Goal: Transaction & Acquisition: Purchase product/service

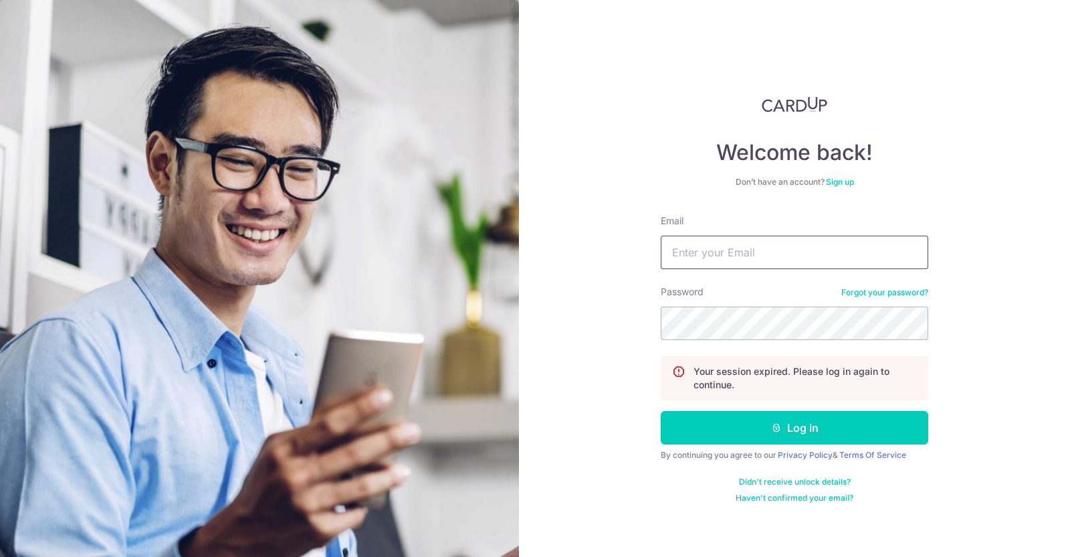
drag, startPoint x: 0, startPoint y: 0, endPoint x: 766, endPoint y: 252, distance: 806.5
click at [766, 252] on input "Email" at bounding box center [795, 252] width 268 height 33
type input "wei_jian_1990@hotmail.com"
click at [661, 411] on button "Log in" at bounding box center [795, 427] width 268 height 33
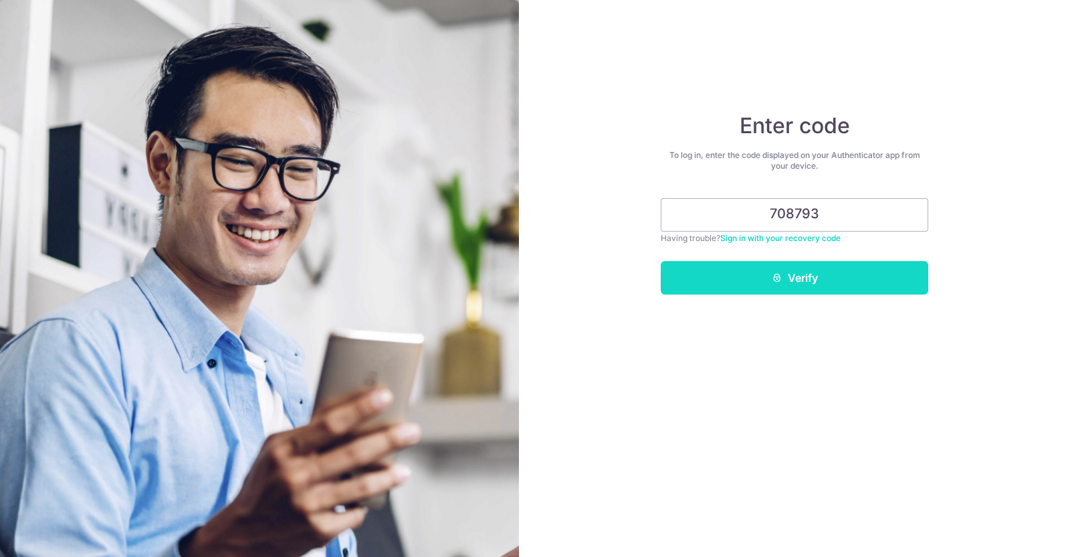
type input "708793"
click at [796, 280] on button "Verify" at bounding box center [795, 277] width 268 height 33
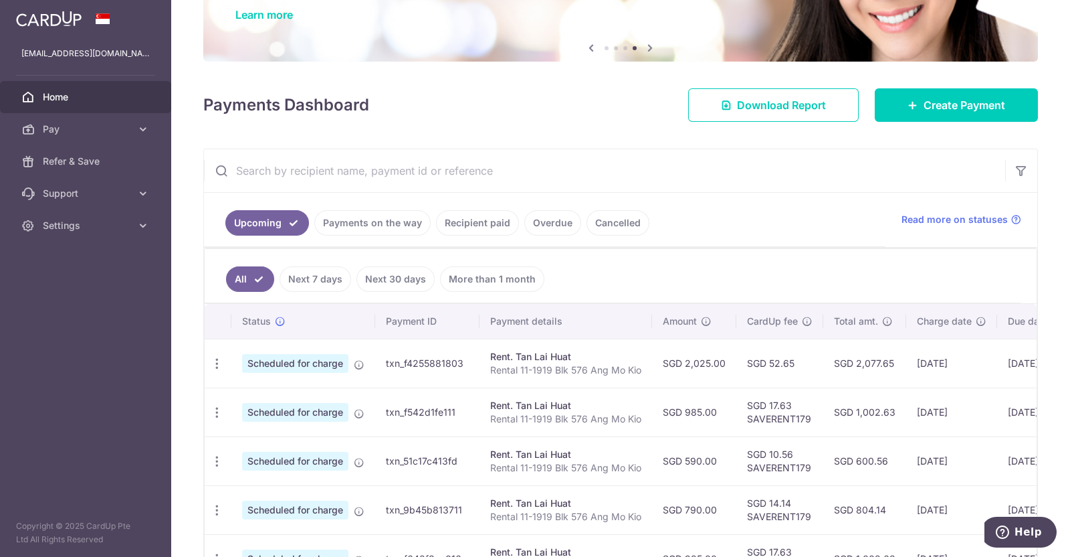
scroll to position [83, 0]
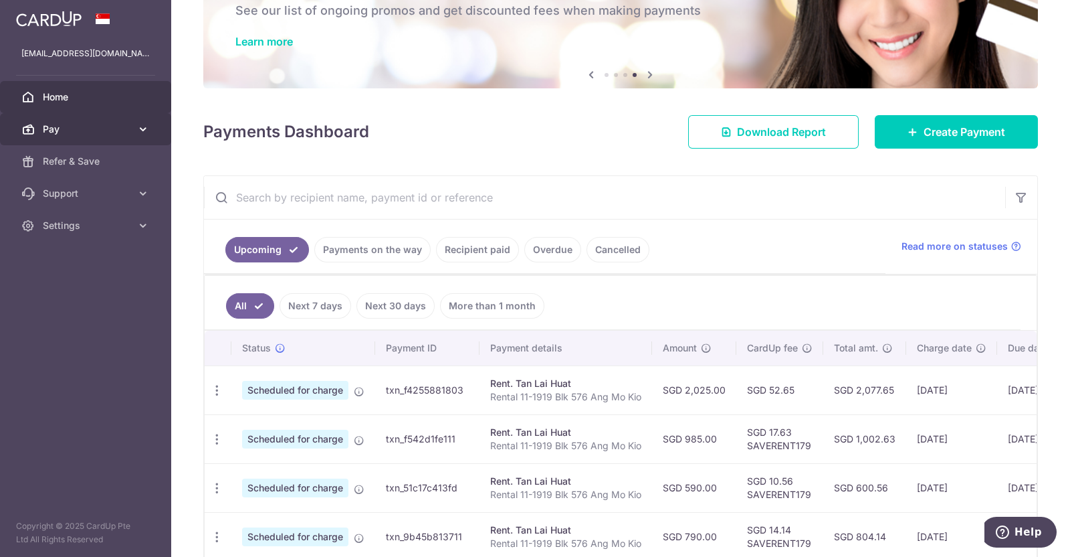
click at [132, 132] on link "Pay" at bounding box center [85, 129] width 171 height 32
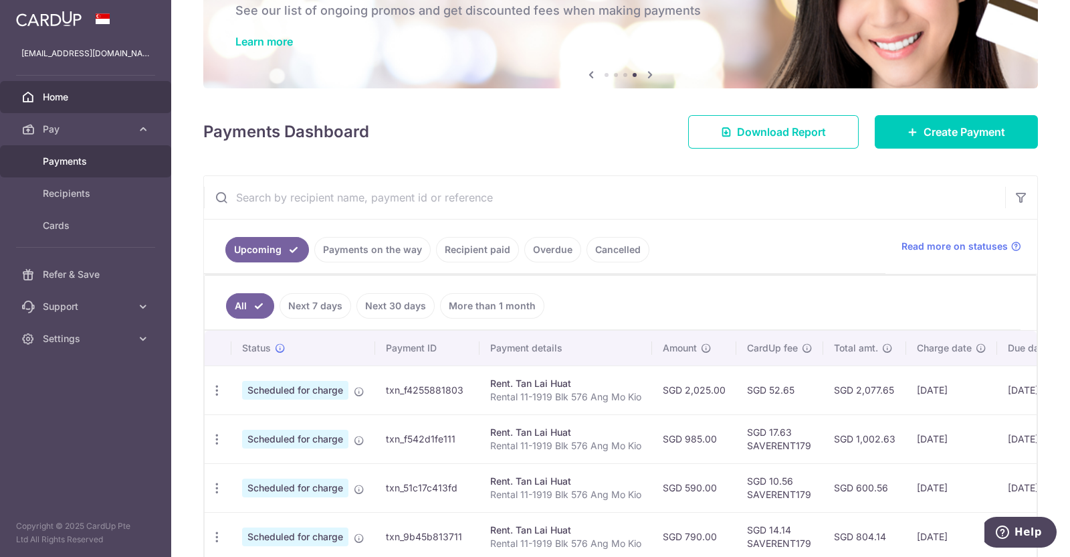
click at [88, 155] on span "Payments" at bounding box center [87, 161] width 88 height 13
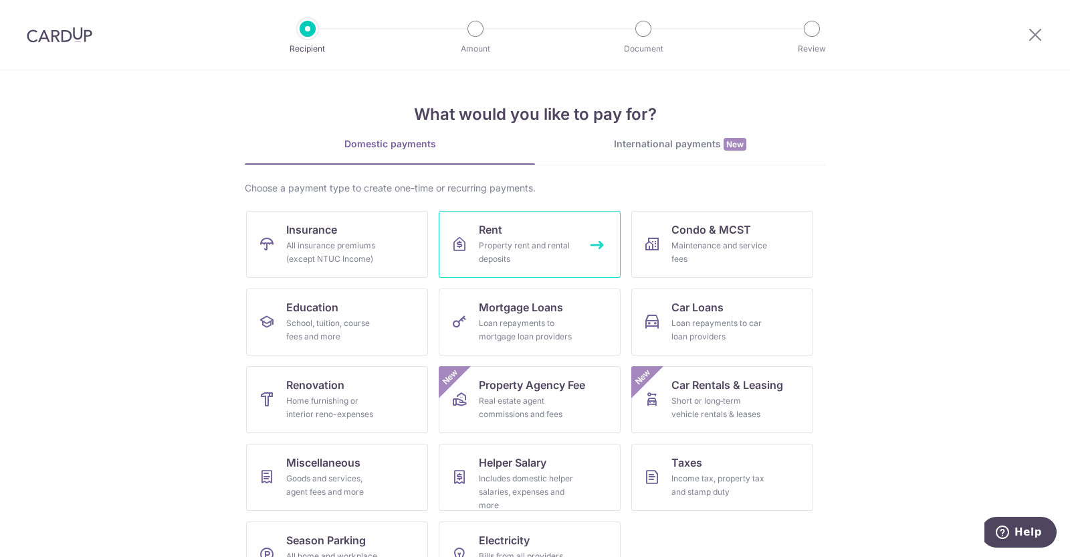
scroll to position [42, 0]
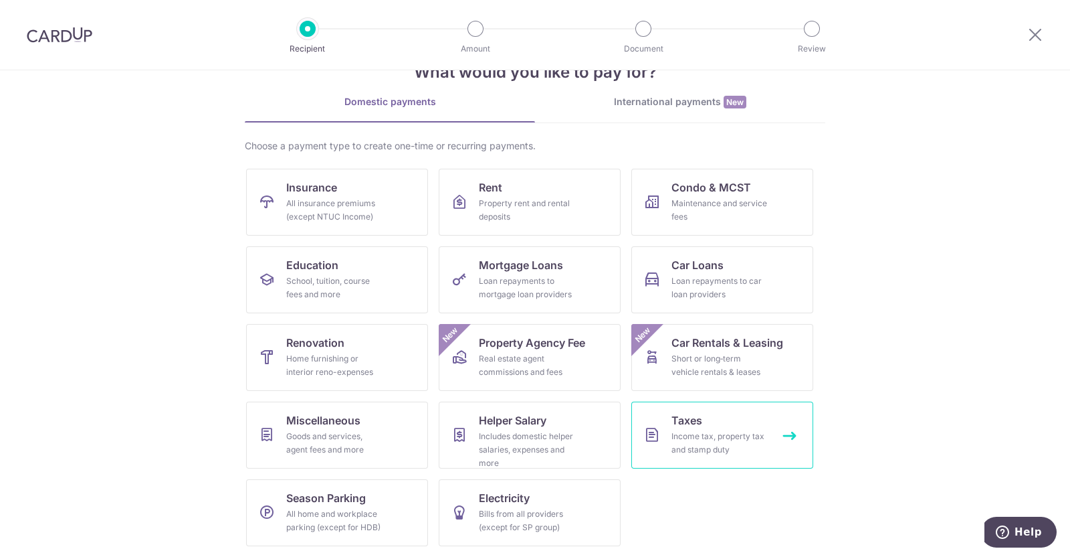
click at [726, 419] on link "Taxes Income tax, property tax and stamp duty" at bounding box center [723, 434] width 182 height 67
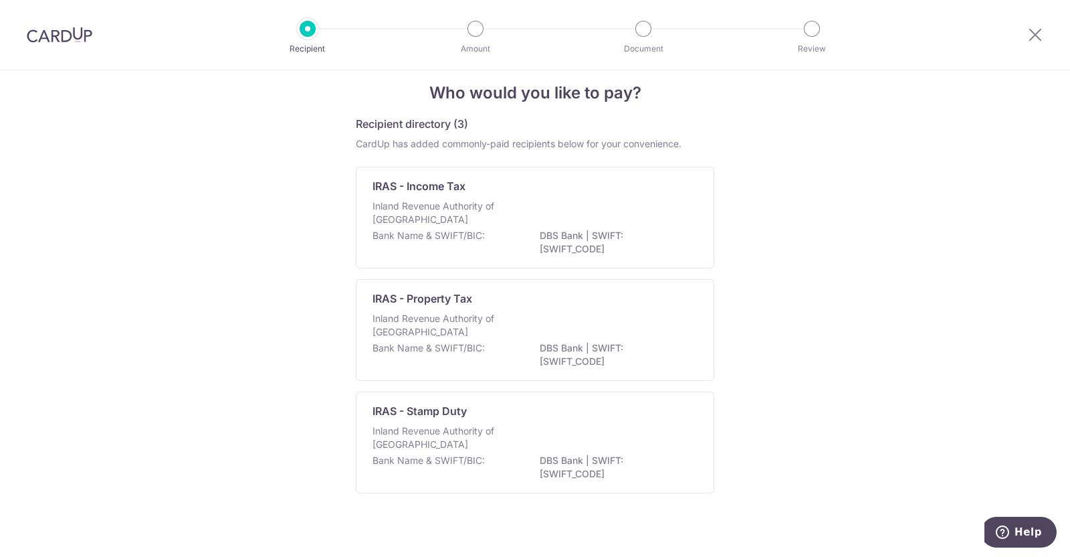
scroll to position [25, 0]
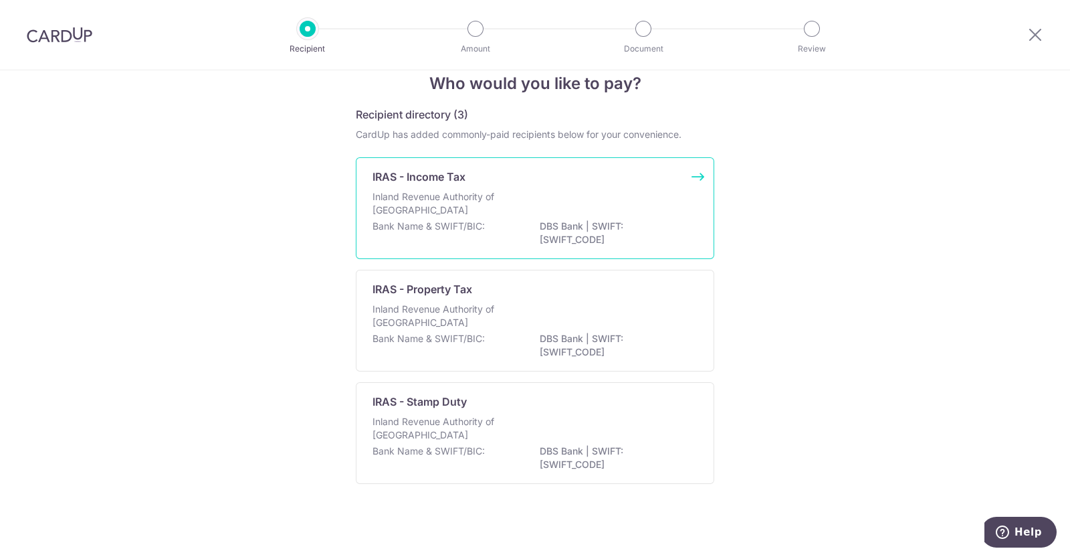
click at [599, 205] on div "Inland Revenue Authority of Singapore" at bounding box center [535, 204] width 325 height 29
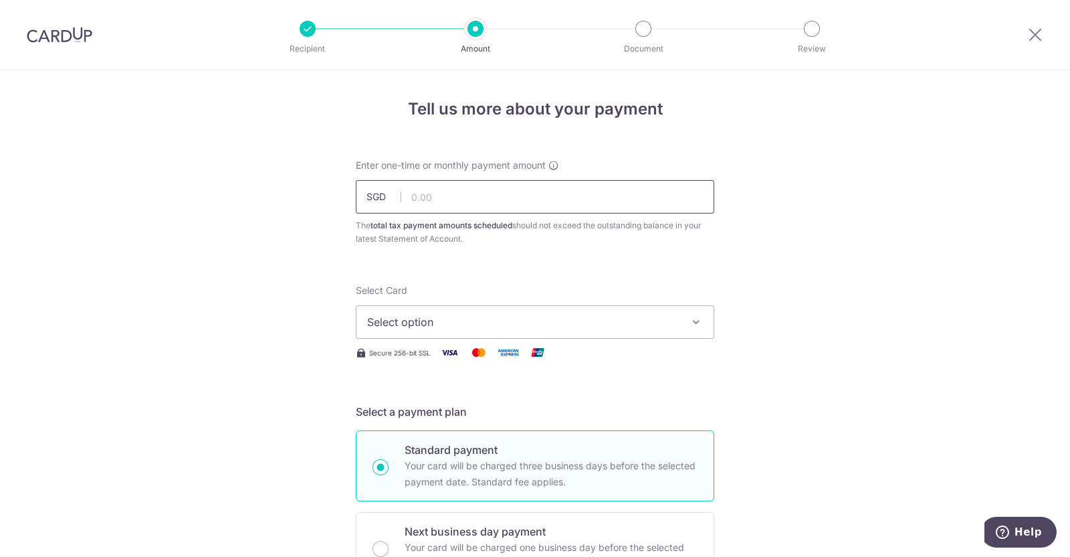
click at [555, 201] on input "text" at bounding box center [535, 196] width 359 height 33
type input "334.15"
click at [680, 308] on button "Select option" at bounding box center [535, 321] width 359 height 33
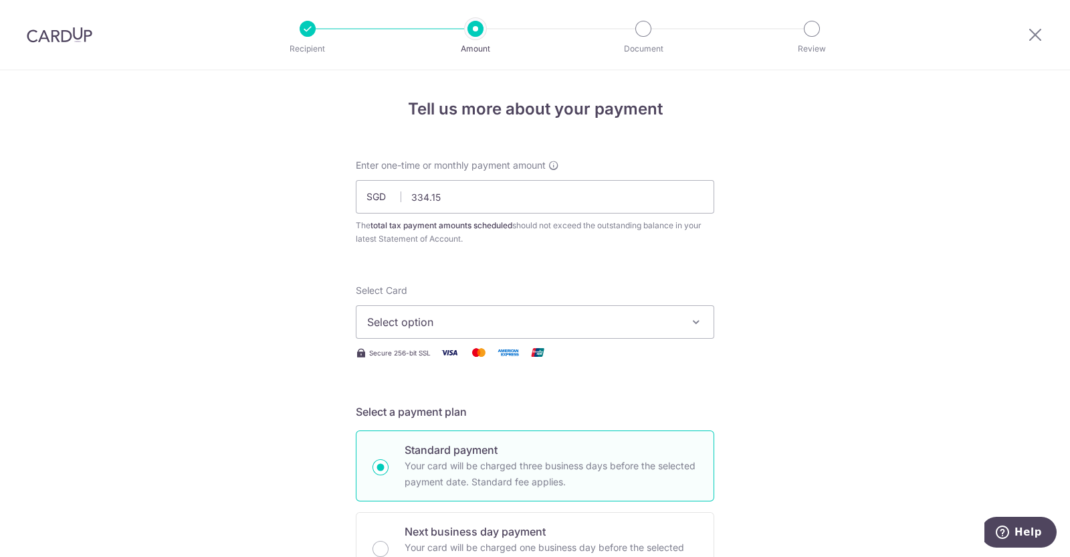
click at [638, 322] on span "Select option" at bounding box center [523, 322] width 312 height 16
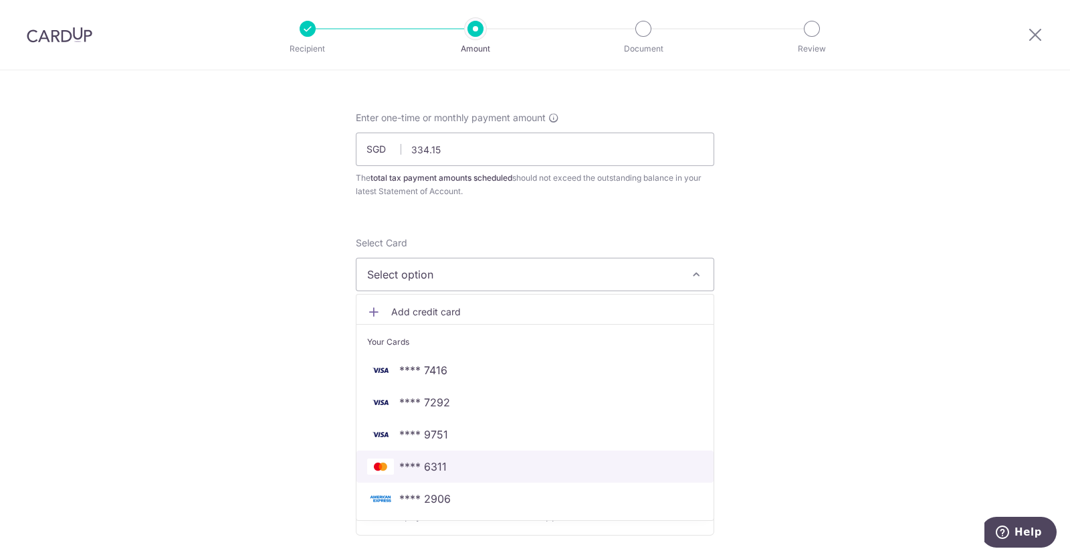
scroll to position [83, 0]
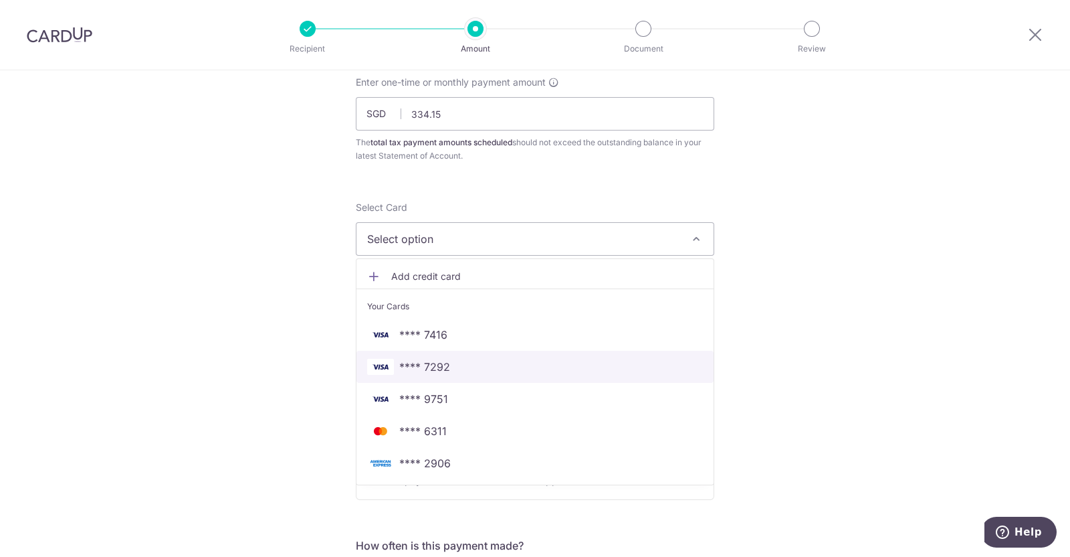
click at [595, 361] on span "**** 7292" at bounding box center [535, 367] width 336 height 16
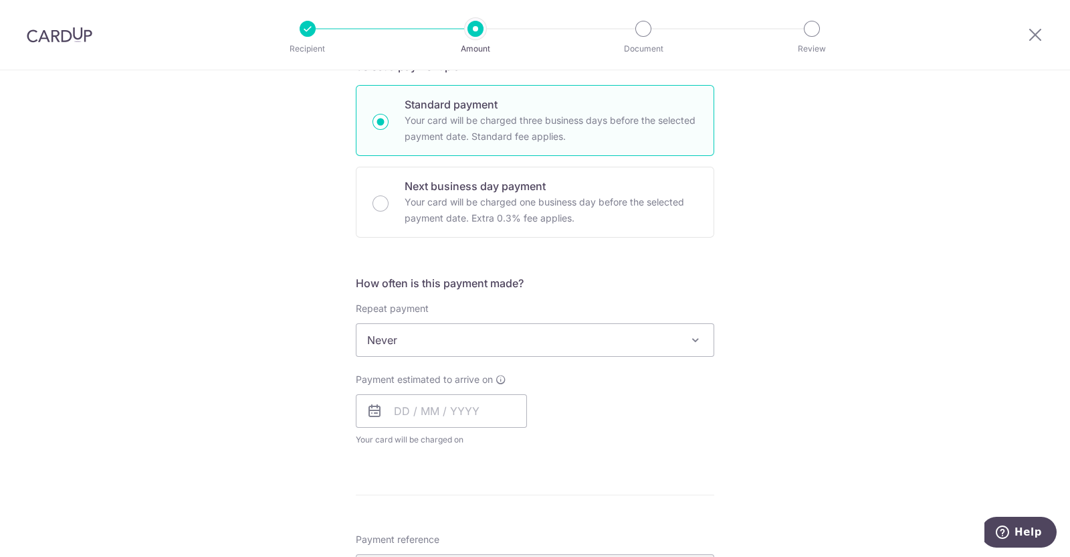
scroll to position [418, 0]
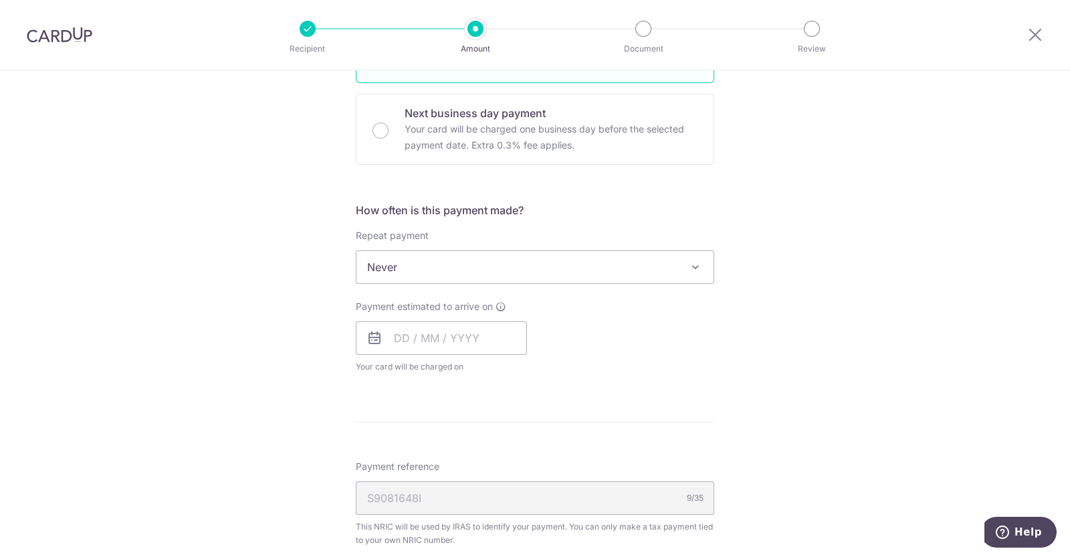
click at [642, 273] on span "Never" at bounding box center [535, 267] width 357 height 32
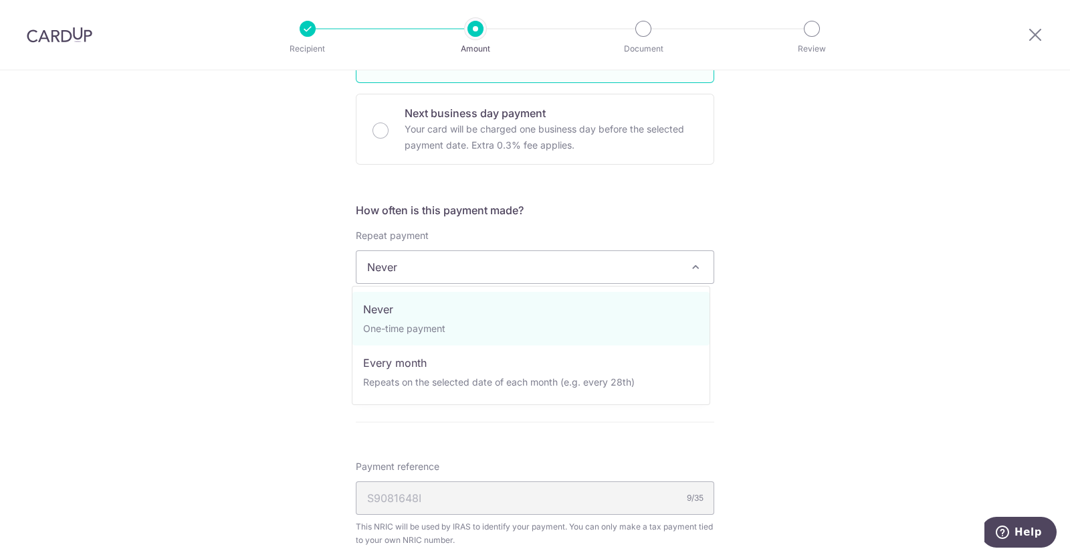
click at [925, 329] on div "Tell us more about your payment Enter one-time or monthly payment amount SGD 33…" at bounding box center [535, 273] width 1070 height 1242
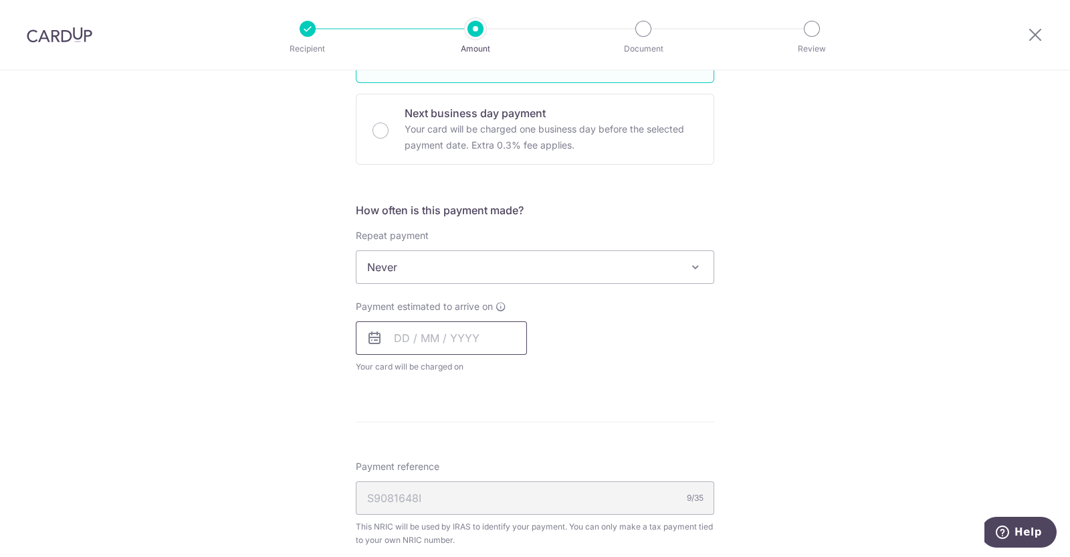
click at [467, 347] on input "text" at bounding box center [441, 337] width 171 height 33
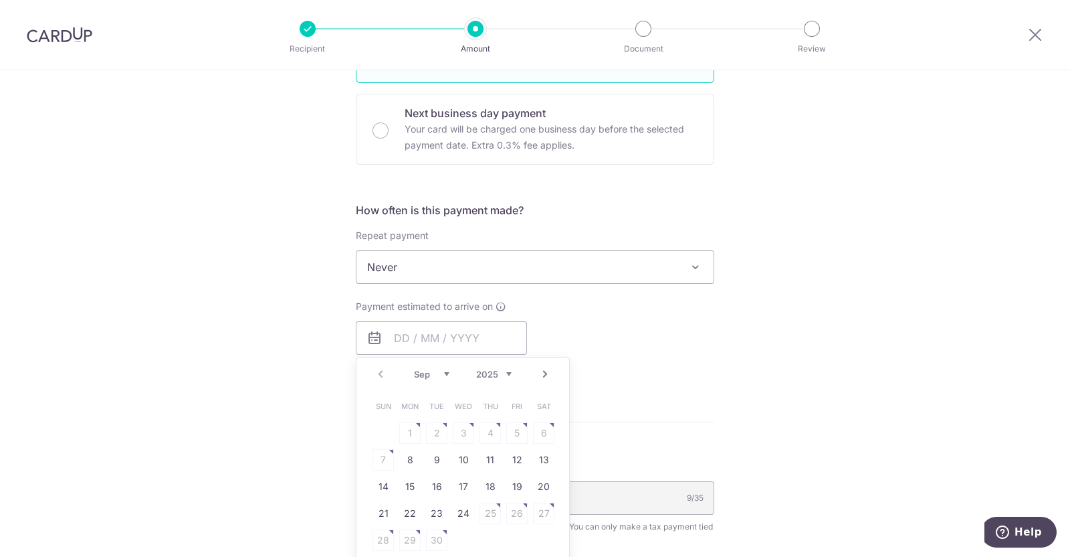
click at [465, 432] on table "Sun Mon Tue Wed Thu Fri Sat 1 2 3 4 5 6 7 8 9 10 11 12 13 14 15 16 17 18 19 20 …" at bounding box center [463, 473] width 187 height 161
drag, startPoint x: 465, startPoint y: 432, endPoint x: 458, endPoint y: 433, distance: 6.8
click at [465, 432] on table "Sun Mon Tue Wed Thu Fri Sat 1 2 3 4 5 6 7 8 9 10 11 12 13 14 15 16 17 18 19 20 …" at bounding box center [463, 473] width 187 height 161
click at [458, 433] on table "Sun Mon Tue Wed Thu Fri Sat 1 2 3 4 5 6 7 8 9 10 11 12 13 14 15 16 17 18 19 20 …" at bounding box center [463, 473] width 187 height 161
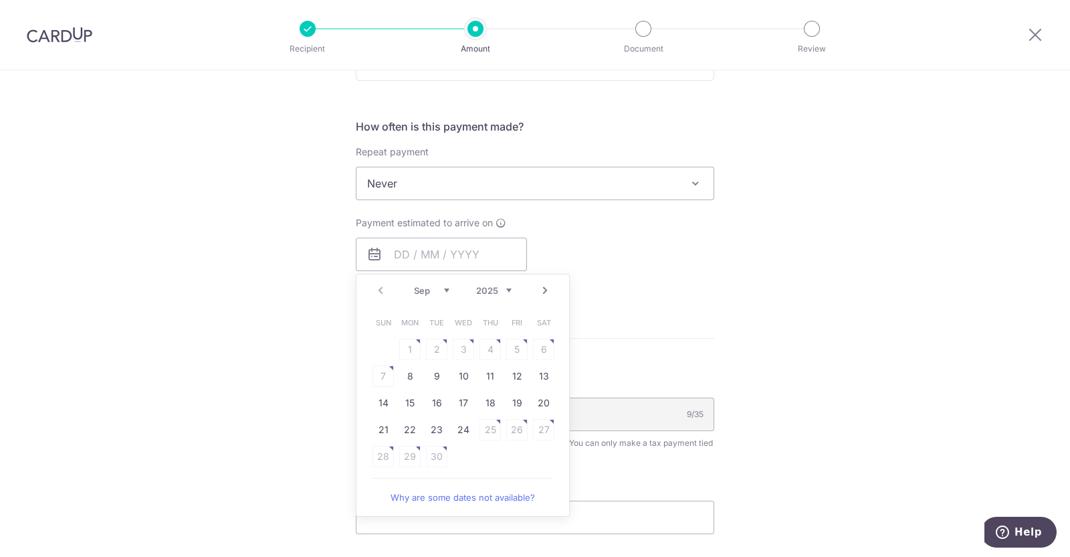
click at [816, 253] on div "Tell us more about your payment Enter one-time or monthly payment amount SGD 33…" at bounding box center [535, 189] width 1070 height 1242
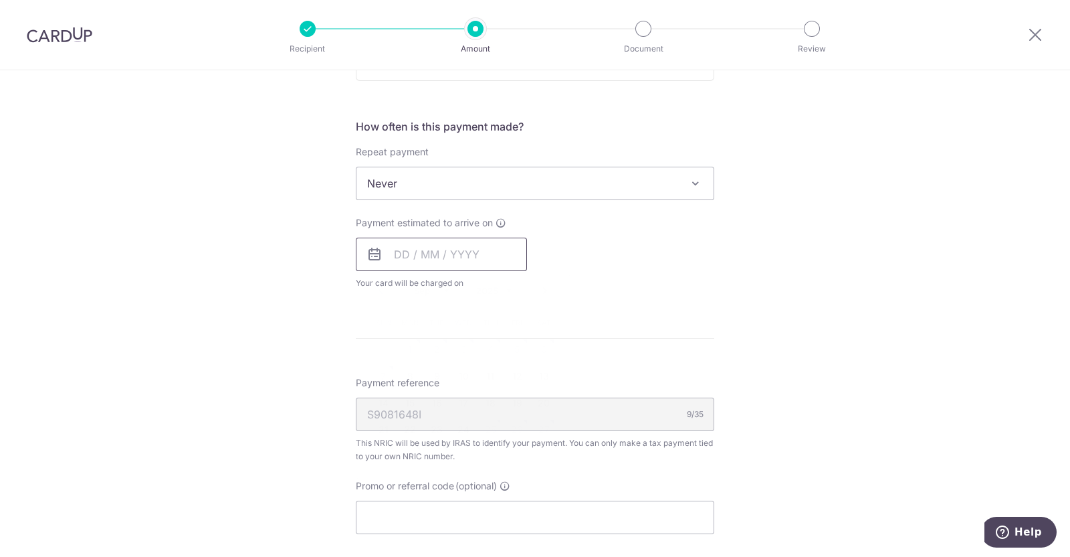
click at [503, 252] on input "text" at bounding box center [441, 254] width 171 height 33
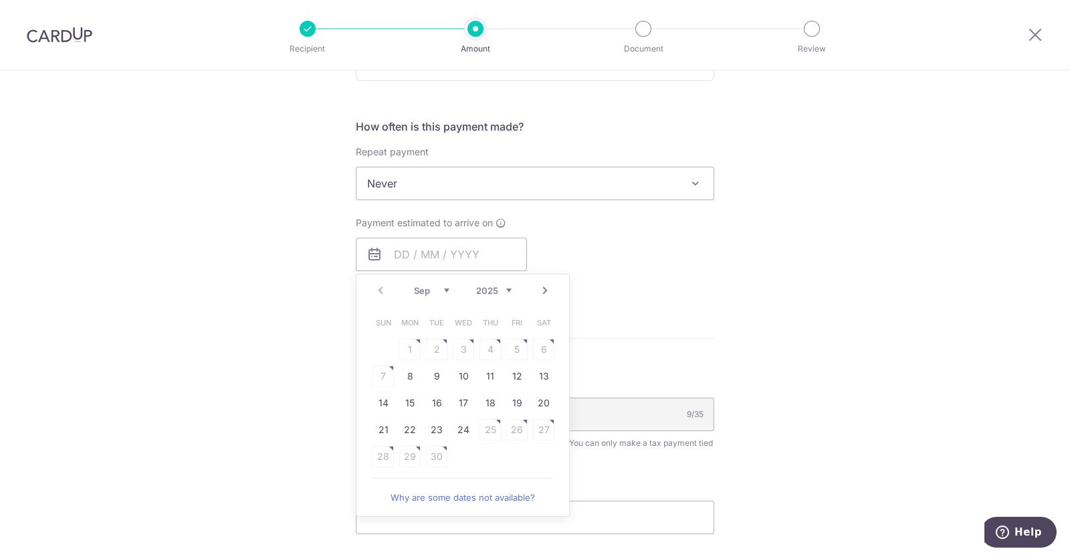
click at [808, 272] on div "Tell us more about your payment Enter one-time or monthly payment amount SGD 33…" at bounding box center [535, 189] width 1070 height 1242
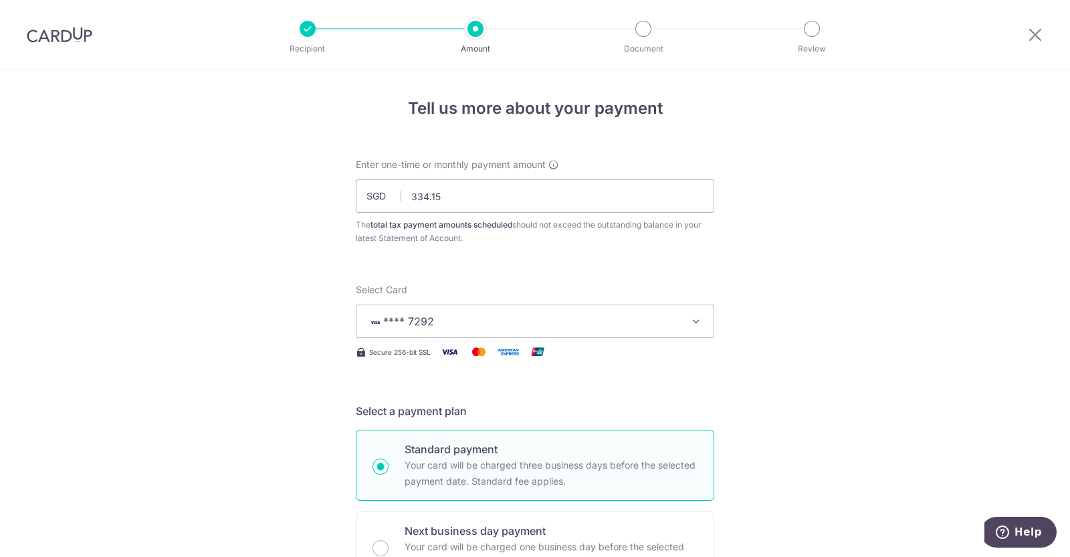
scroll to position [83, 0]
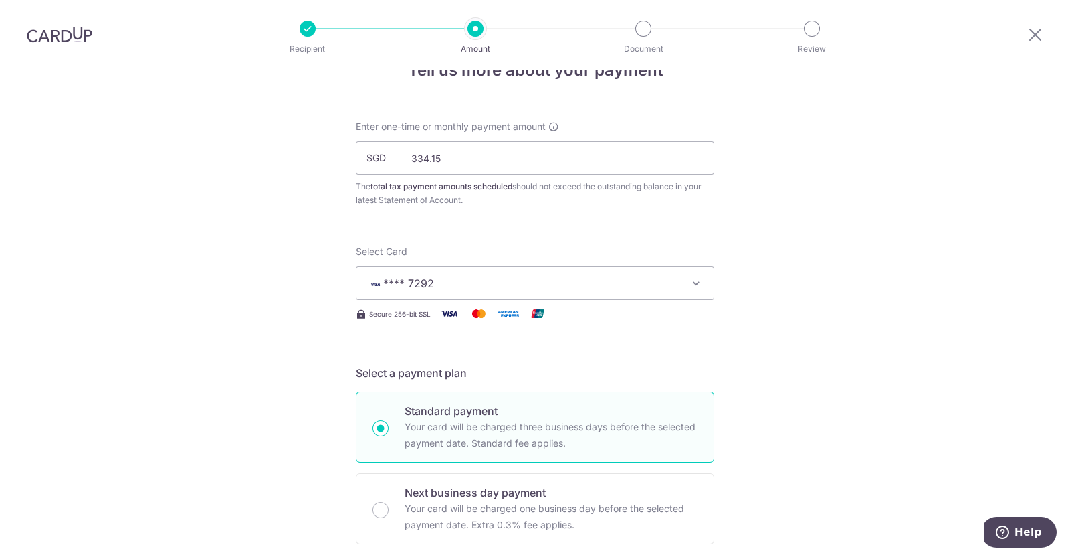
scroll to position [334, 0]
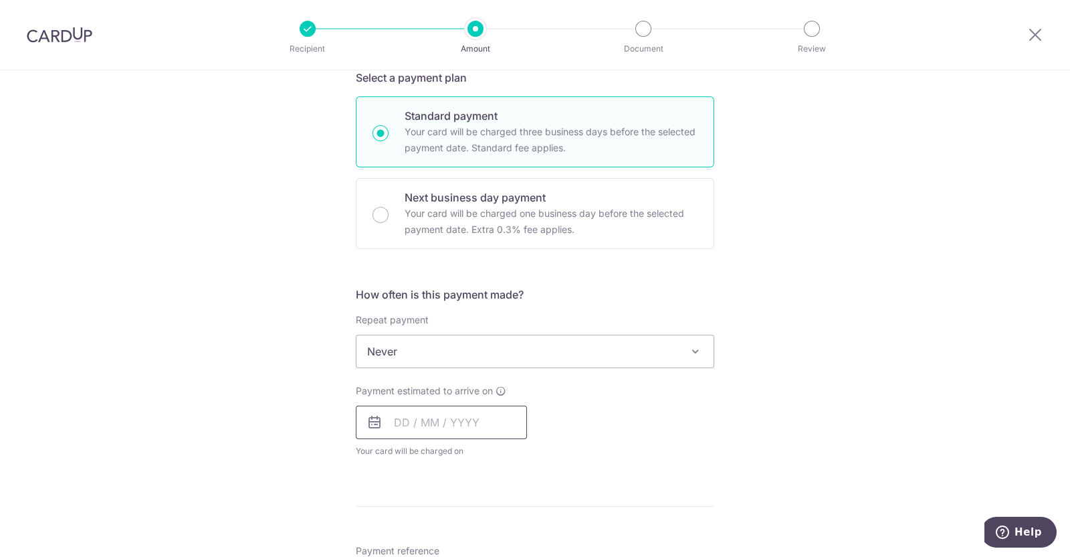
click at [431, 433] on input "text" at bounding box center [441, 421] width 171 height 33
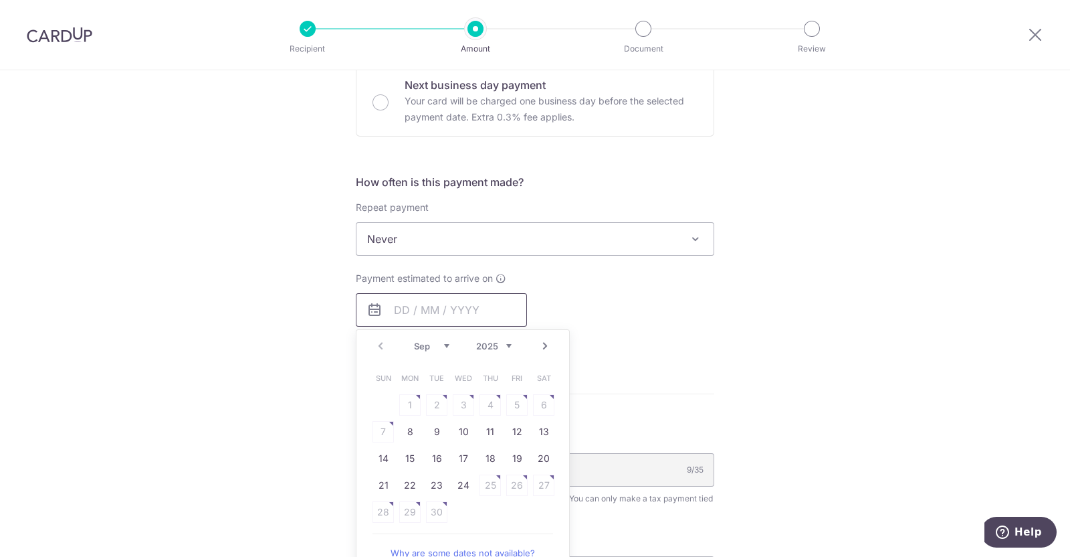
scroll to position [585, 0]
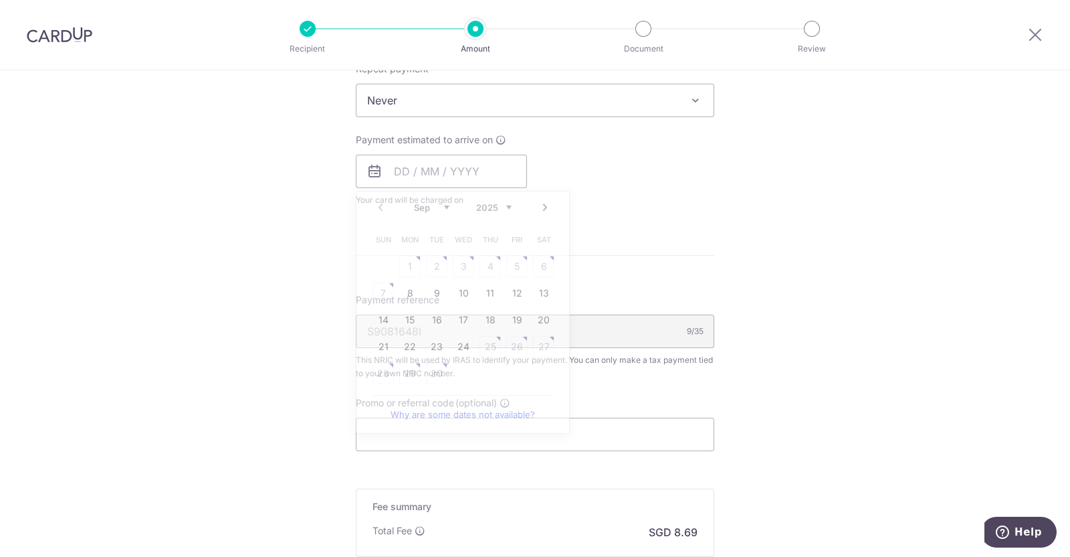
click at [776, 259] on div "Tell us more about your payment Enter one-time or monthly payment amount SGD 33…" at bounding box center [535, 107] width 1070 height 1242
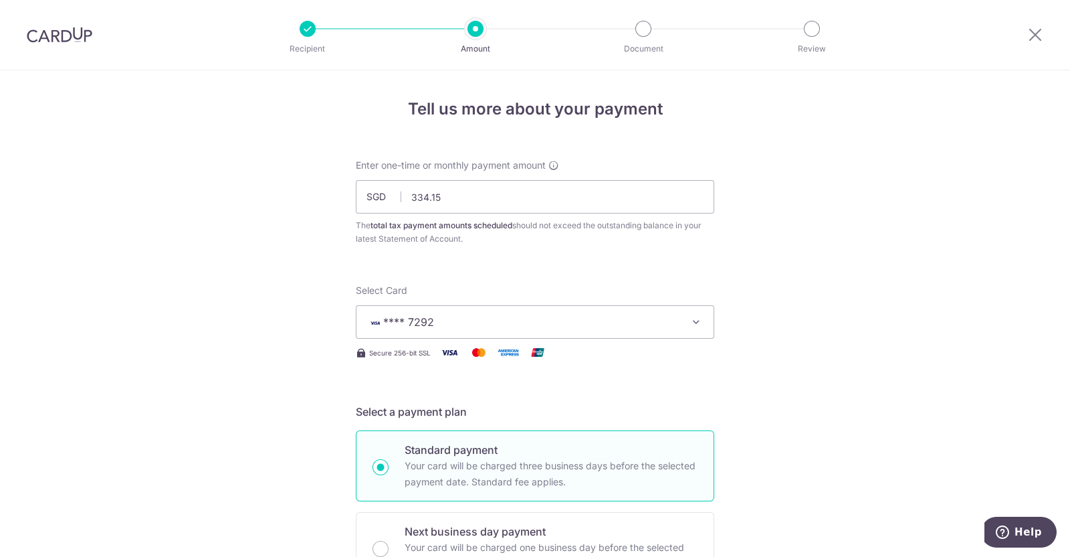
scroll to position [418, 0]
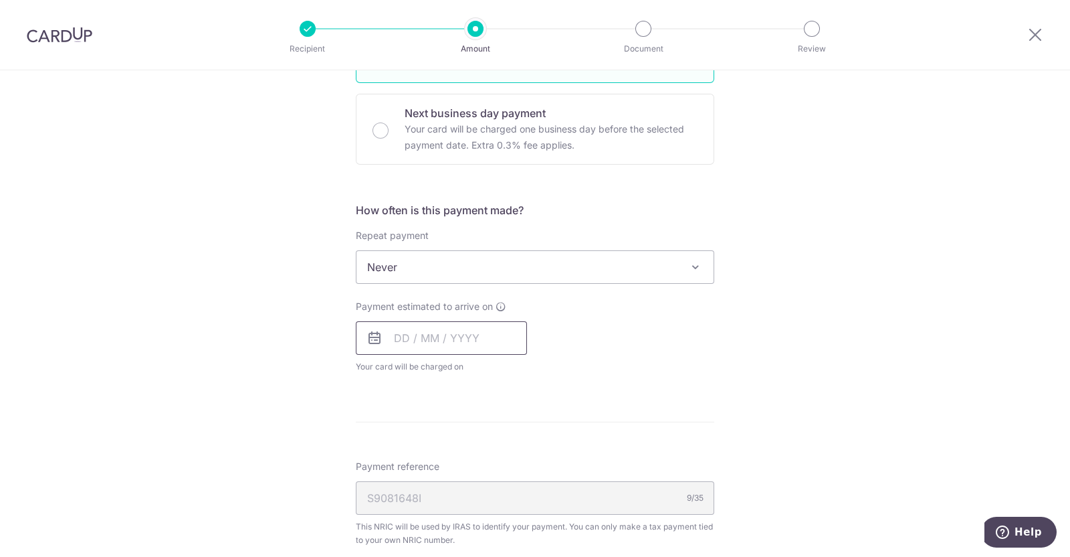
click at [454, 329] on input "text" at bounding box center [441, 337] width 171 height 33
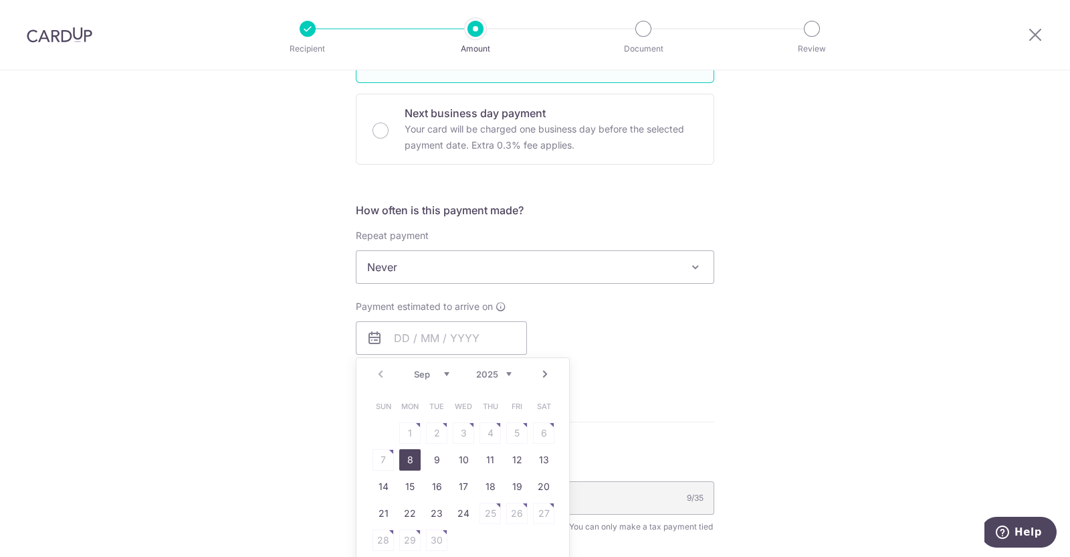
click at [407, 463] on link "8" at bounding box center [409, 459] width 21 height 21
type input "[DATE]"
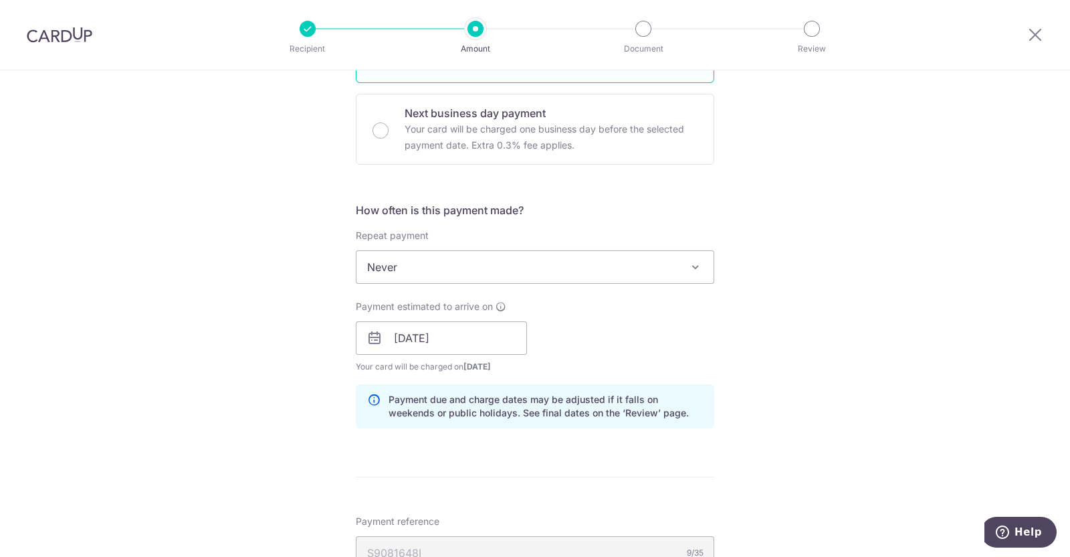
click at [800, 389] on div "Tell us more about your payment Enter one-time or monthly payment amount SGD 33…" at bounding box center [535, 300] width 1070 height 1297
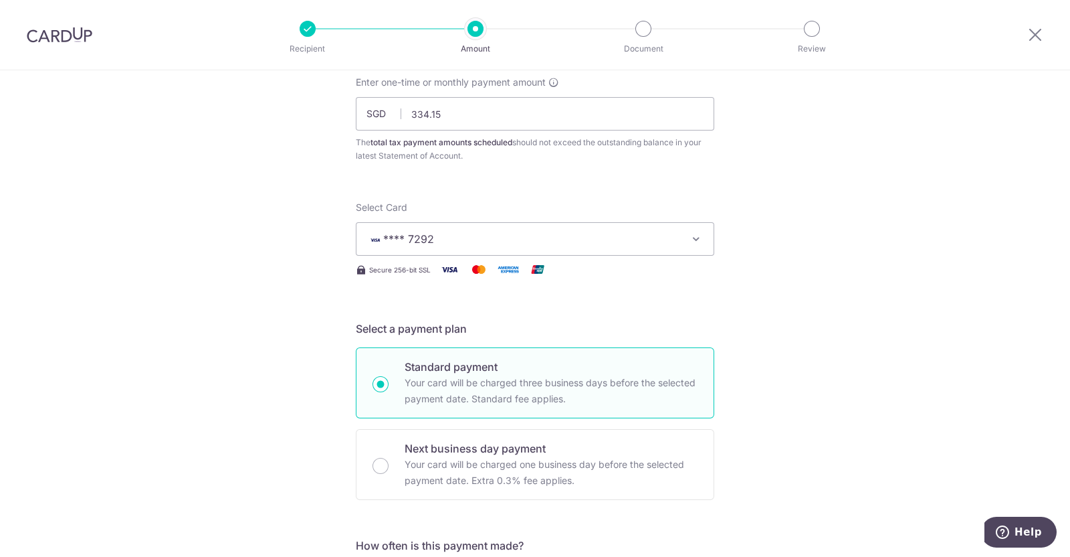
scroll to position [334, 0]
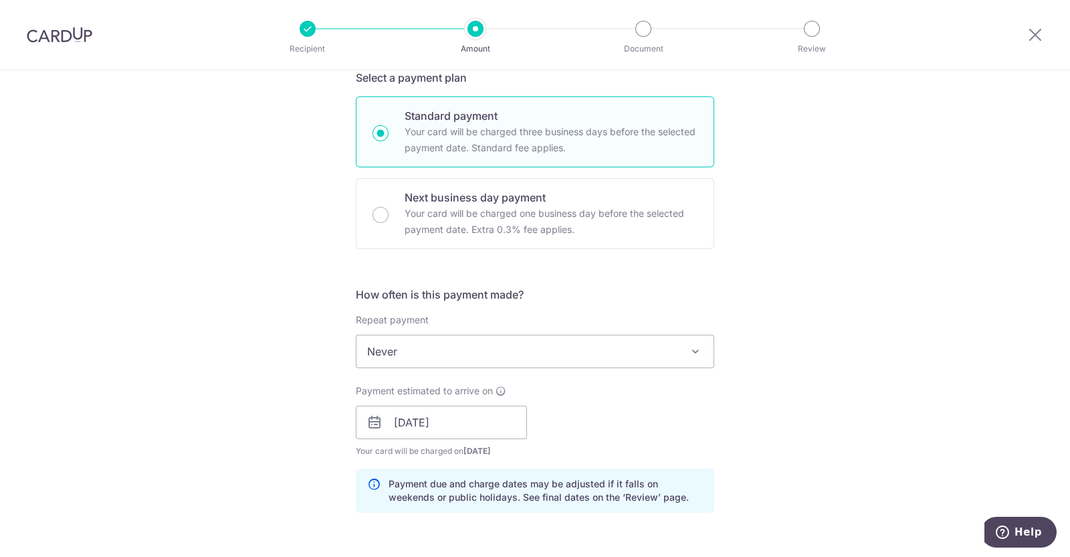
click at [802, 391] on div "Tell us more about your payment Enter one-time or monthly payment amount SGD 33…" at bounding box center [535, 384] width 1070 height 1297
click at [495, 409] on input "[DATE]" at bounding box center [441, 421] width 171 height 33
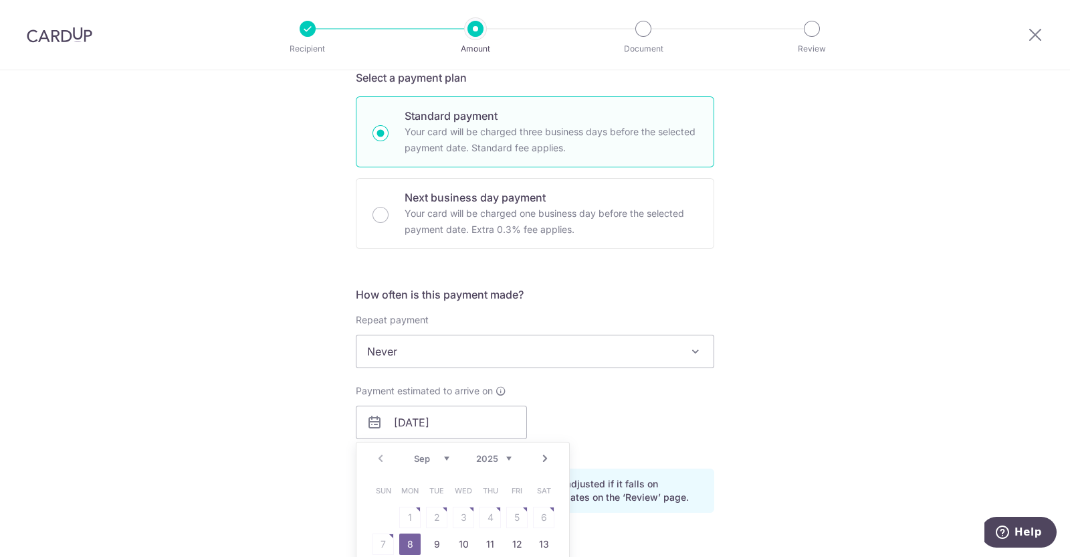
click at [757, 383] on div "Tell us more about your payment Enter one-time or monthly payment amount SGD 33…" at bounding box center [535, 384] width 1070 height 1297
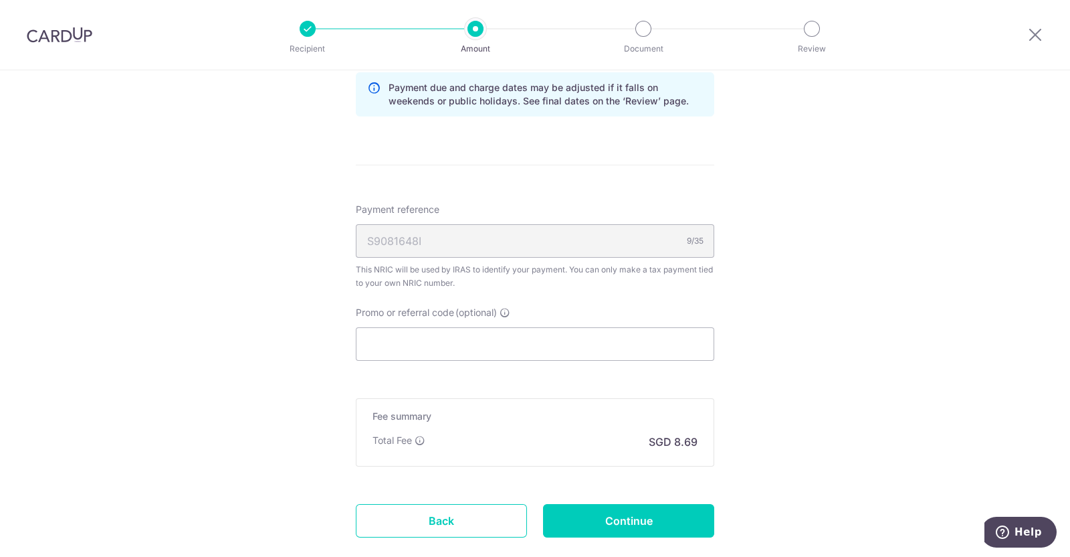
scroll to position [753, 0]
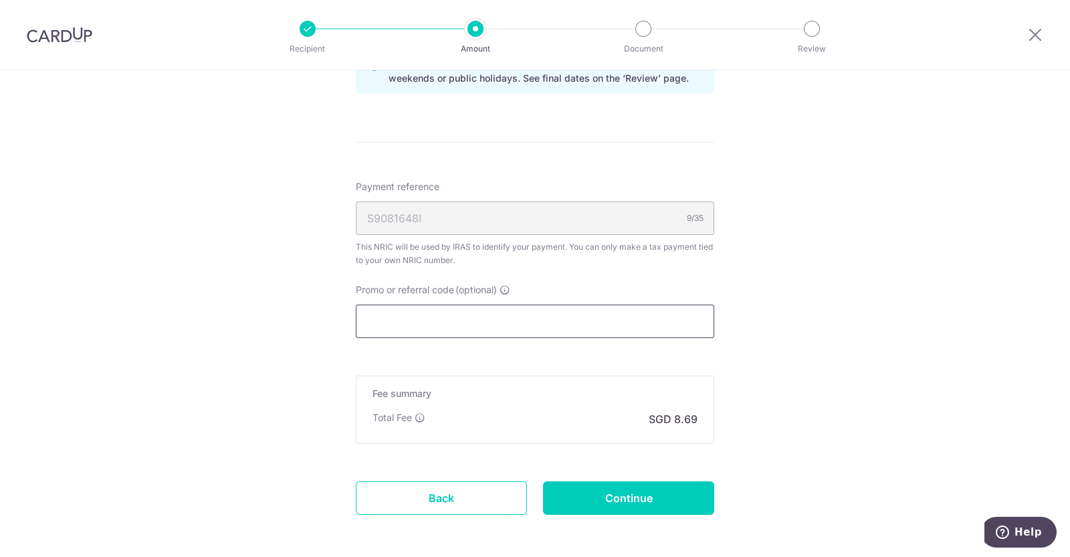
click at [470, 324] on input "Promo or referral code (optional)" at bounding box center [535, 320] width 359 height 33
paste input "VTAX25R"
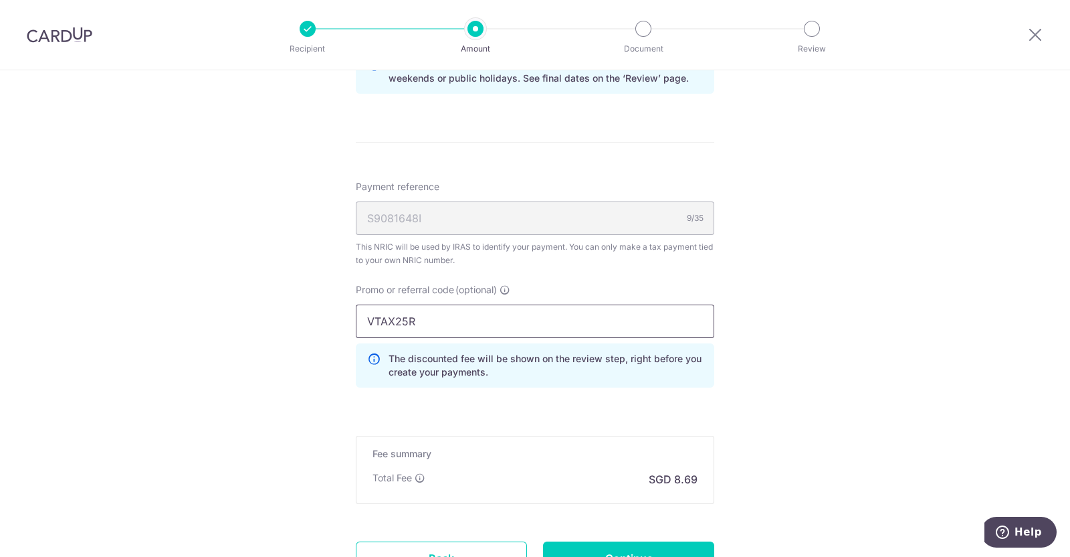
type input "VTAX25R"
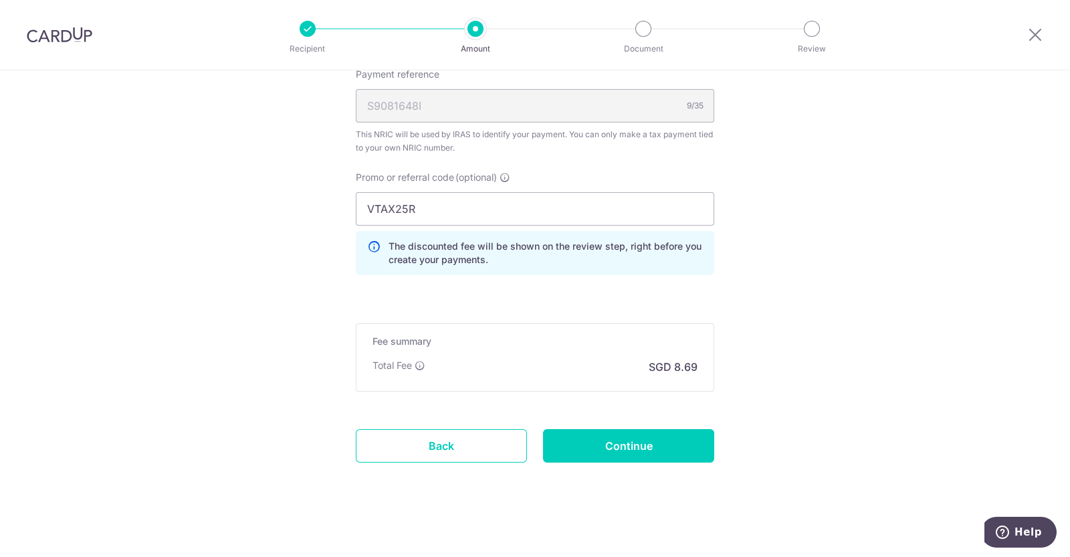
scroll to position [869, 0]
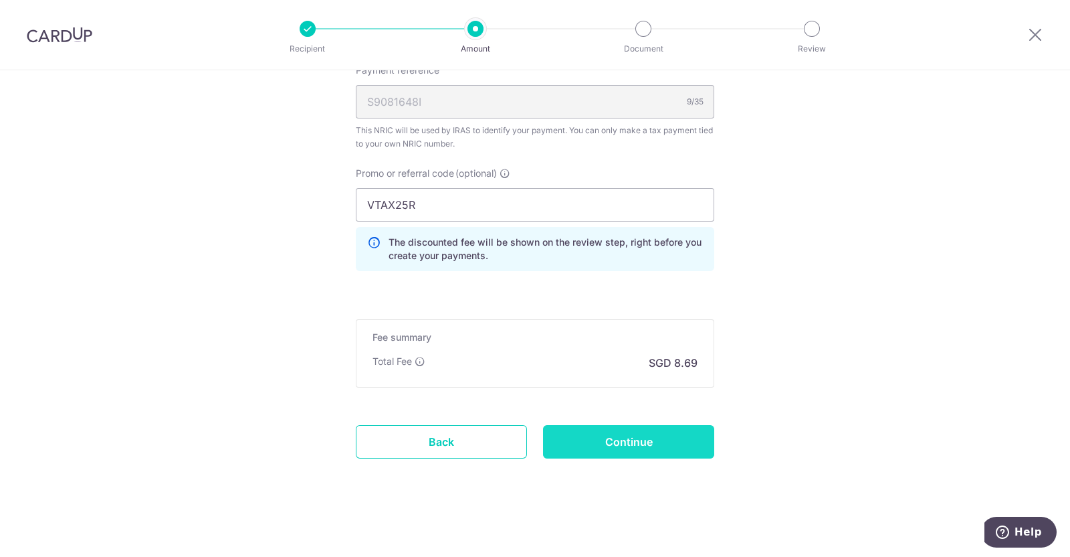
click at [640, 434] on input "Continue" at bounding box center [628, 441] width 171 height 33
type input "Create Schedule"
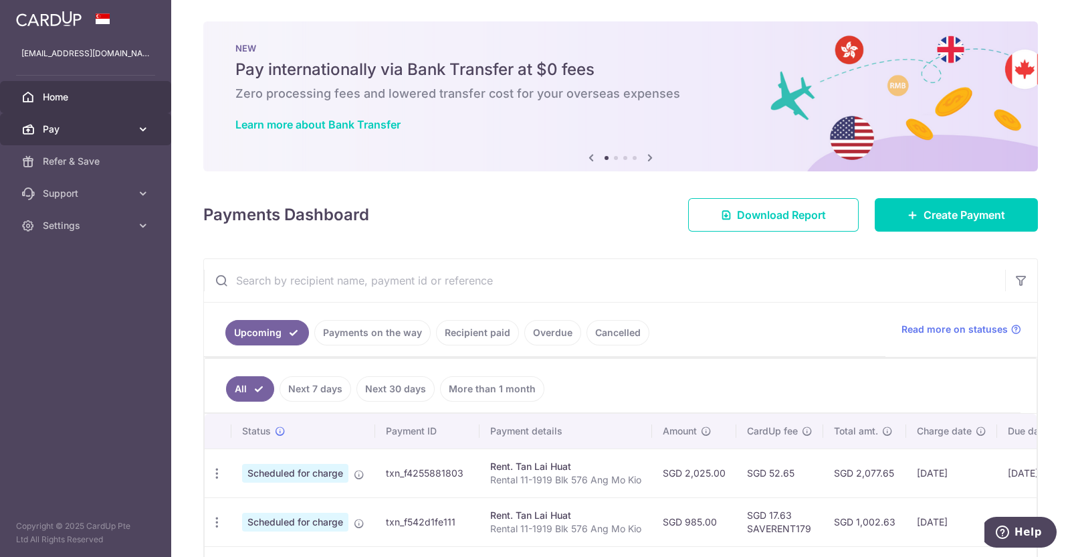
click at [107, 126] on span "Pay" at bounding box center [87, 128] width 88 height 13
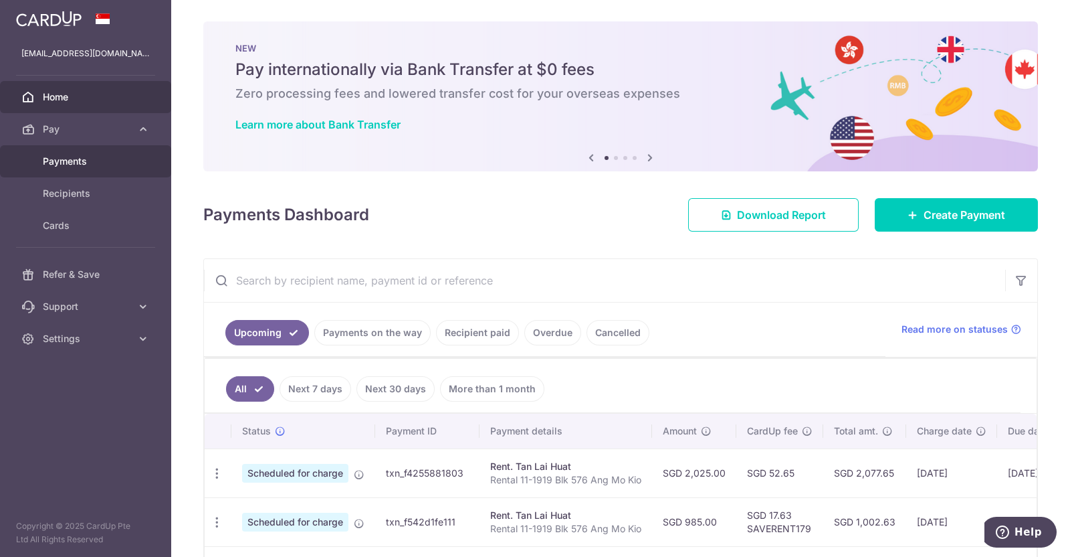
click at [104, 161] on span "Payments" at bounding box center [87, 161] width 88 height 13
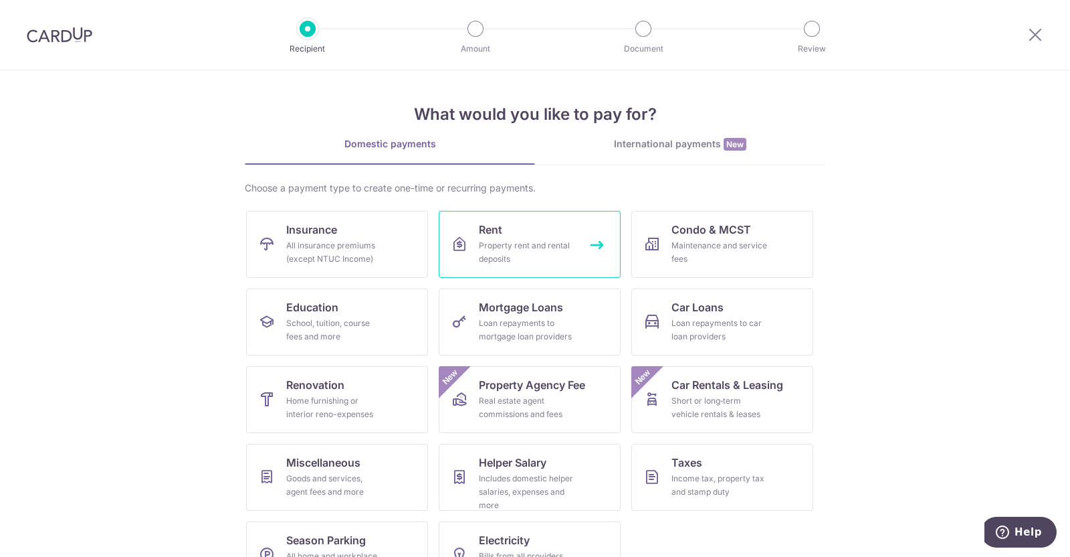
click at [486, 248] on div "Property rent and rental deposits" at bounding box center [527, 252] width 96 height 27
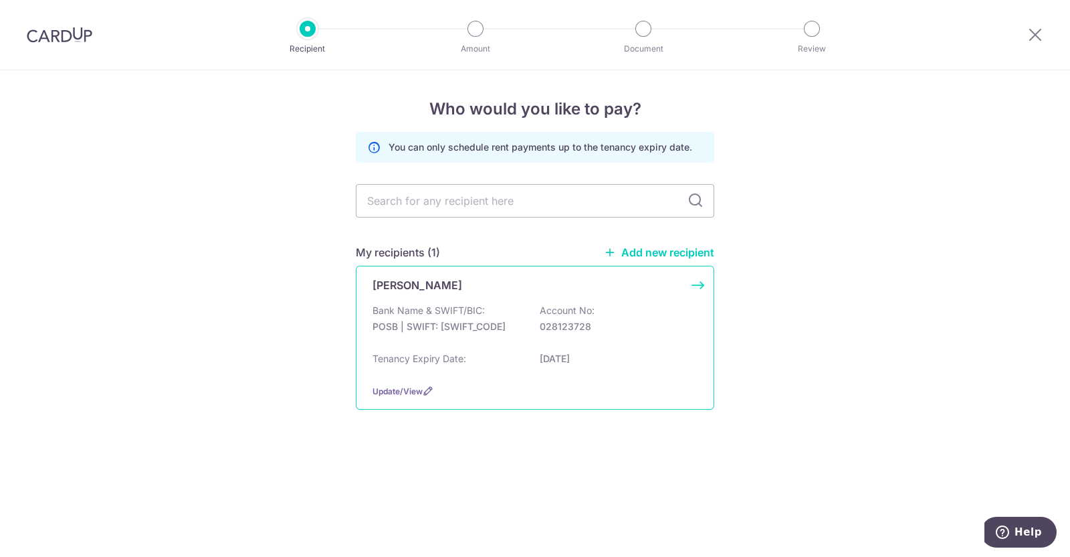
click at [518, 318] on div "Bank Name & SWIFT/BIC: POSB | SWIFT: [SWIFT_CODE] Account No: 028123728" at bounding box center [535, 325] width 325 height 43
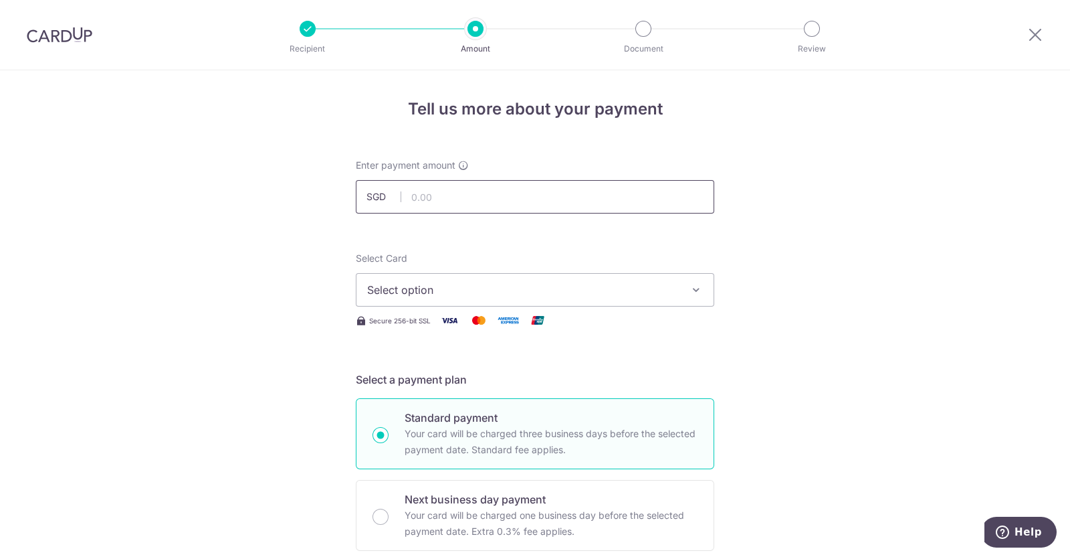
click at [534, 197] on input "text" at bounding box center [535, 196] width 359 height 33
type input "790.00"
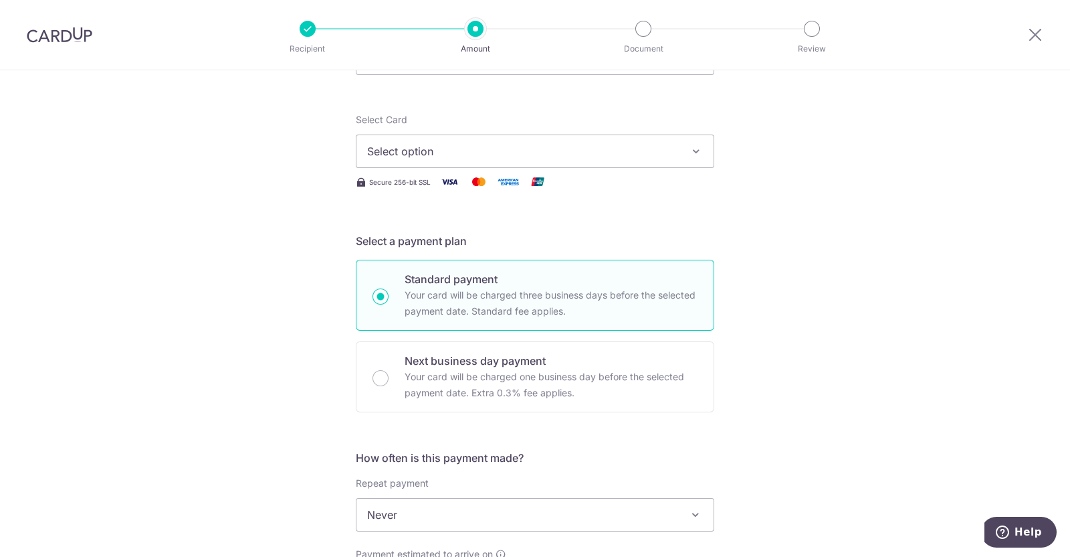
scroll to position [334, 0]
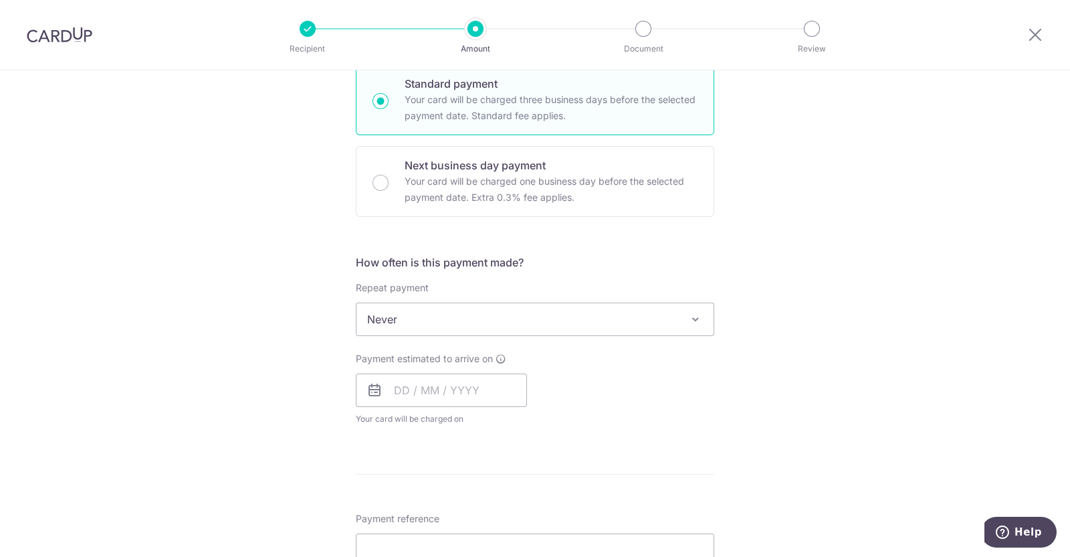
click at [633, 303] on span "Never" at bounding box center [535, 319] width 357 height 32
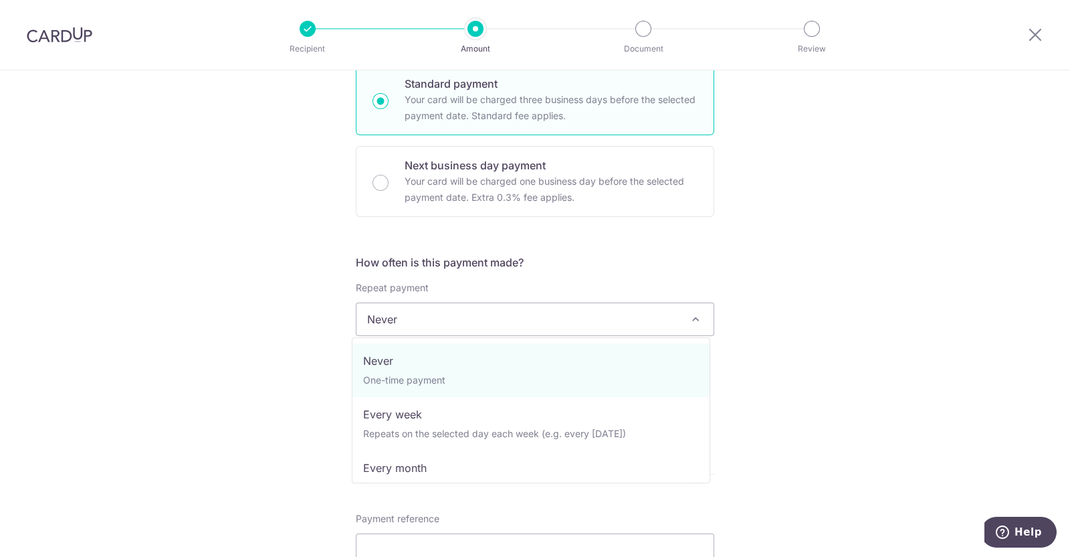
click at [911, 355] on div "Tell us more about your payment Enter payment amount SGD 790.00 790.00 Select C…" at bounding box center [535, 341] width 1070 height 1210
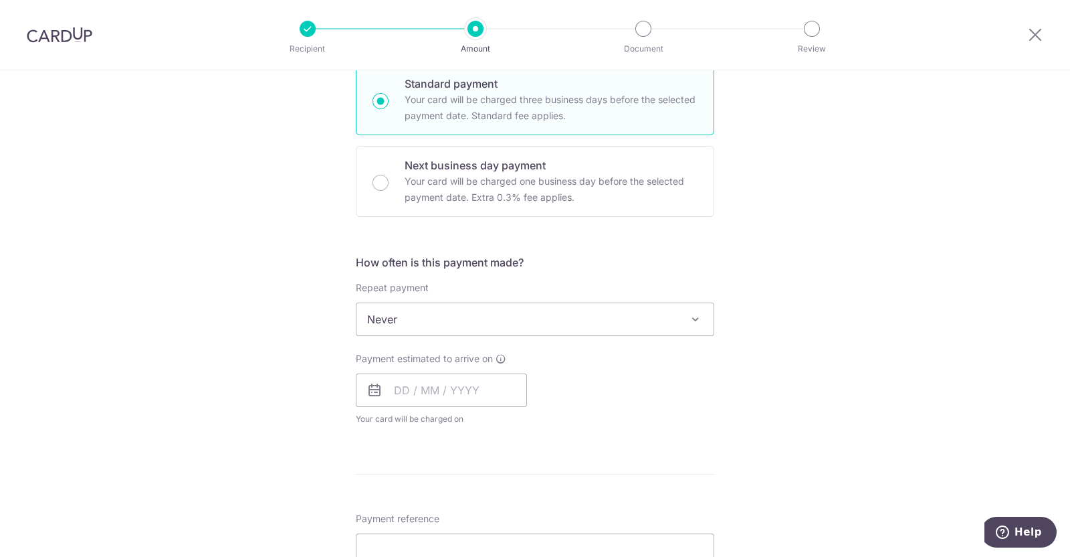
scroll to position [502, 0]
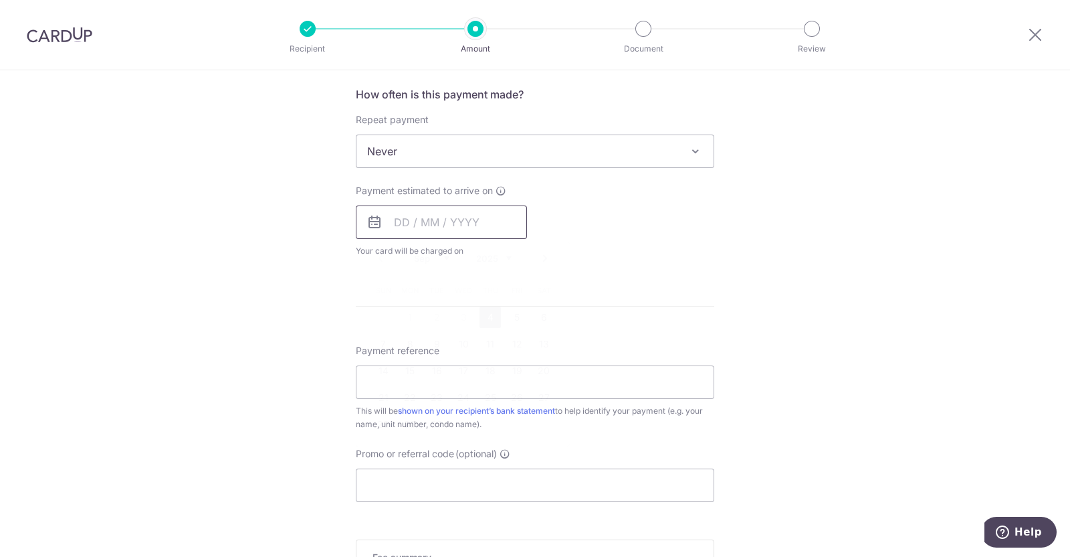
click at [458, 215] on input "text" at bounding box center [441, 221] width 171 height 33
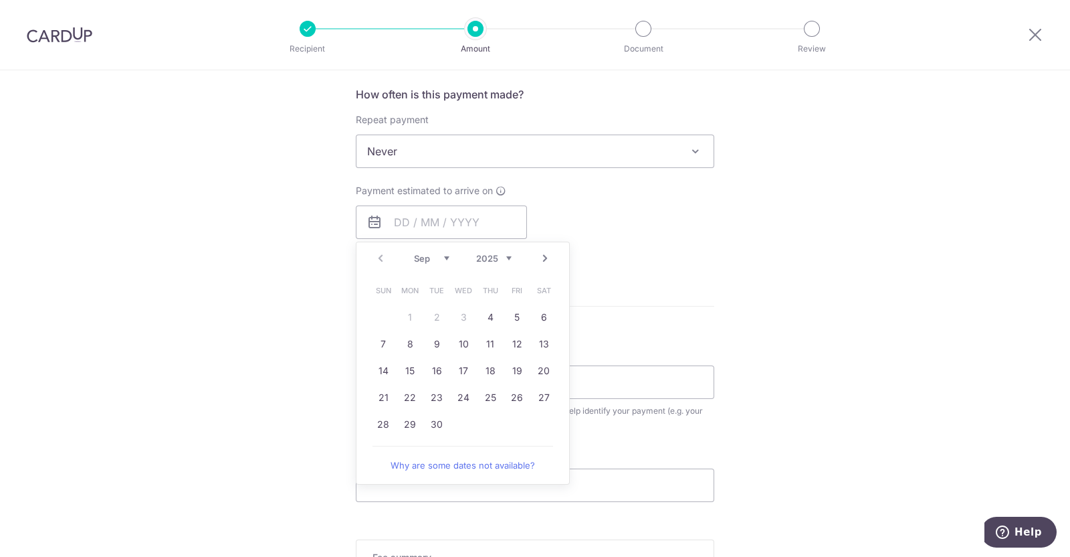
click at [705, 306] on form "Enter payment amount SGD 790.00 790.00 Select Card Select option Add credit car…" at bounding box center [535, 186] width 359 height 1059
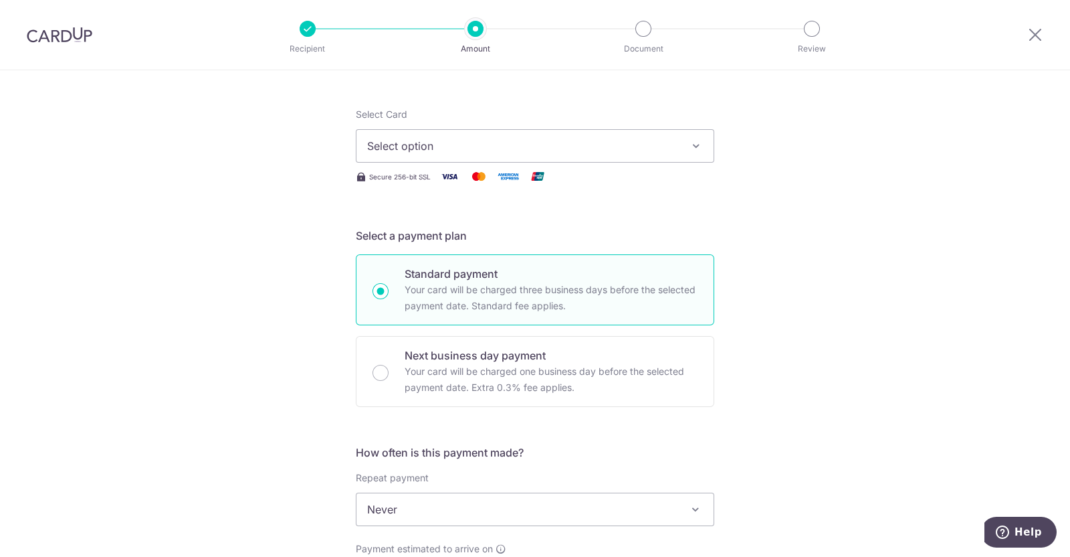
scroll to position [167, 0]
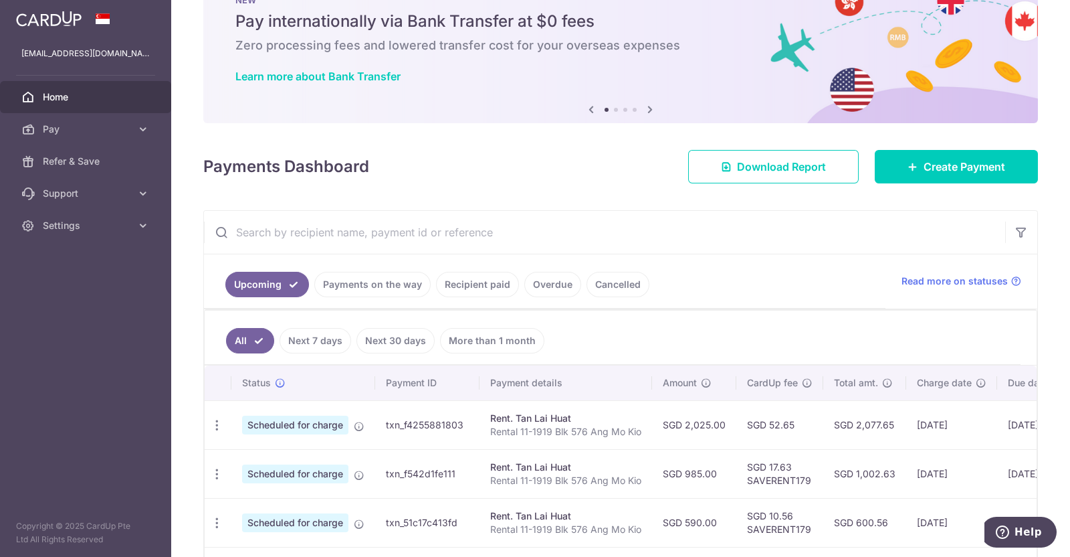
scroll to position [83, 0]
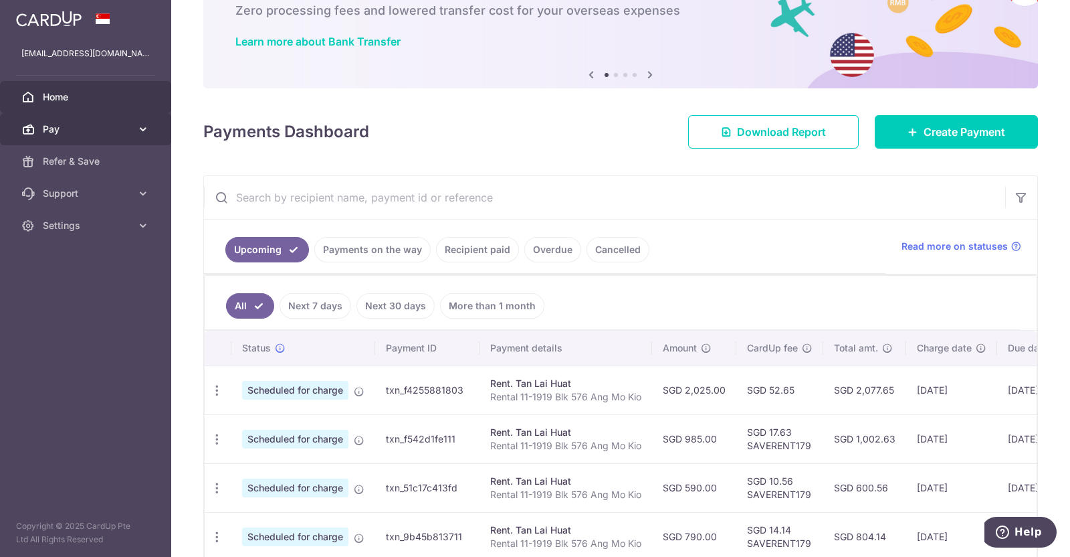
click at [93, 125] on span "Pay" at bounding box center [87, 128] width 88 height 13
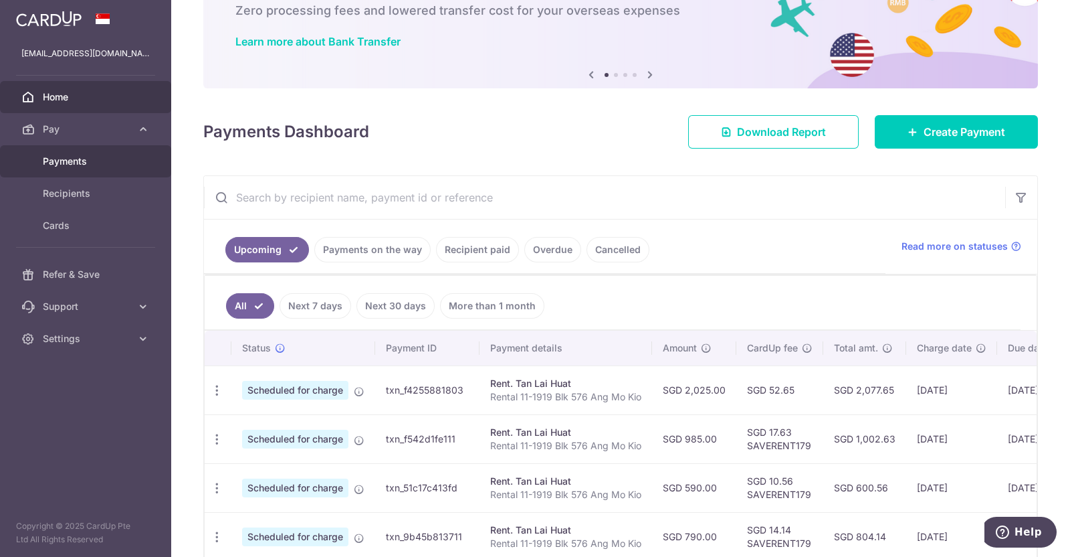
click at [94, 162] on span "Payments" at bounding box center [87, 161] width 88 height 13
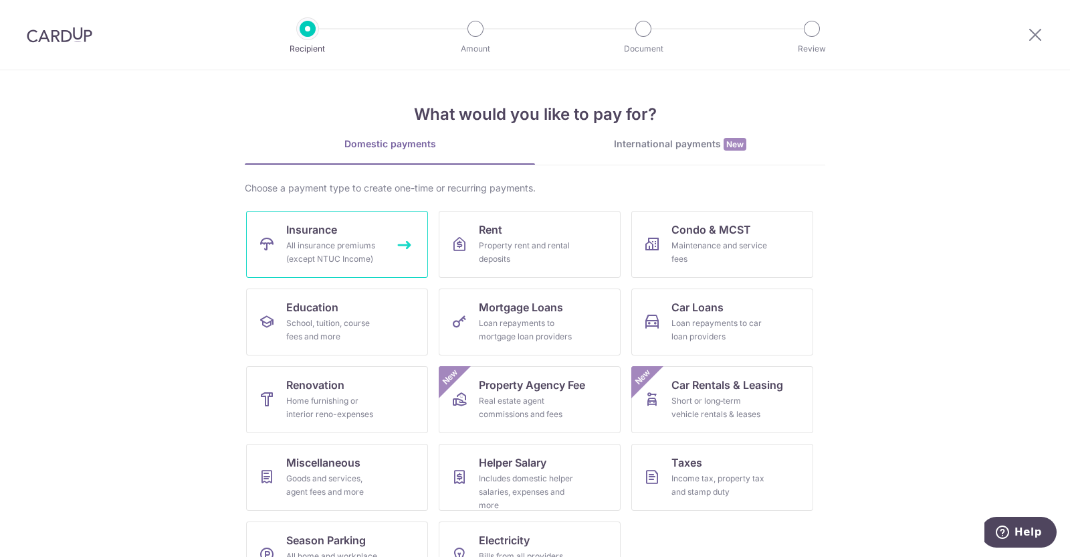
click at [352, 242] on div "All insurance premiums (except NTUC Income)" at bounding box center [334, 252] width 96 height 27
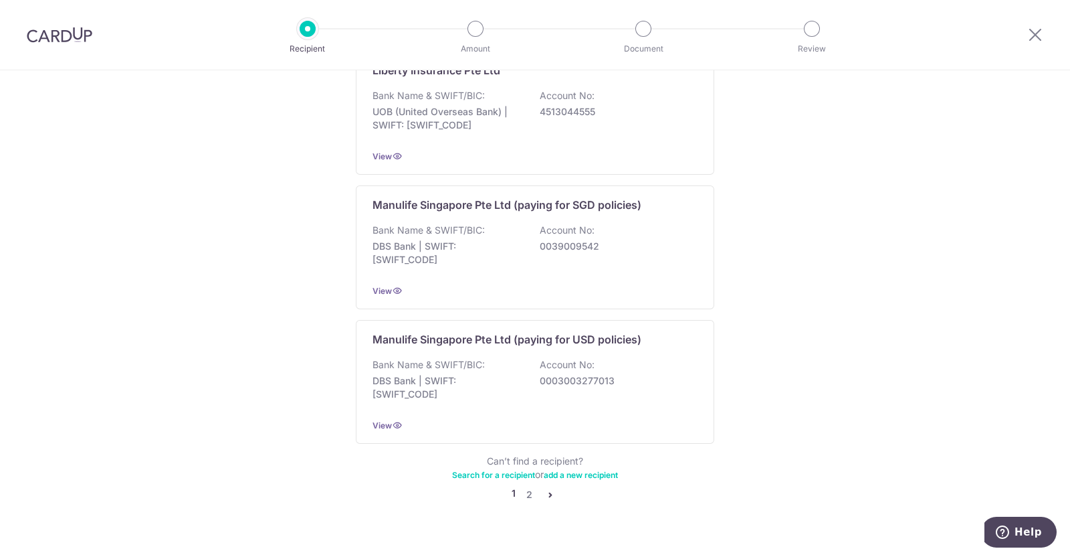
scroll to position [1260, 0]
click at [534, 485] on ul "1 2" at bounding box center [535, 493] width 47 height 16
click at [528, 485] on link "2" at bounding box center [529, 493] width 16 height 16
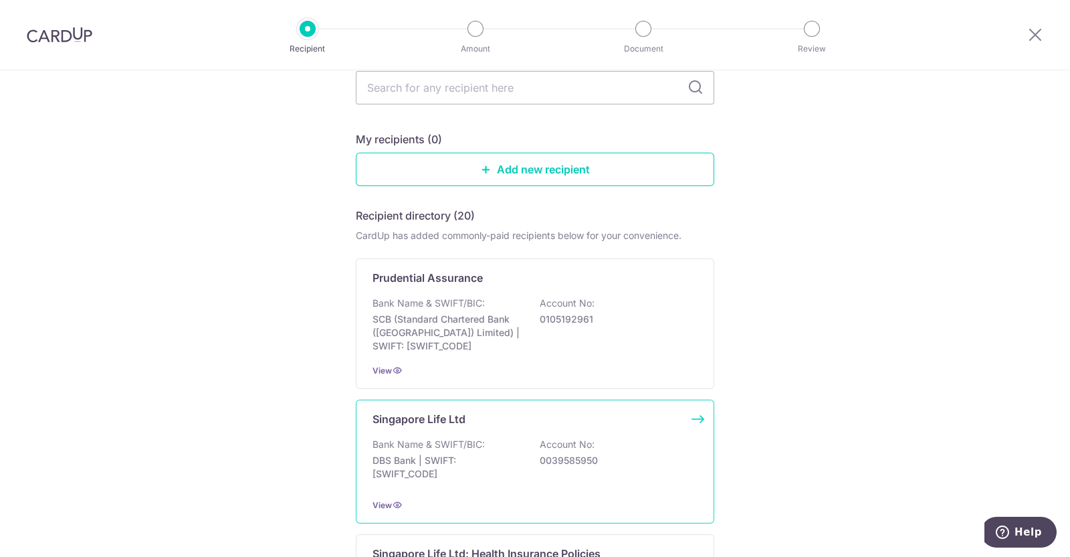
scroll to position [0, 0]
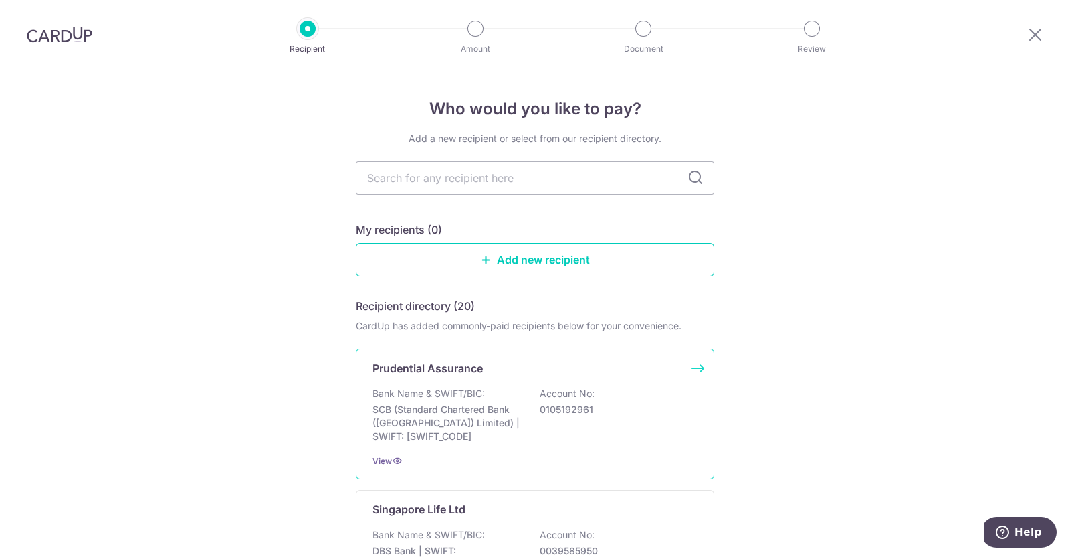
click at [585, 401] on div "Bank Name & SWIFT/BIC: SCB (Standard Chartered Bank (Singapore) Limited) | SWIF…" at bounding box center [535, 415] width 325 height 56
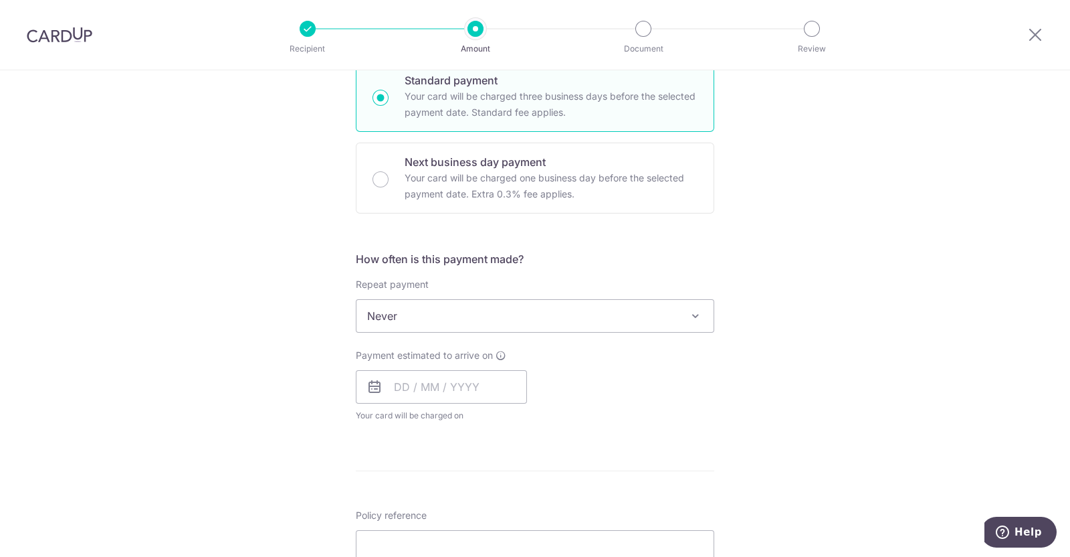
scroll to position [418, 0]
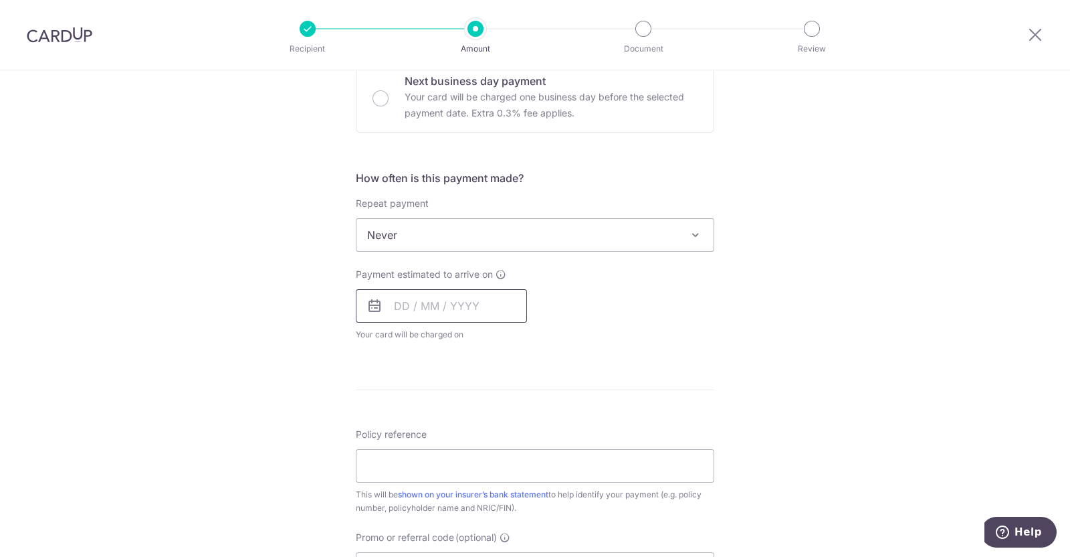
click at [500, 309] on input "text" at bounding box center [441, 305] width 171 height 33
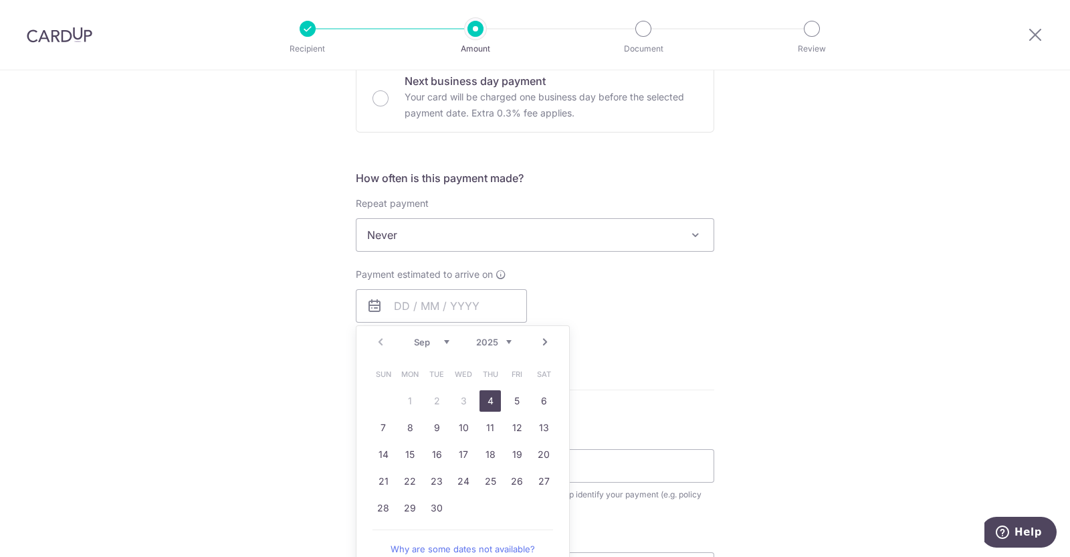
click at [741, 336] on div "Tell us more about your payment Enter payment amount SGD Select Card Select opt…" at bounding box center [535, 257] width 1070 height 1210
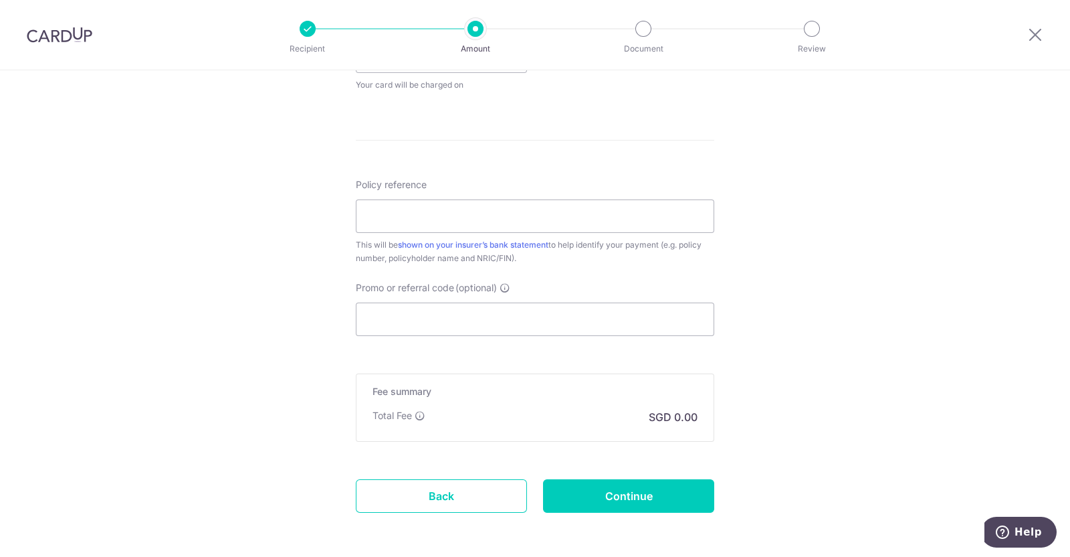
scroll to position [723, 0]
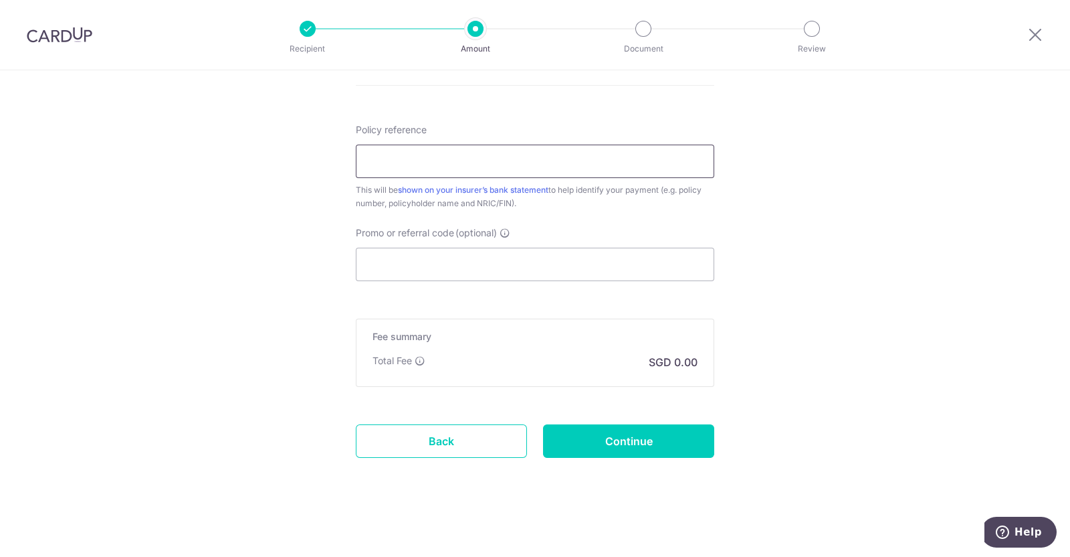
click at [531, 164] on input "Policy reference" at bounding box center [535, 161] width 359 height 33
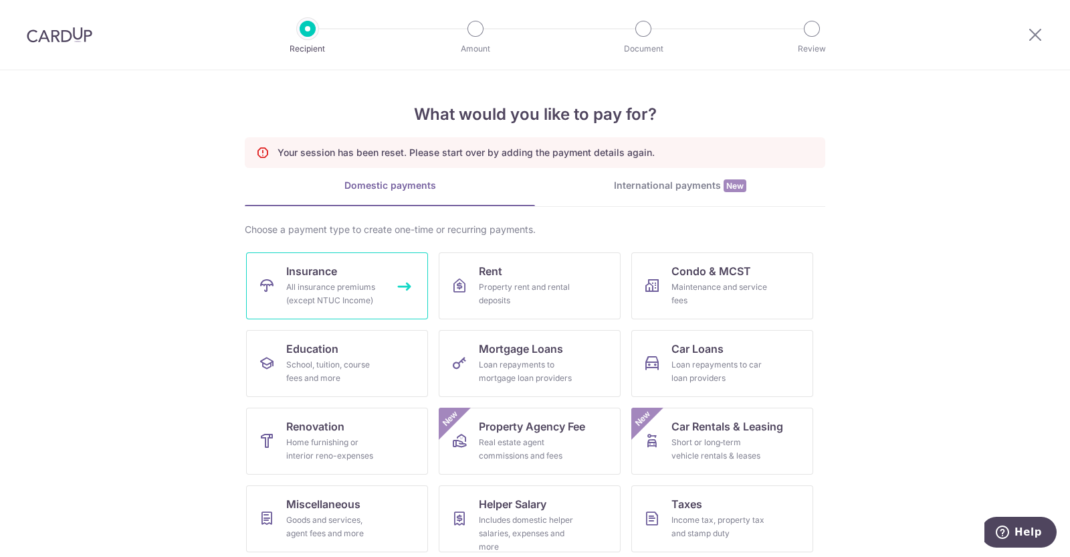
click at [357, 287] on div "All insurance premiums (except NTUC Income)" at bounding box center [334, 293] width 96 height 27
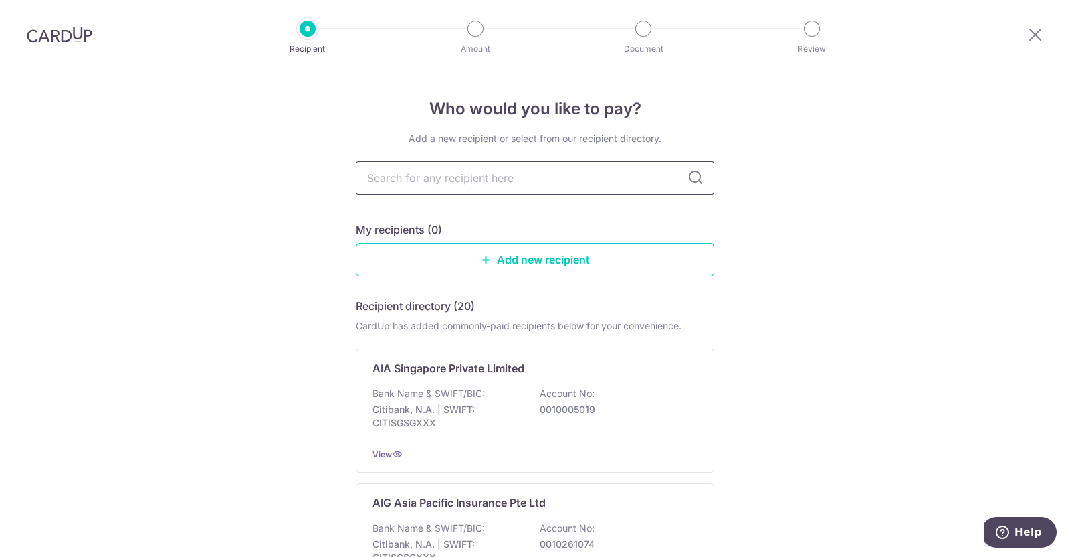
click at [568, 179] on input "text" at bounding box center [535, 177] width 359 height 33
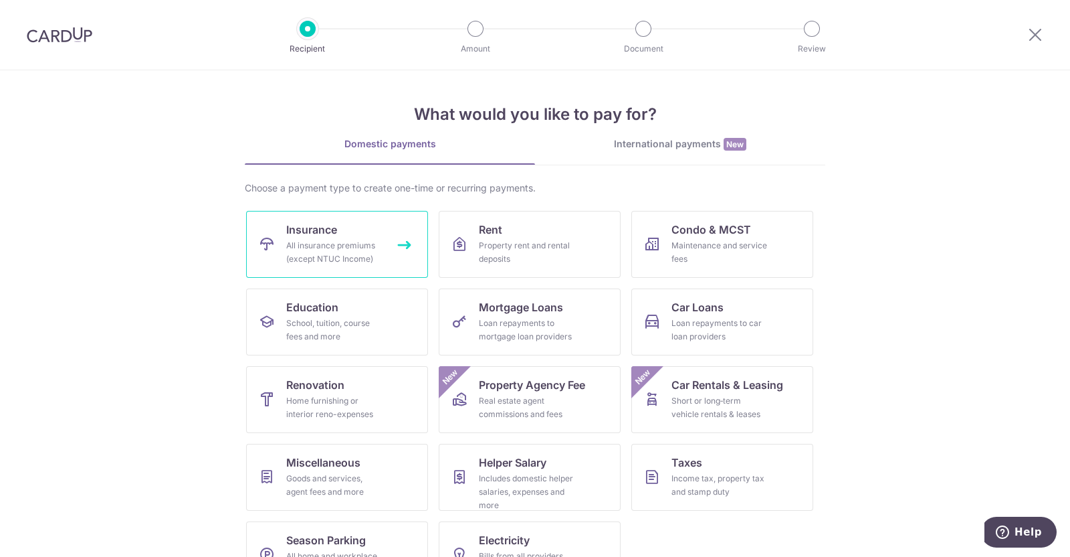
click at [335, 237] on link "Insurance All insurance premiums (except NTUC Income)" at bounding box center [337, 244] width 182 height 67
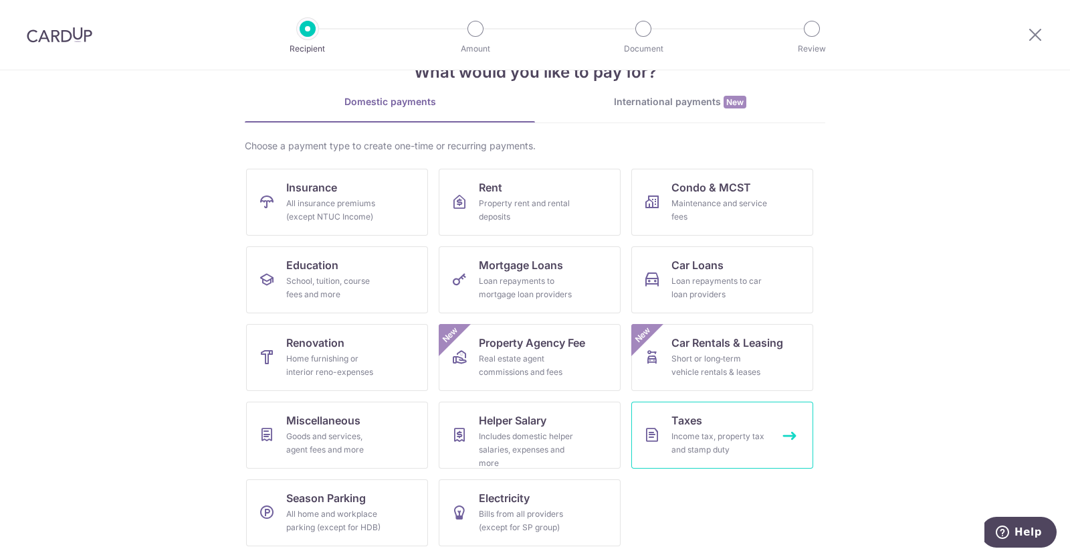
click at [693, 444] on div "Income tax, property tax and stamp duty" at bounding box center [720, 443] width 96 height 27
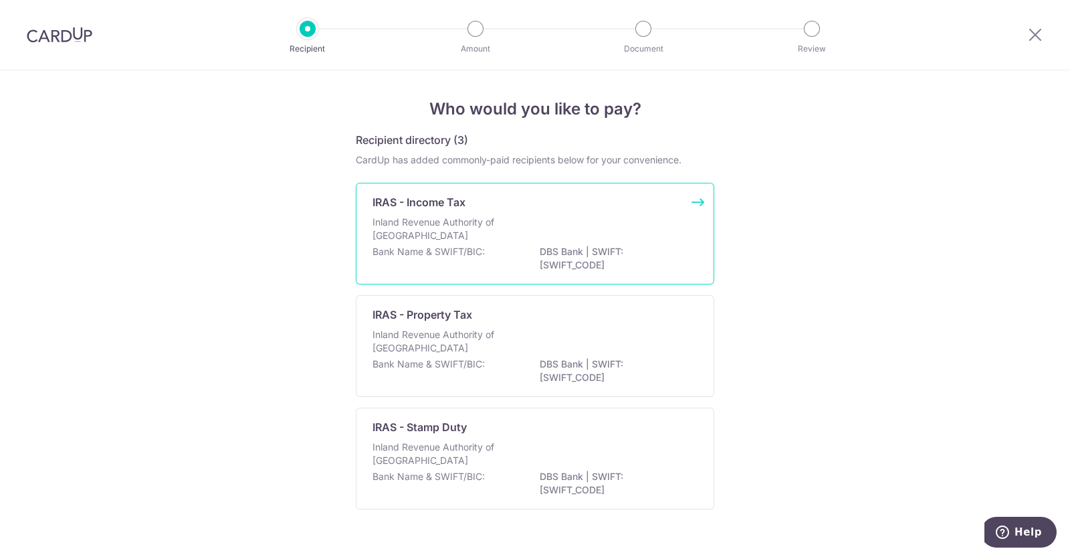
click at [558, 226] on div "Inland Revenue Authority of [GEOGRAPHIC_DATA]" at bounding box center [535, 229] width 325 height 29
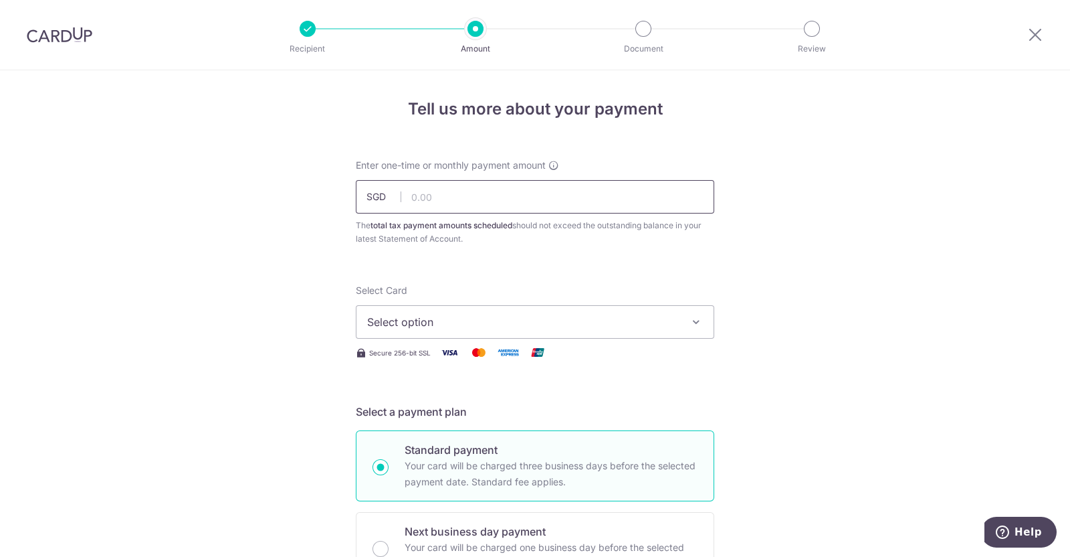
click at [524, 187] on input "text" at bounding box center [535, 196] width 359 height 33
click at [492, 213] on input "text" at bounding box center [535, 196] width 359 height 33
click at [490, 211] on input "text" at bounding box center [535, 196] width 359 height 33
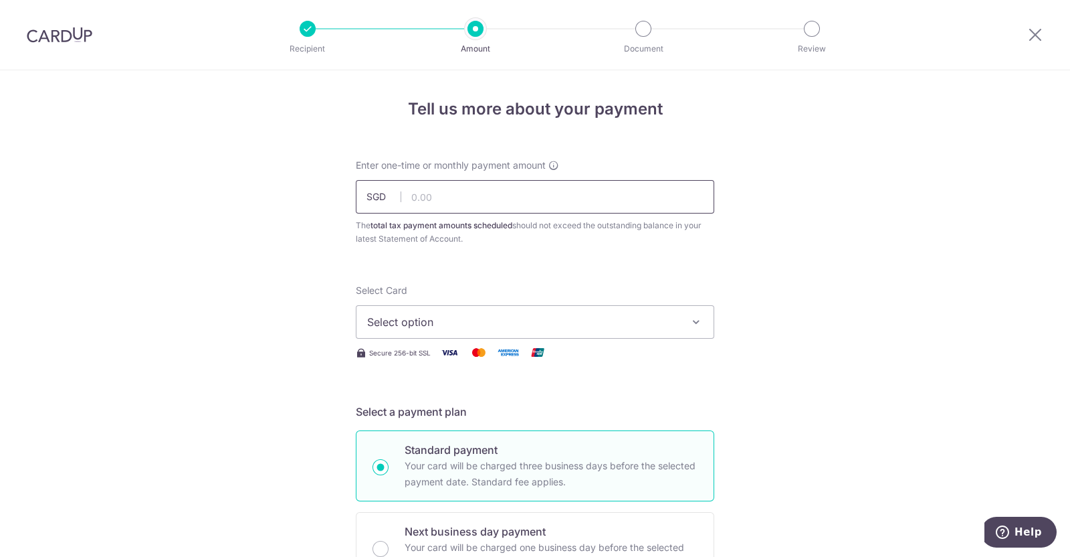
click at [490, 211] on input "text" at bounding box center [535, 196] width 359 height 33
click at [606, 199] on input "3.00" at bounding box center [535, 196] width 359 height 33
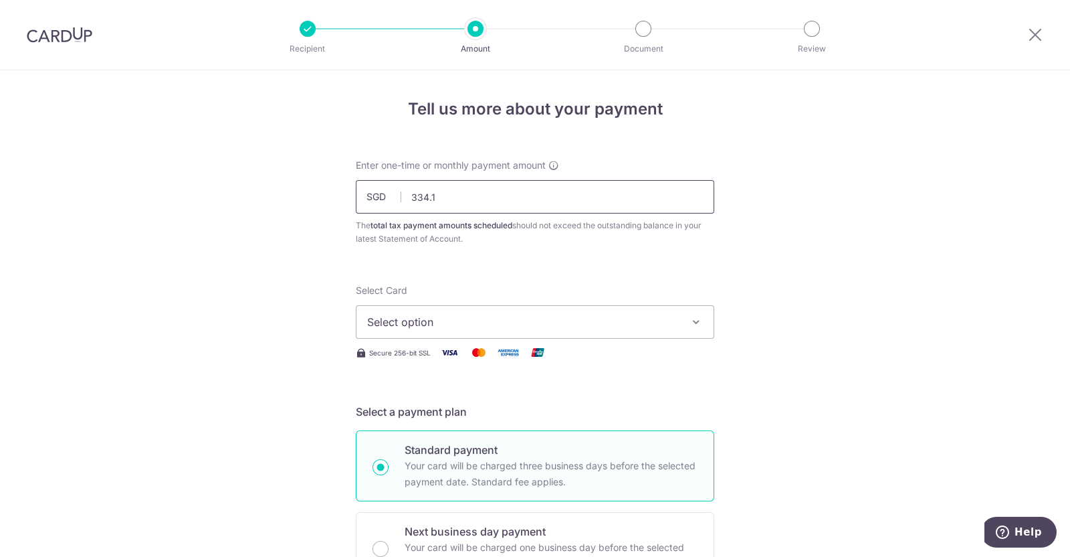
type input "334.15"
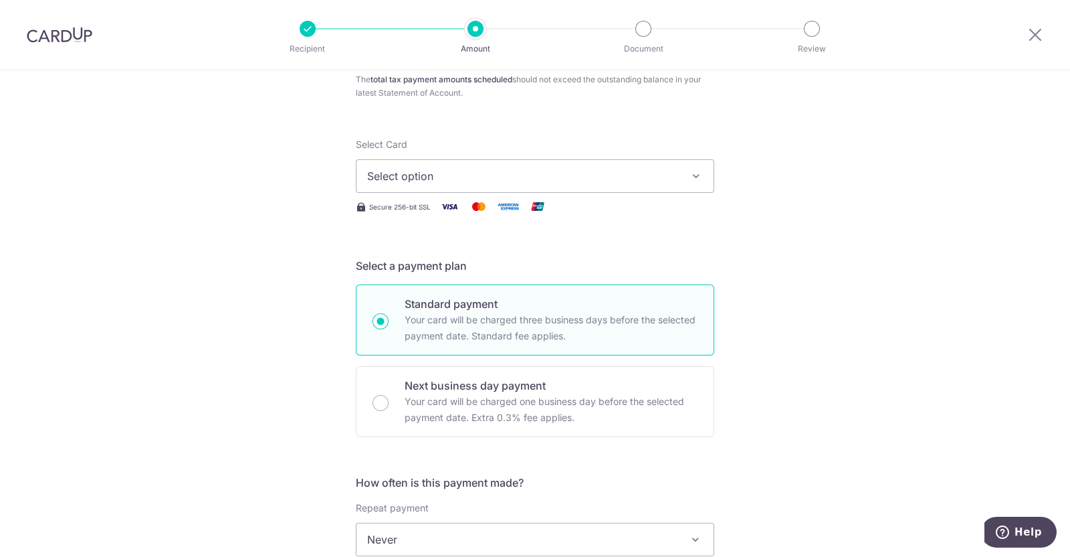
scroll to position [167, 0]
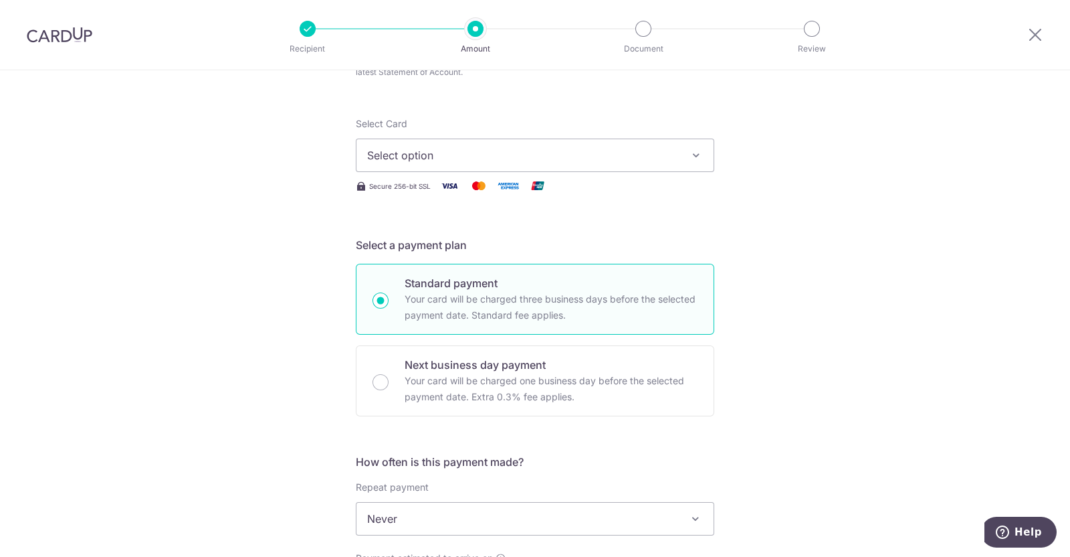
click at [652, 162] on button "Select option" at bounding box center [535, 154] width 359 height 33
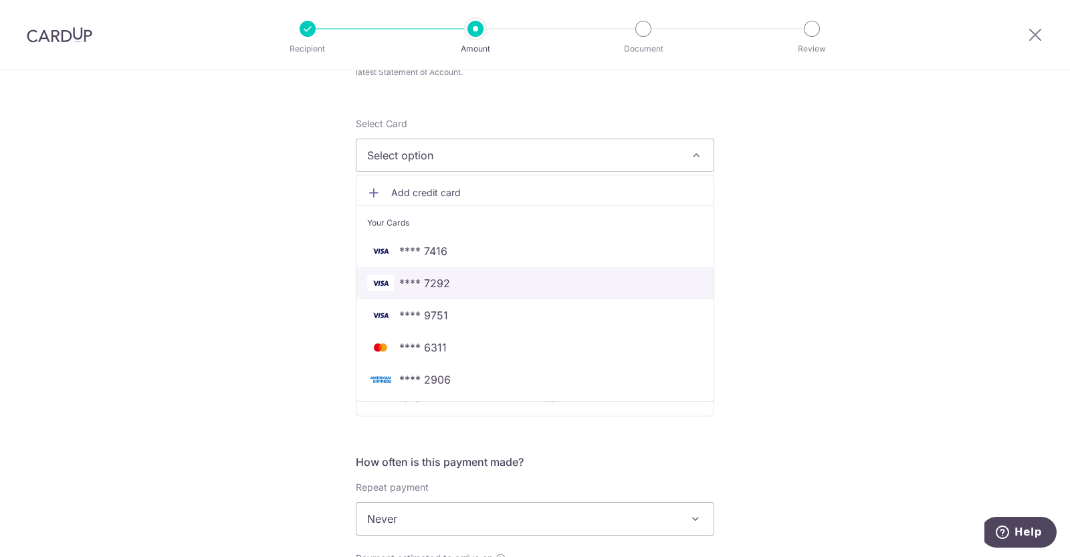
click at [618, 286] on span "**** 7292" at bounding box center [535, 283] width 336 height 16
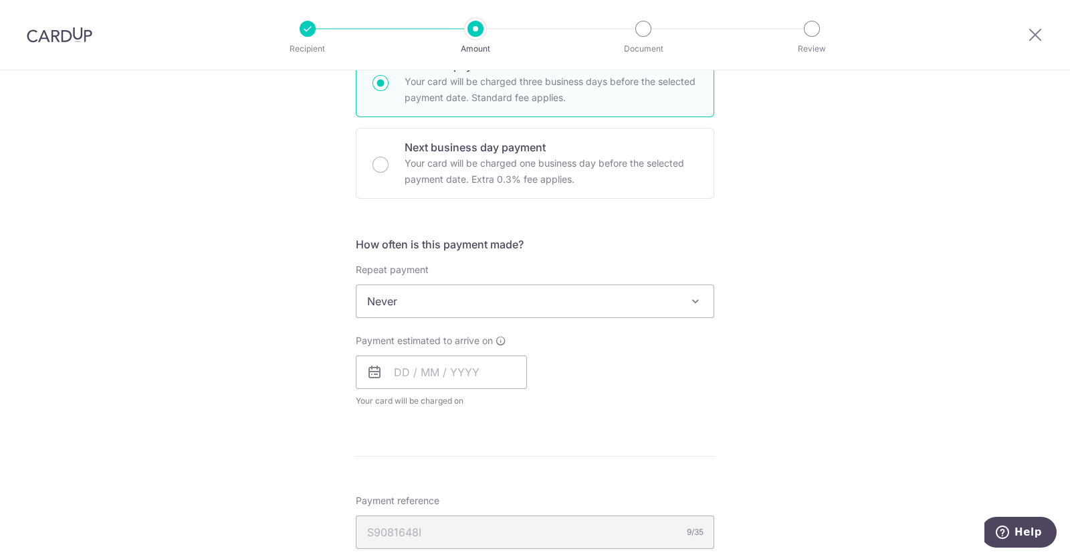
scroll to position [418, 0]
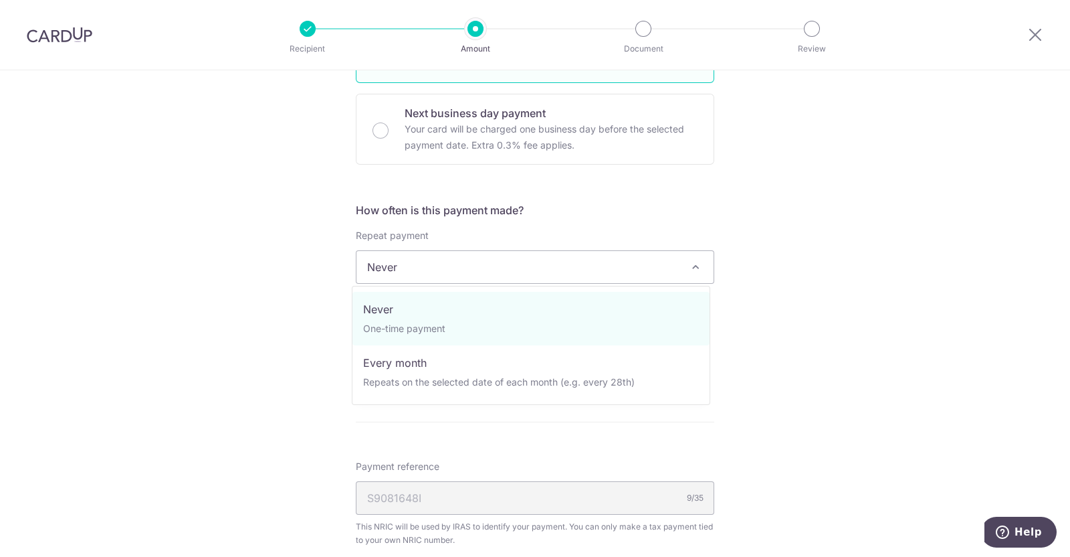
click at [596, 263] on span "Never" at bounding box center [535, 267] width 357 height 32
click at [865, 318] on div "Tell us more about your payment Enter one-time or monthly payment amount SGD 33…" at bounding box center [535, 273] width 1070 height 1242
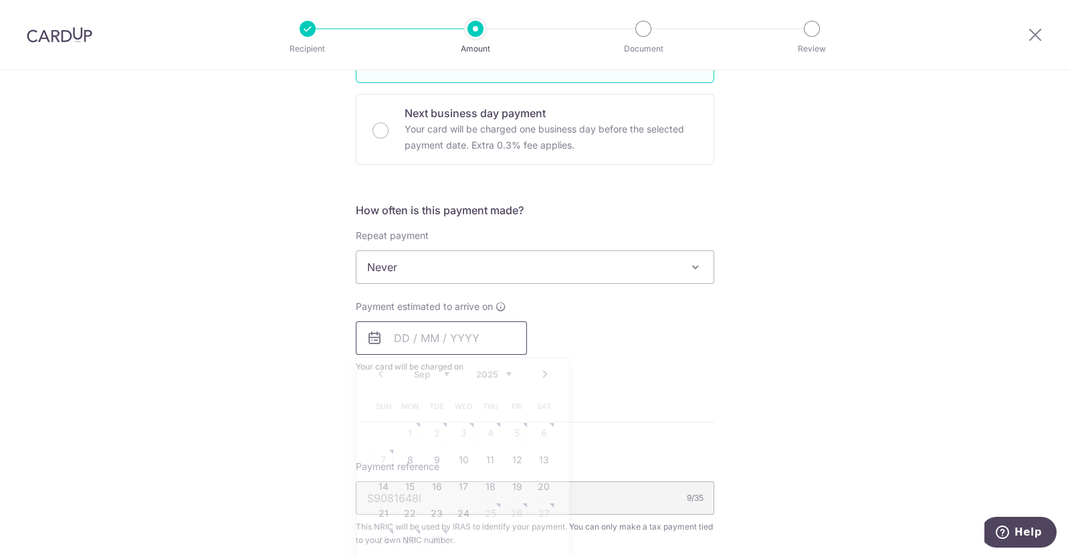
click at [498, 326] on input "text" at bounding box center [441, 337] width 171 height 33
drag, startPoint x: 408, startPoint y: 458, endPoint x: 681, endPoint y: 411, distance: 277.1
click at [409, 458] on link "8" at bounding box center [409, 459] width 21 height 21
type input "[DATE]"
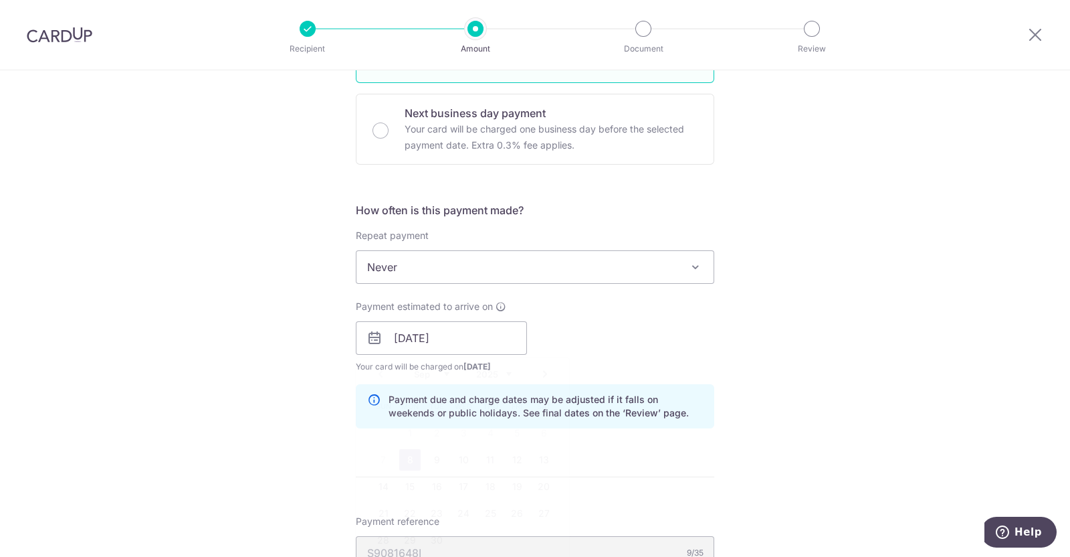
click at [719, 397] on div "Tell us more about your payment Enter one-time or monthly payment amount SGD 33…" at bounding box center [535, 300] width 1070 height 1297
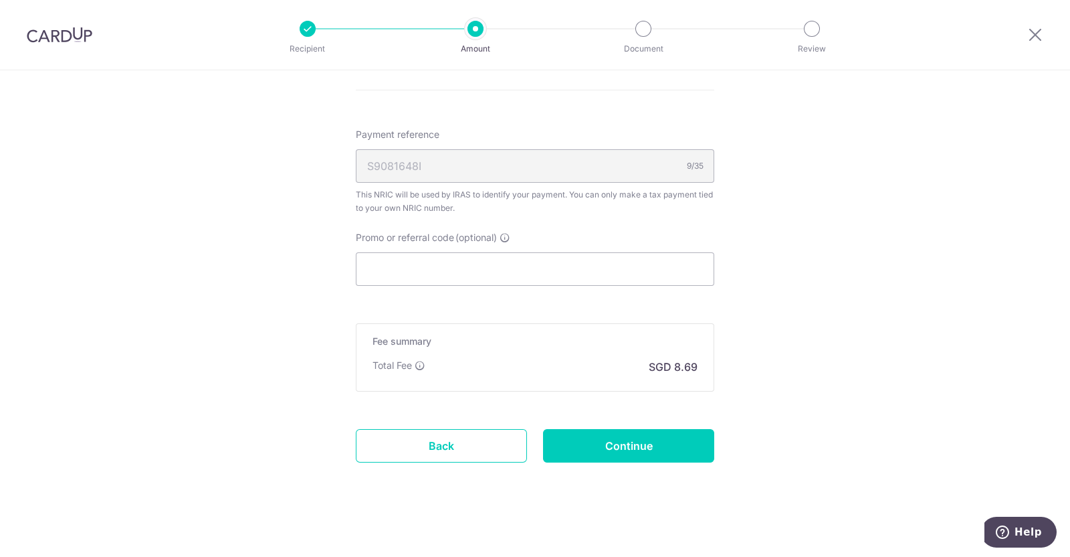
scroll to position [810, 0]
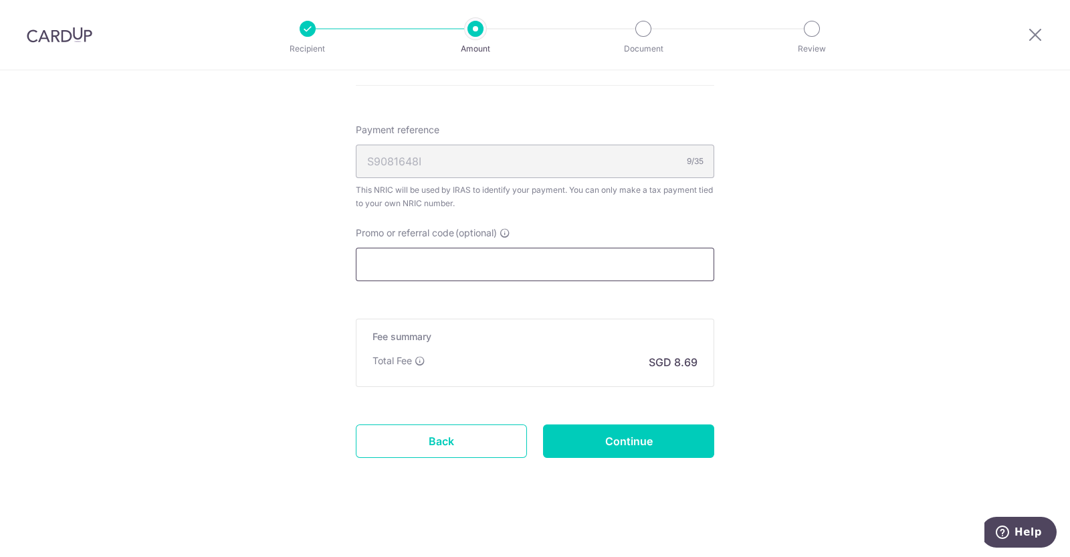
click at [586, 266] on input "Promo or referral code (optional)" at bounding box center [535, 264] width 359 height 33
paste input "VTAX25R"
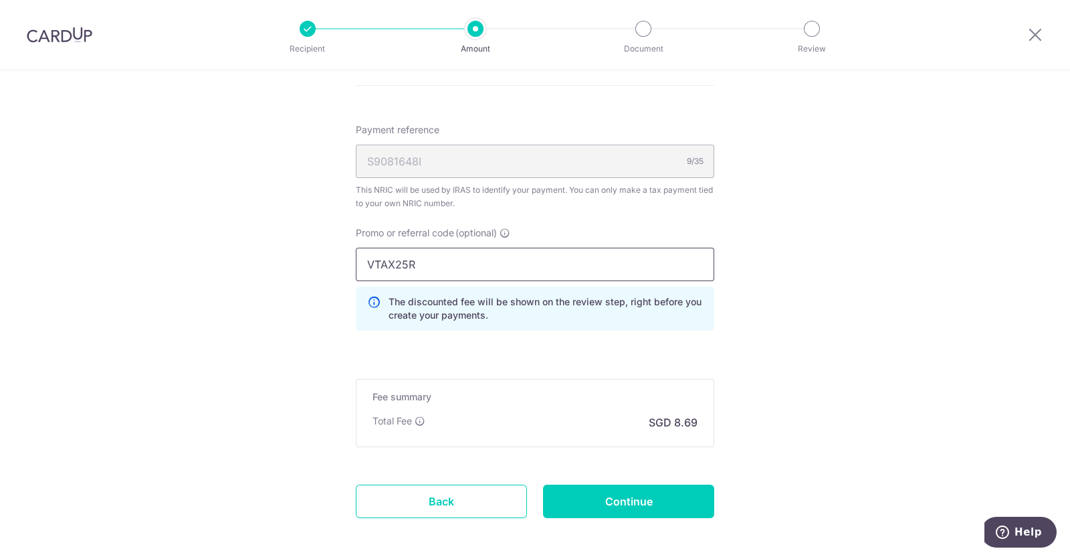
type input "VTAX25R"
click at [652, 506] on input "Continue" at bounding box center [628, 500] width 171 height 33
type input "Create Schedule"
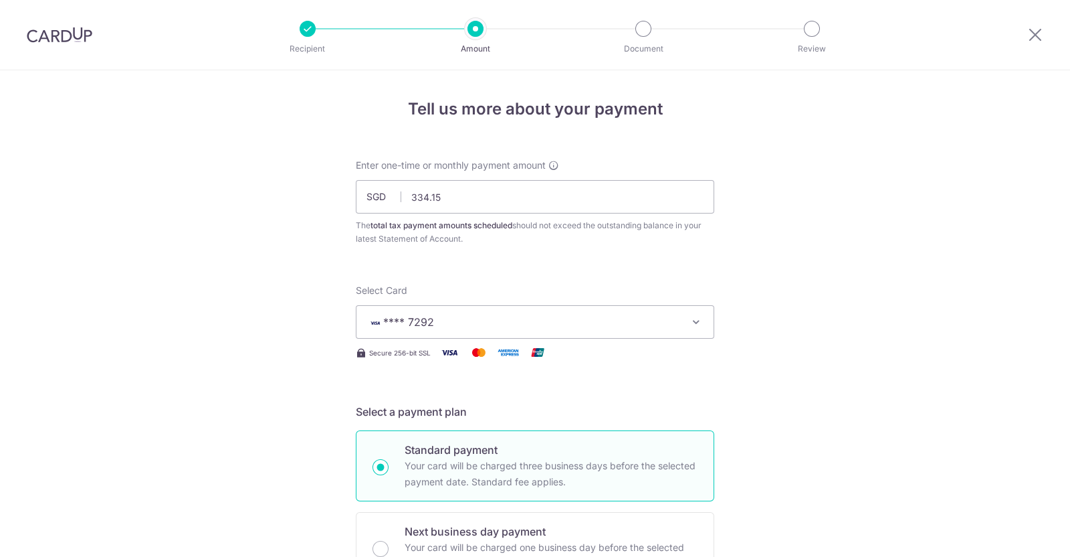
scroll to position [888, 0]
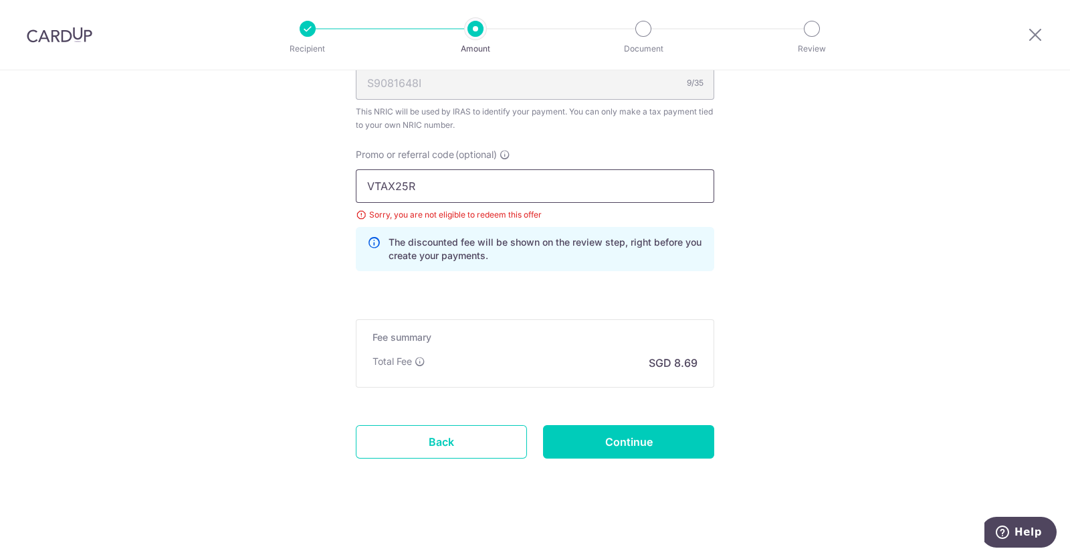
drag, startPoint x: 458, startPoint y: 192, endPoint x: 252, endPoint y: 183, distance: 206.3
paste input "ONE"
type input "VTAX25ONE"
click at [658, 451] on input "Continue" at bounding box center [628, 441] width 171 height 33
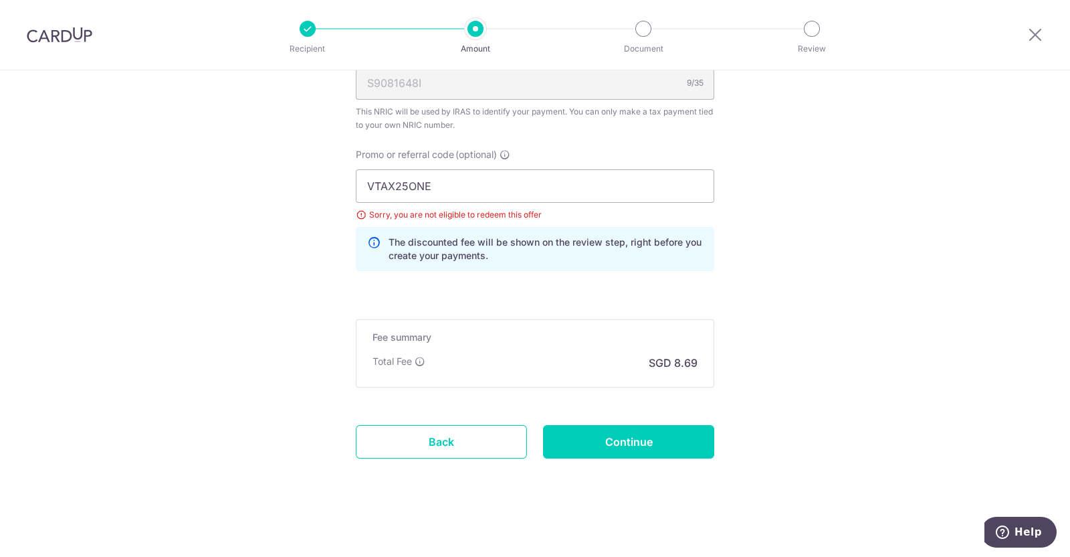
type input "Update Schedule"
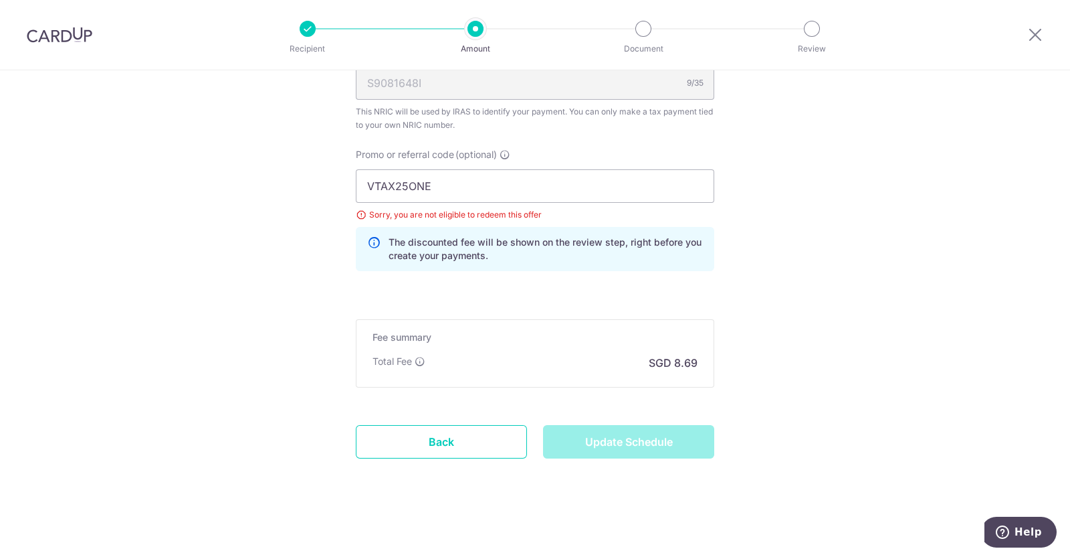
click at [659, 444] on div "Update Schedule" at bounding box center [628, 441] width 187 height 33
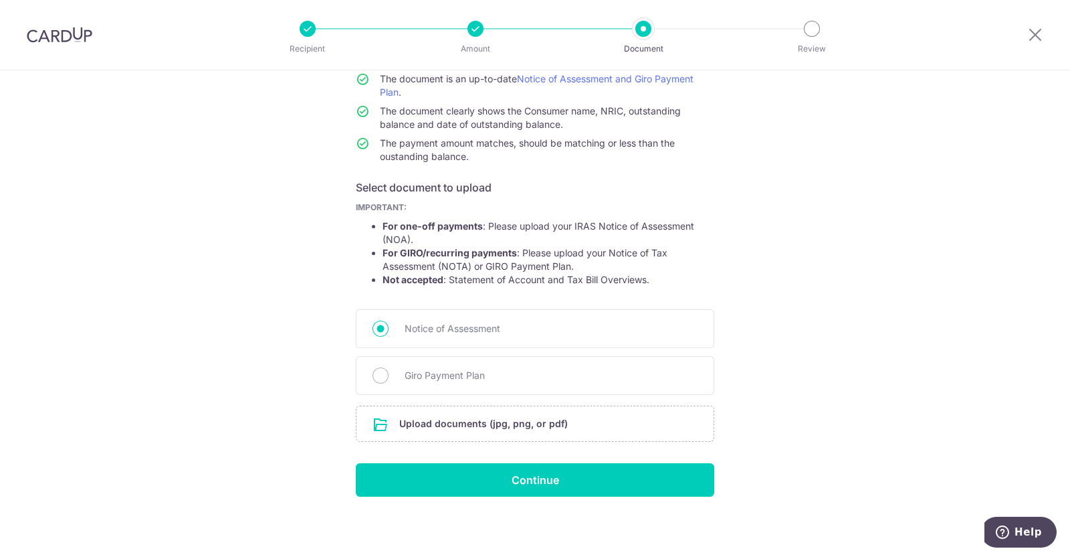
scroll to position [125, 0]
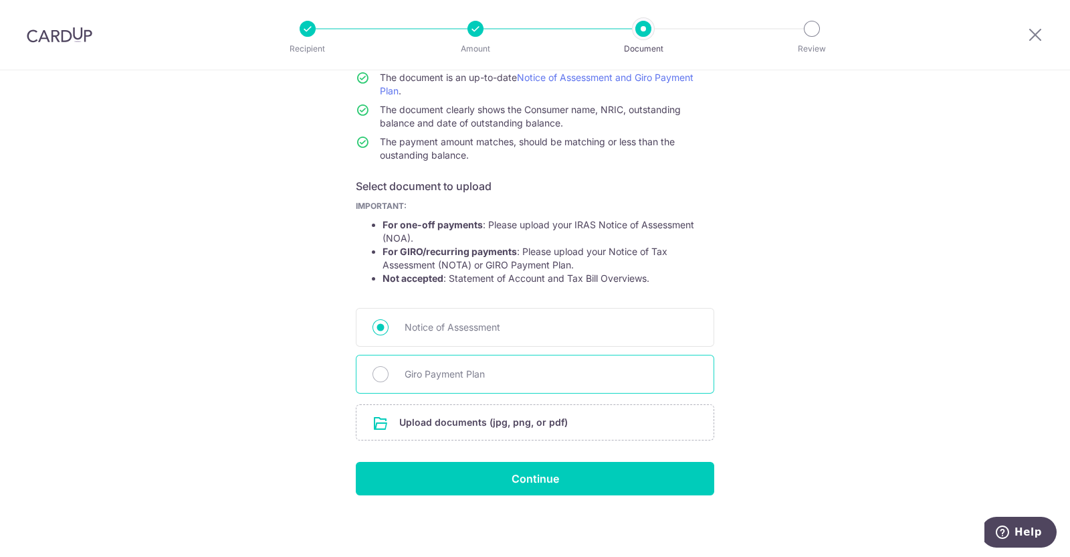
click at [385, 376] on div "Giro Payment Plan" at bounding box center [535, 374] width 359 height 39
click at [384, 373] on input "Giro Payment Plan" at bounding box center [381, 374] width 16 height 16
radio input "true"
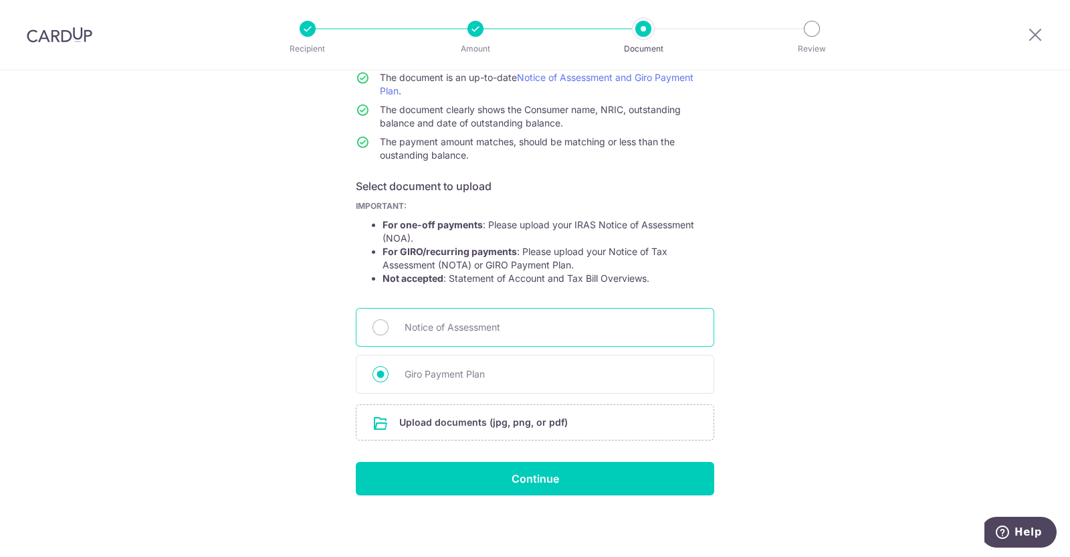
click at [385, 329] on div "Notice of Assessment" at bounding box center [535, 327] width 359 height 39
click at [373, 319] on input "Notice of Assessment" at bounding box center [381, 327] width 16 height 16
radio input "true"
drag, startPoint x: 428, startPoint y: 254, endPoint x: 488, endPoint y: 252, distance: 60.2
click at [484, 252] on strong "For GIRO/recurring payments" at bounding box center [450, 251] width 134 height 11
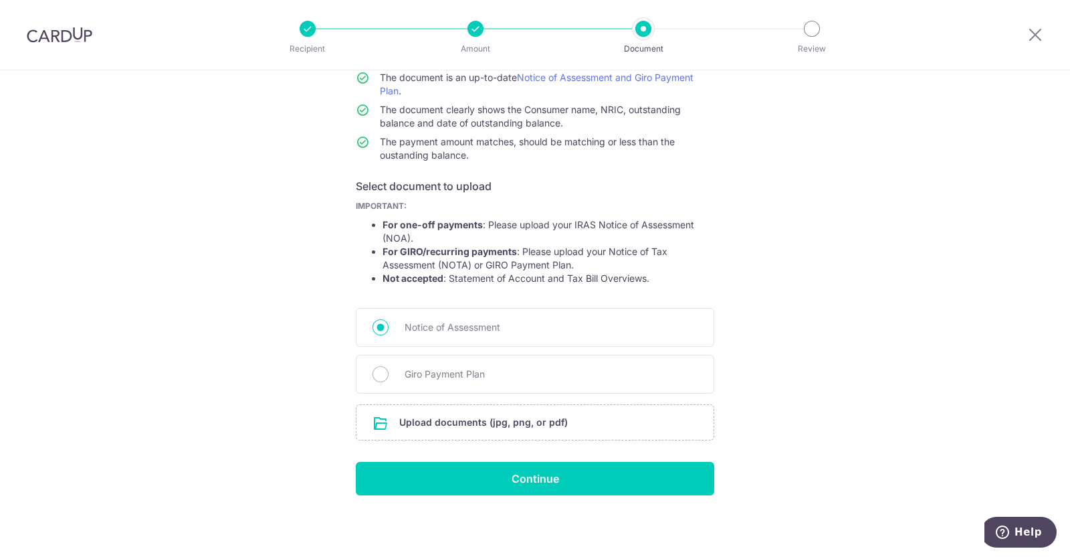
click at [713, 280] on div "Help us verify your payment Your supporting documents will enable us to approve…" at bounding box center [535, 251] width 1070 height 613
click at [504, 432] on input "file" at bounding box center [535, 422] width 357 height 35
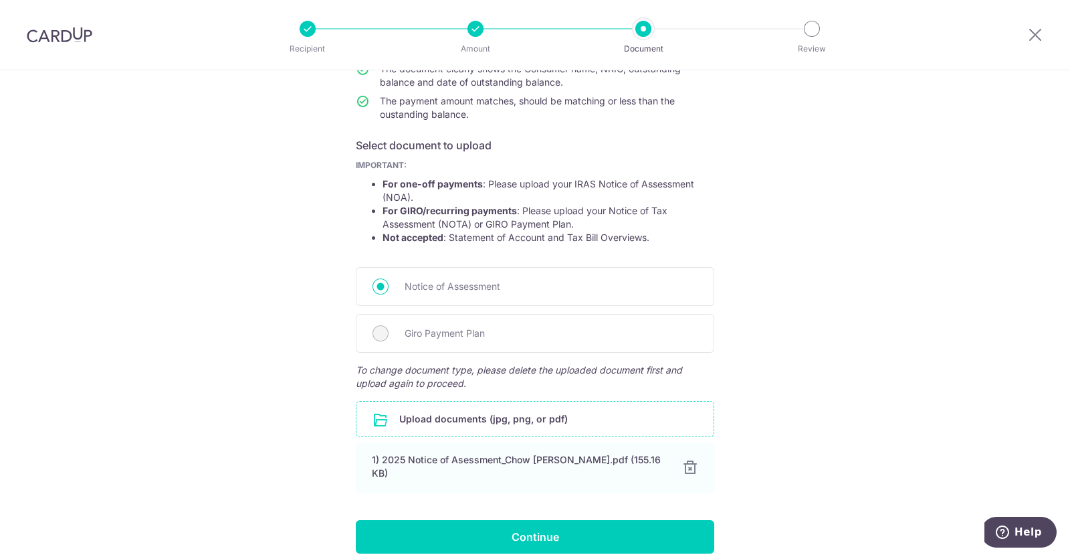
scroll to position [217, 0]
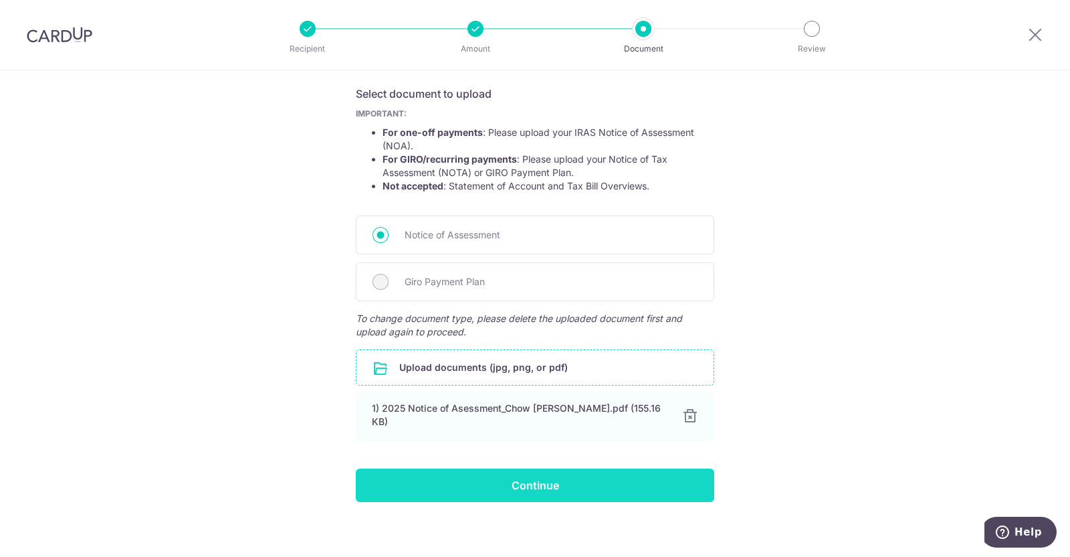
click at [652, 476] on input "Continue" at bounding box center [535, 484] width 359 height 33
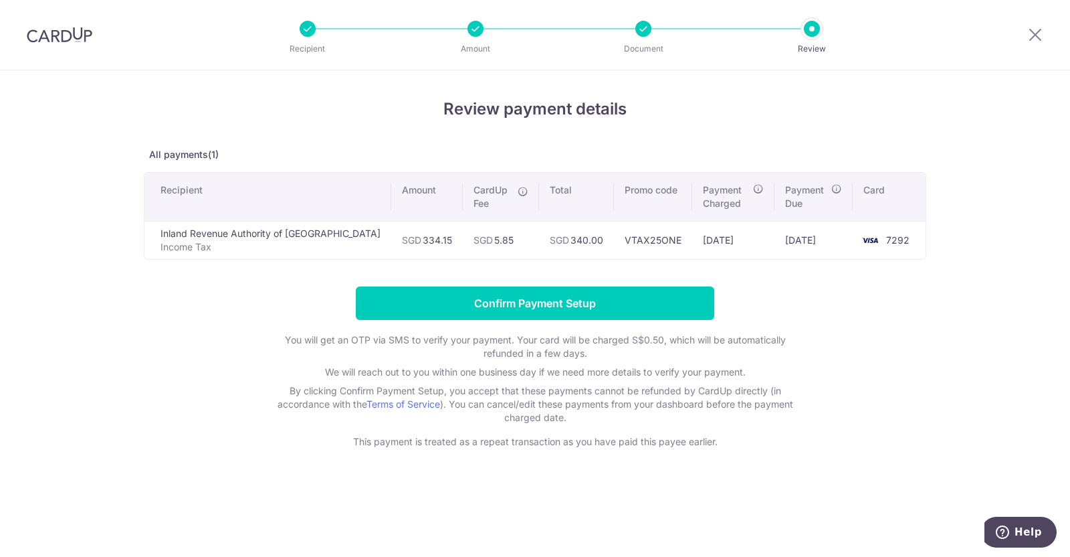
drag, startPoint x: 697, startPoint y: 241, endPoint x: 743, endPoint y: 244, distance: 45.6
click at [743, 244] on td "[DATE]" at bounding box center [733, 240] width 82 height 38
drag, startPoint x: 775, startPoint y: 236, endPoint x: 842, endPoint y: 270, distance: 76.0
click at [835, 238] on td "[DATE]" at bounding box center [814, 240] width 78 height 38
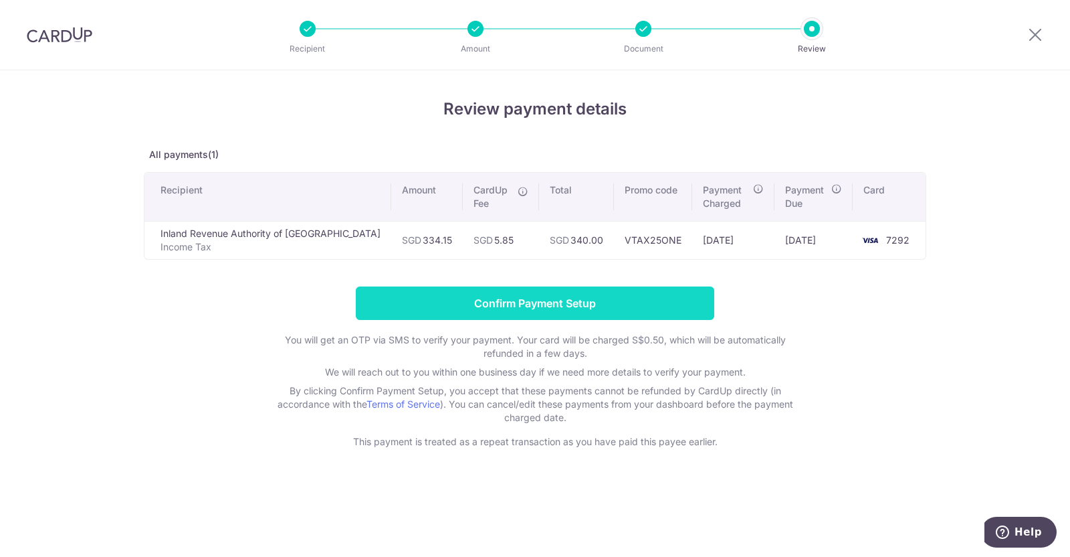
click at [643, 302] on input "Confirm Payment Setup" at bounding box center [535, 302] width 359 height 33
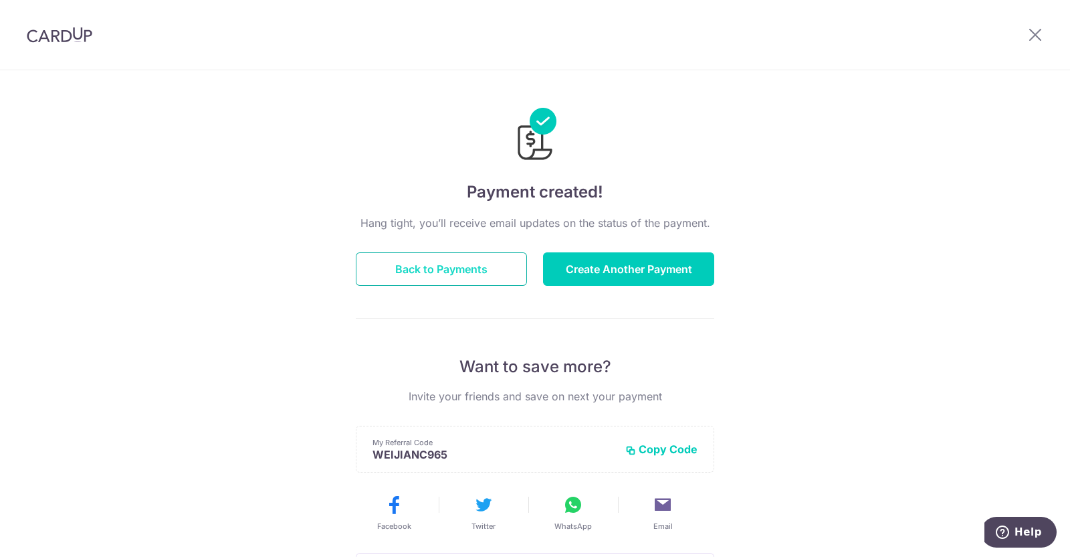
click at [430, 262] on button "Back to Payments" at bounding box center [441, 268] width 171 height 33
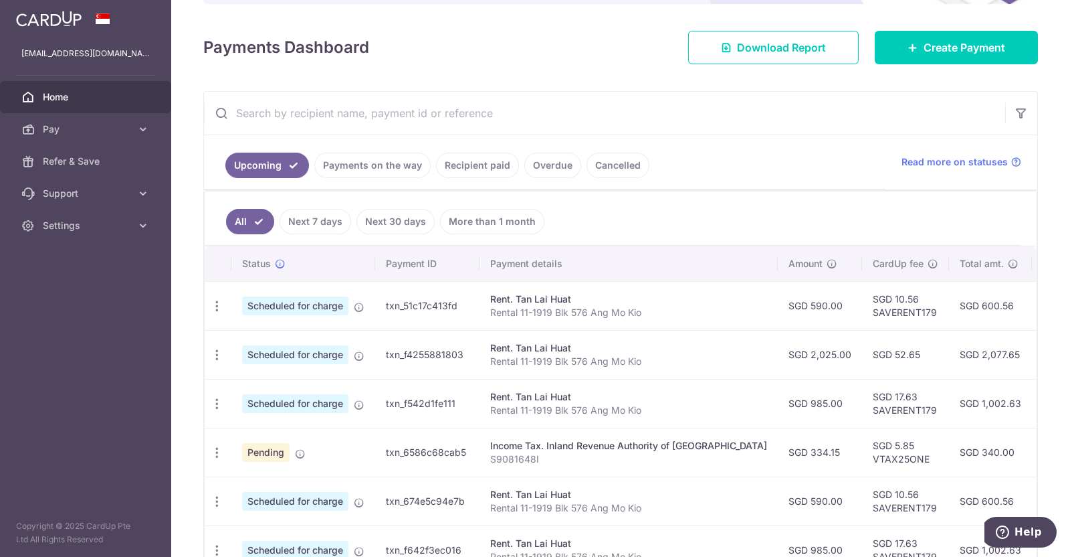
scroll to position [167, 0]
click at [130, 127] on span "Pay" at bounding box center [87, 128] width 88 height 13
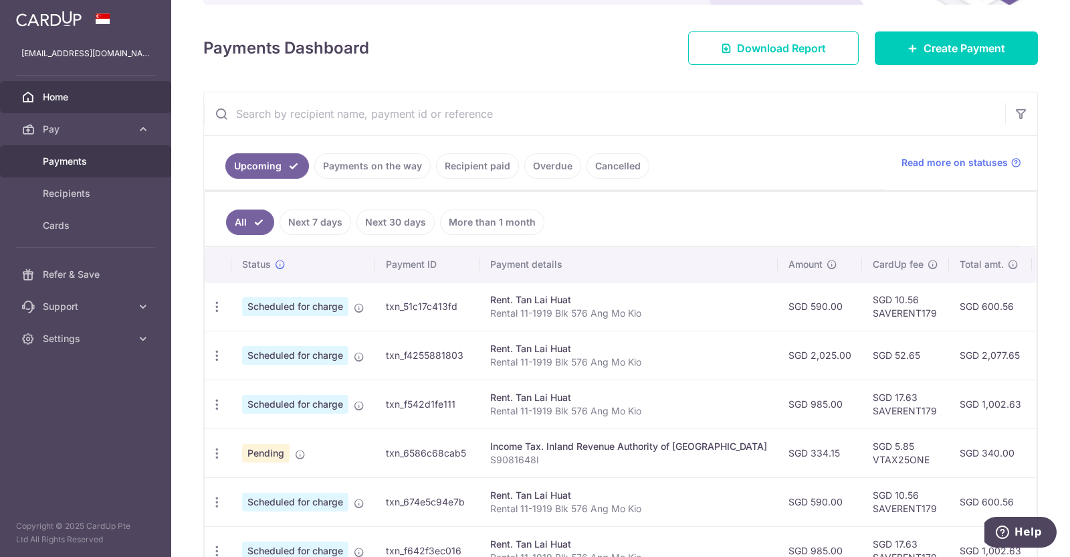
click at [106, 163] on span "Payments" at bounding box center [87, 161] width 88 height 13
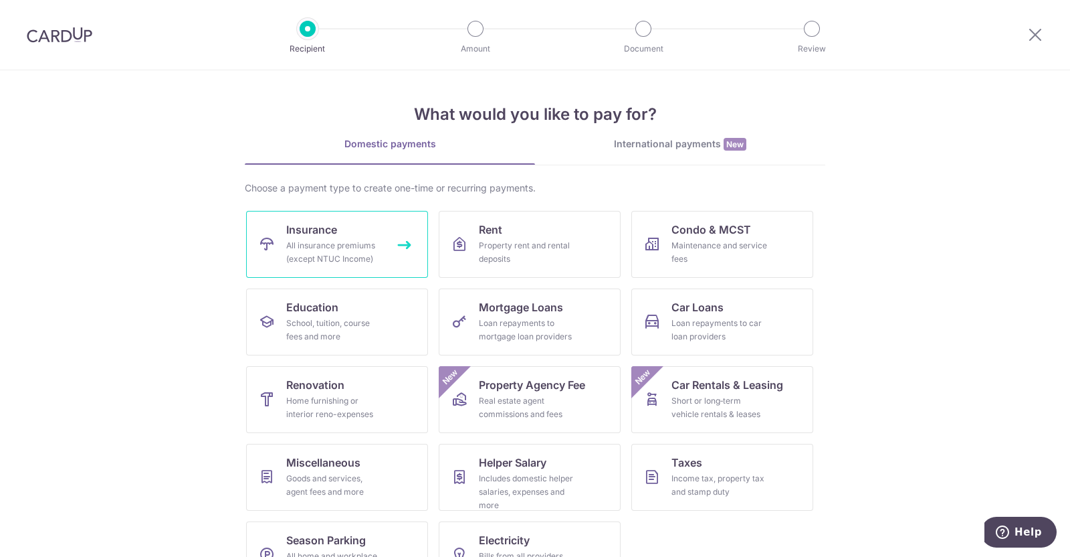
click at [338, 256] on div "All insurance premiums (except NTUC Income)" at bounding box center [334, 252] width 96 height 27
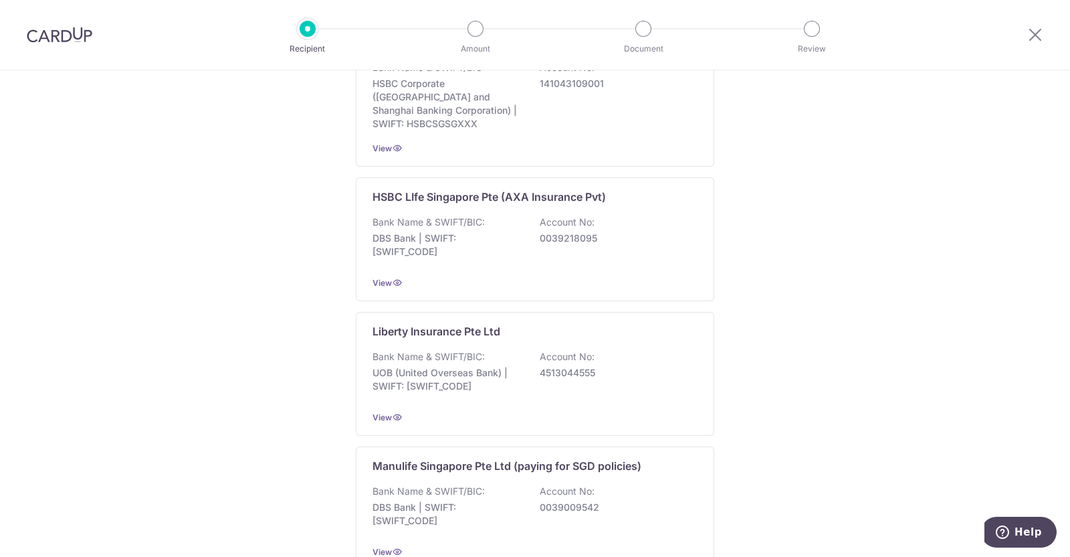
scroll to position [1260, 0]
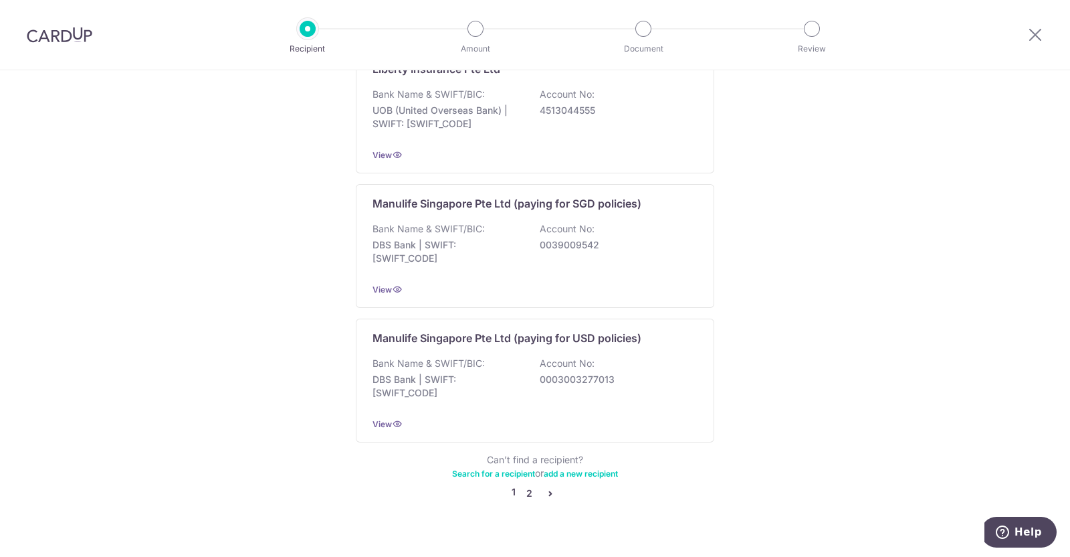
click at [524, 485] on link "2" at bounding box center [529, 493] width 16 height 16
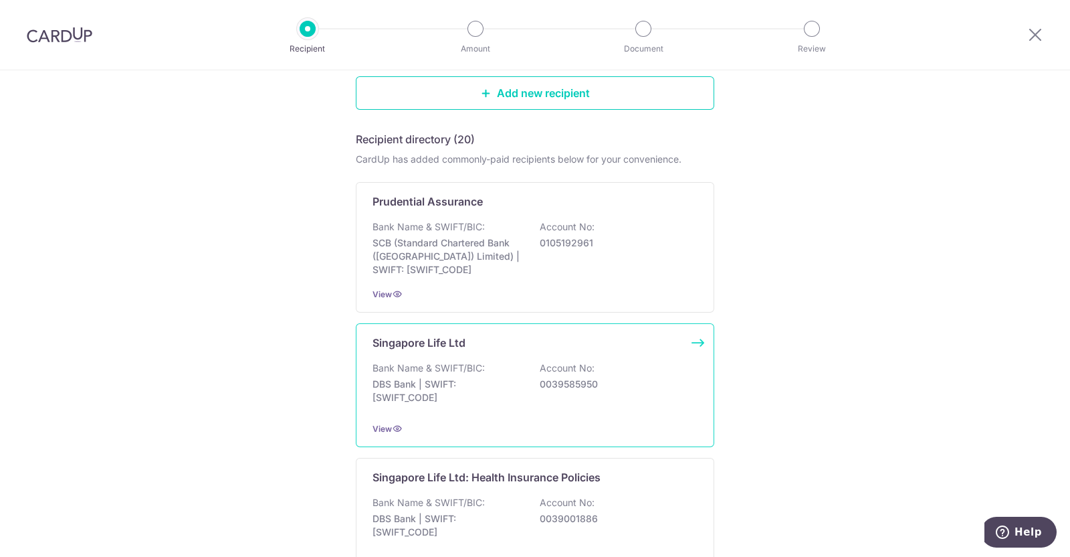
scroll to position [167, 0]
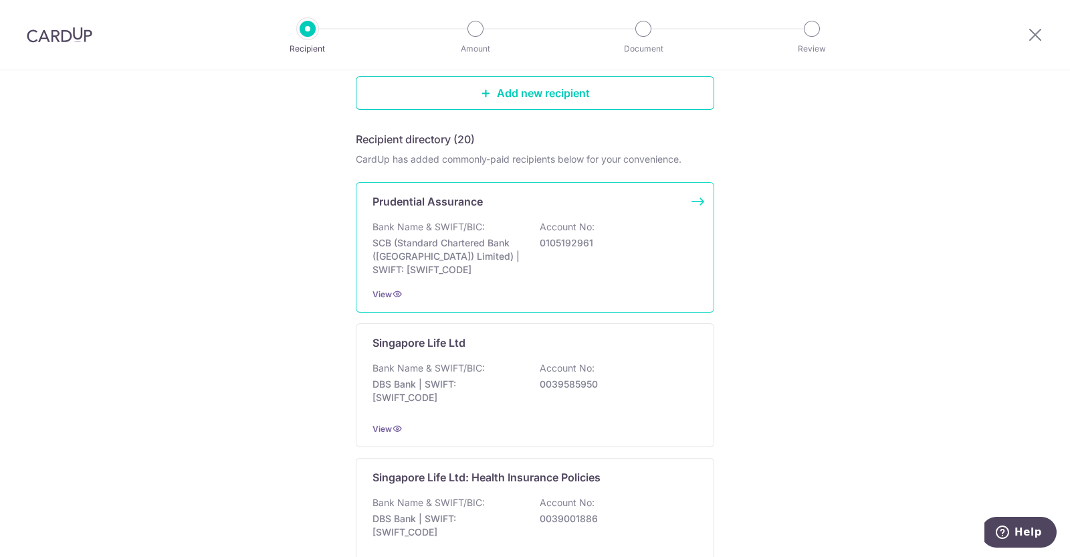
click at [567, 255] on div "Bank Name & SWIFT/BIC: SCB (Standard Chartered Bank (Singapore) Limited) | SWIF…" at bounding box center [535, 248] width 325 height 56
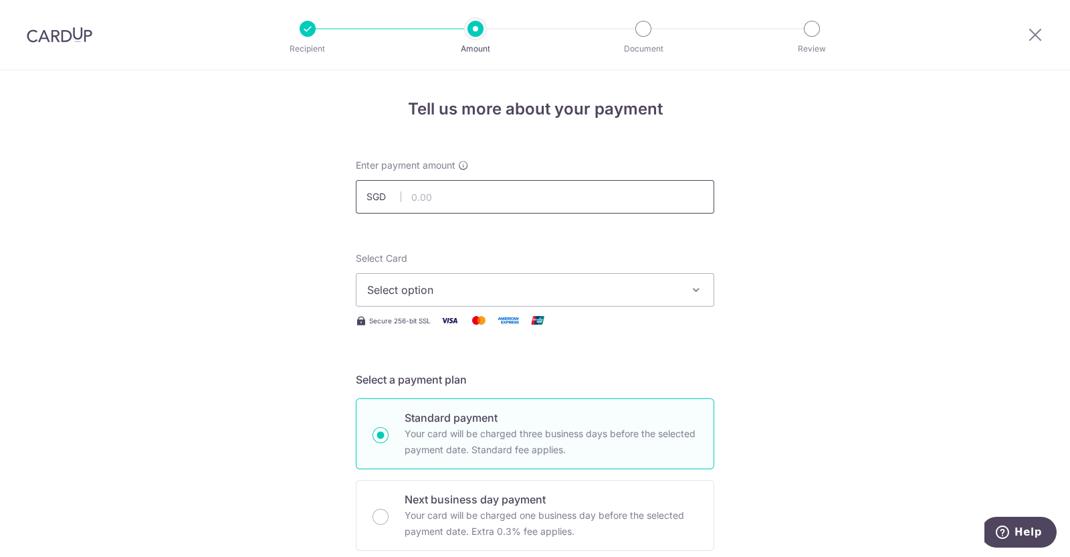
click at [546, 202] on input "text" at bounding box center [535, 196] width 359 height 33
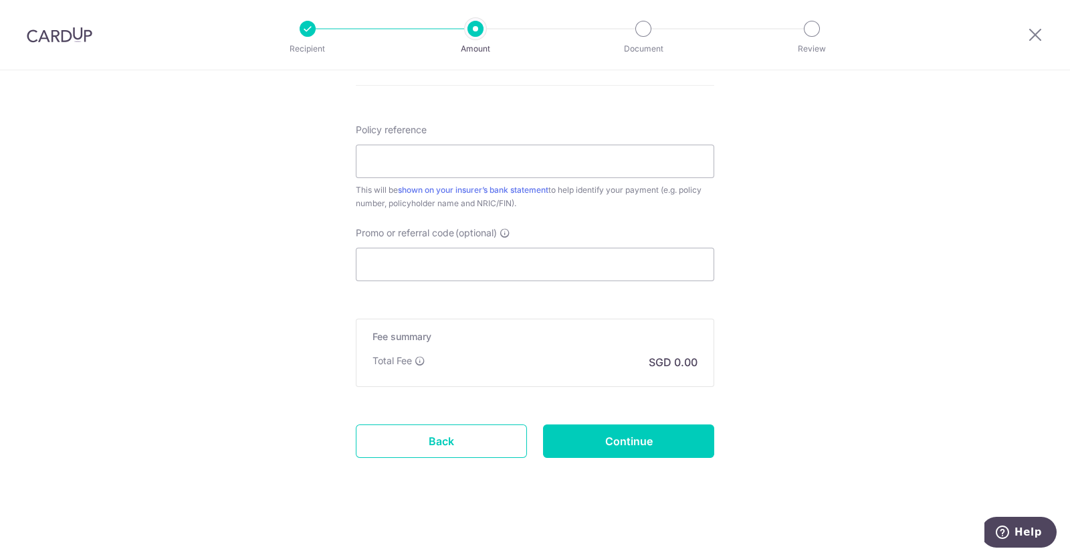
scroll to position [555, 0]
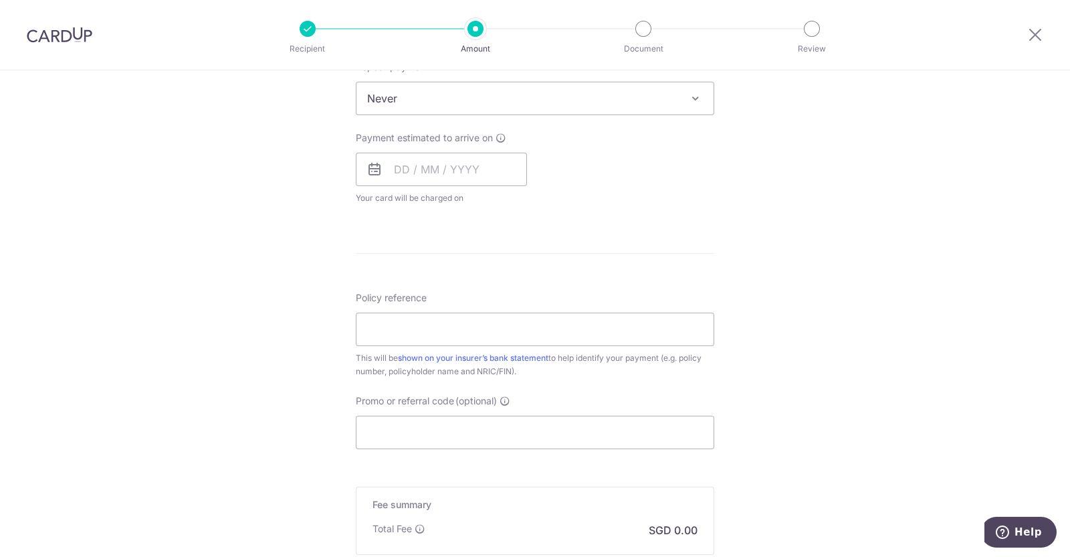
drag, startPoint x: 586, startPoint y: 220, endPoint x: 514, endPoint y: 223, distance: 71.7
click at [514, 223] on form "Enter payment amount SGD Select Card Select option Add credit card Your Cards *…" at bounding box center [535, 133] width 359 height 1059
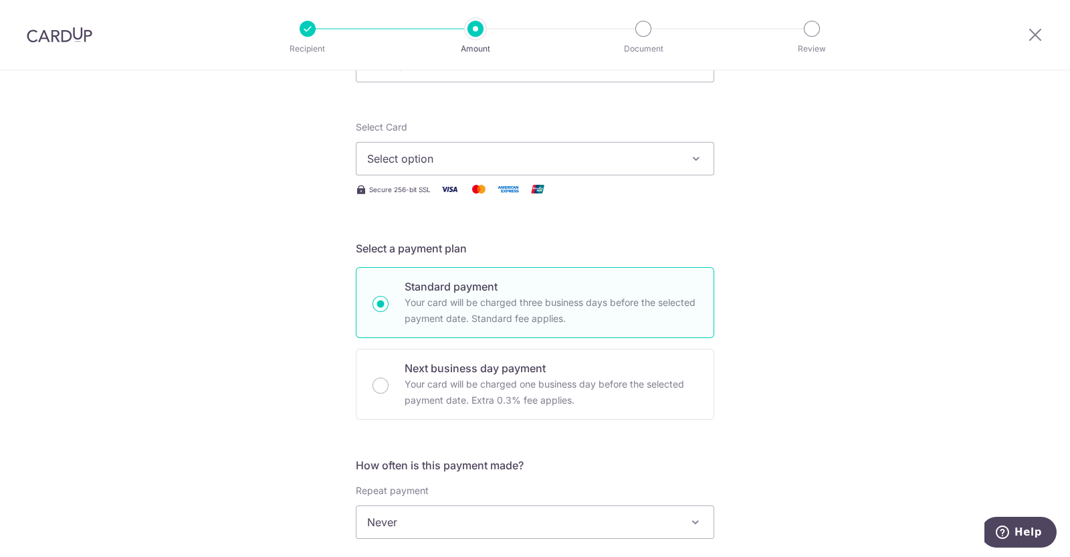
scroll to position [0, 0]
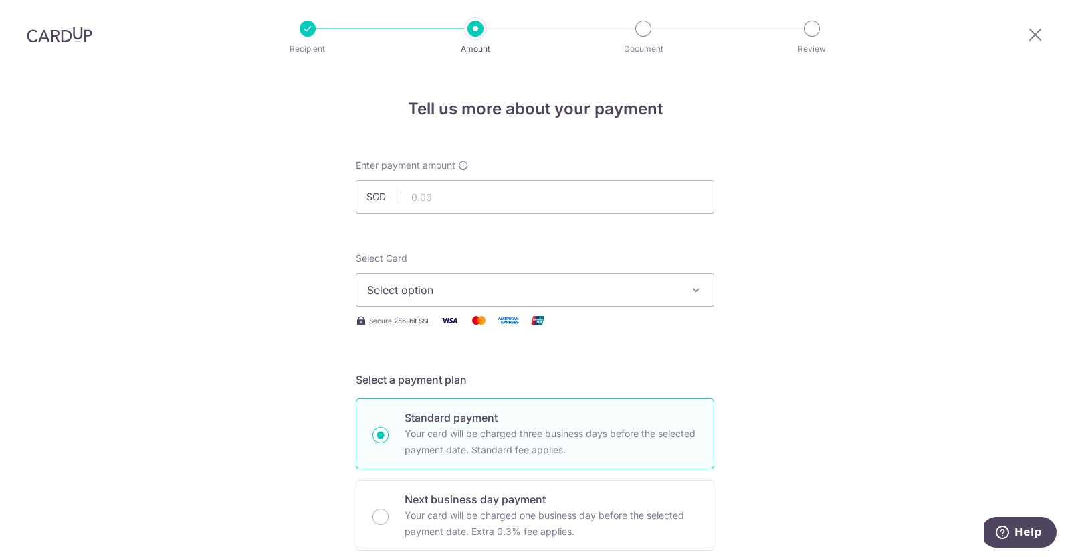
click at [68, 27] on img at bounding box center [60, 35] width 66 height 16
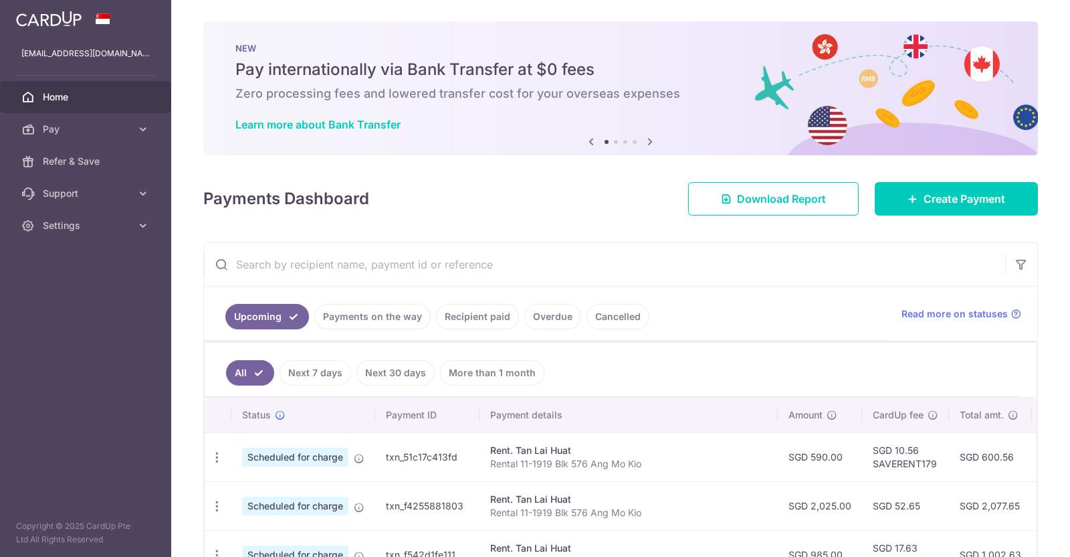
scroll to position [251, 0]
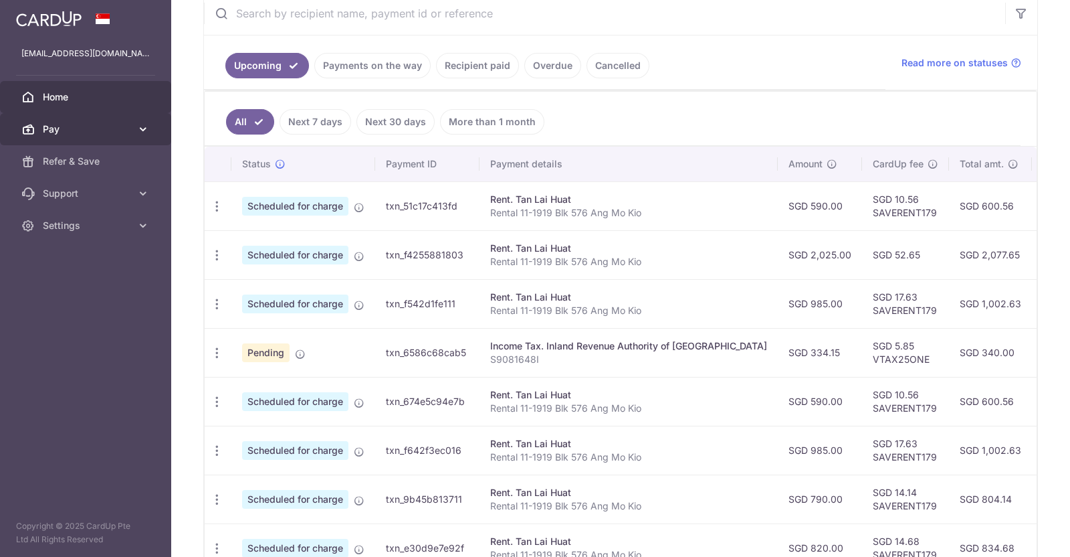
click at [89, 131] on span "Pay" at bounding box center [87, 128] width 88 height 13
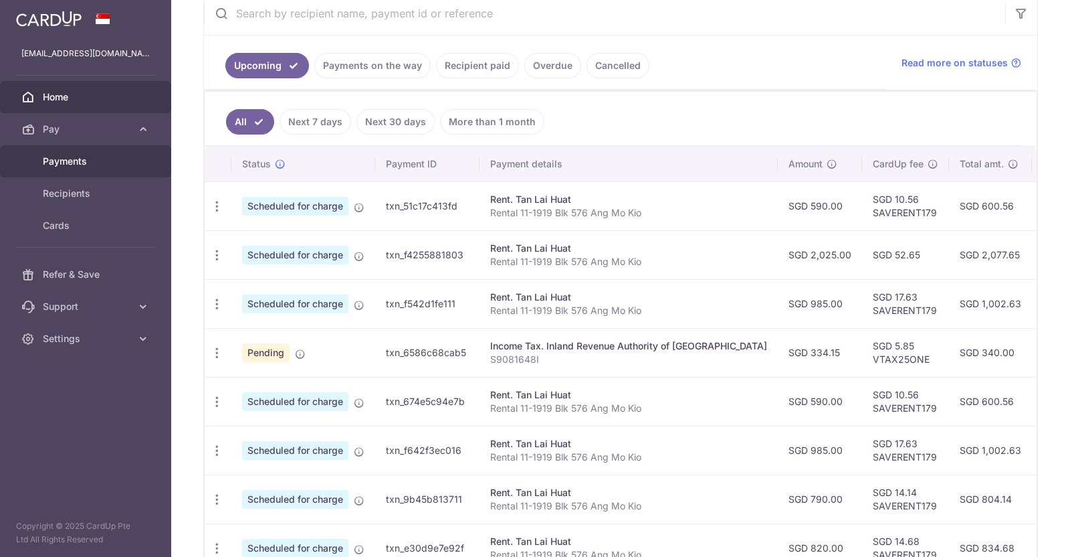
click at [101, 162] on span "Payments" at bounding box center [87, 161] width 88 height 13
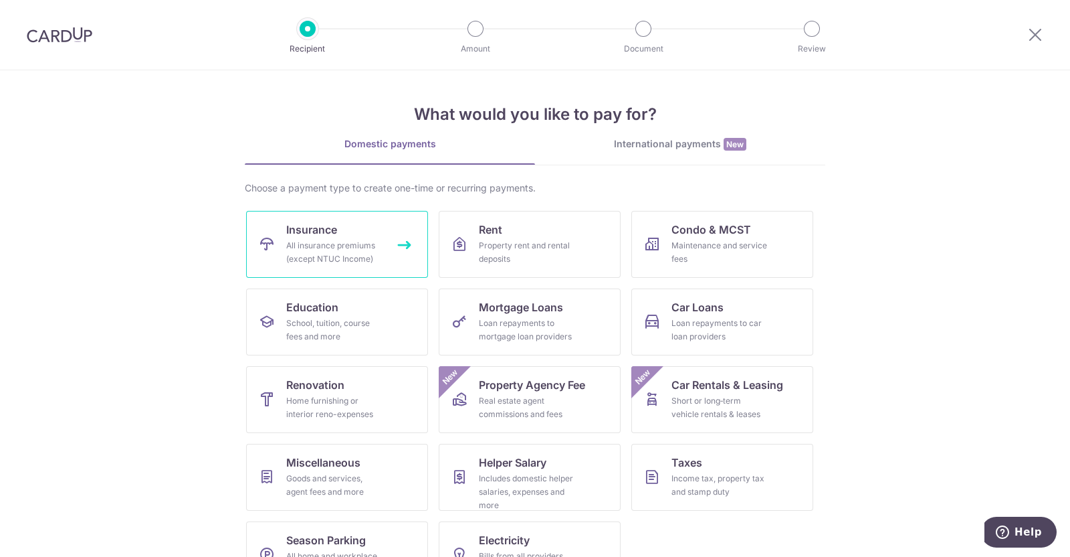
click at [321, 228] on span "Insurance" at bounding box center [311, 229] width 51 height 16
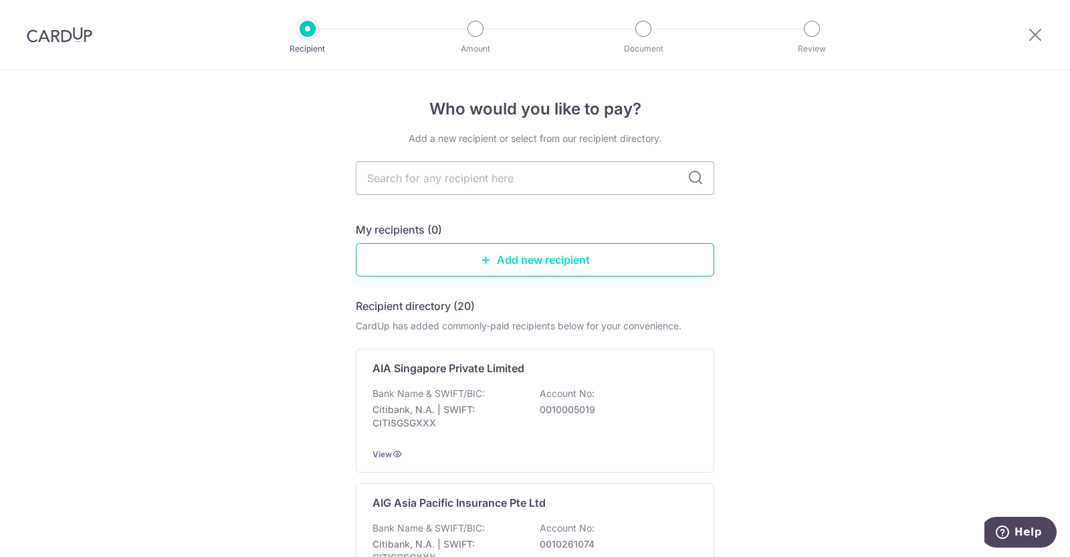
click at [658, 256] on link "Add new recipient" at bounding box center [535, 259] width 359 height 33
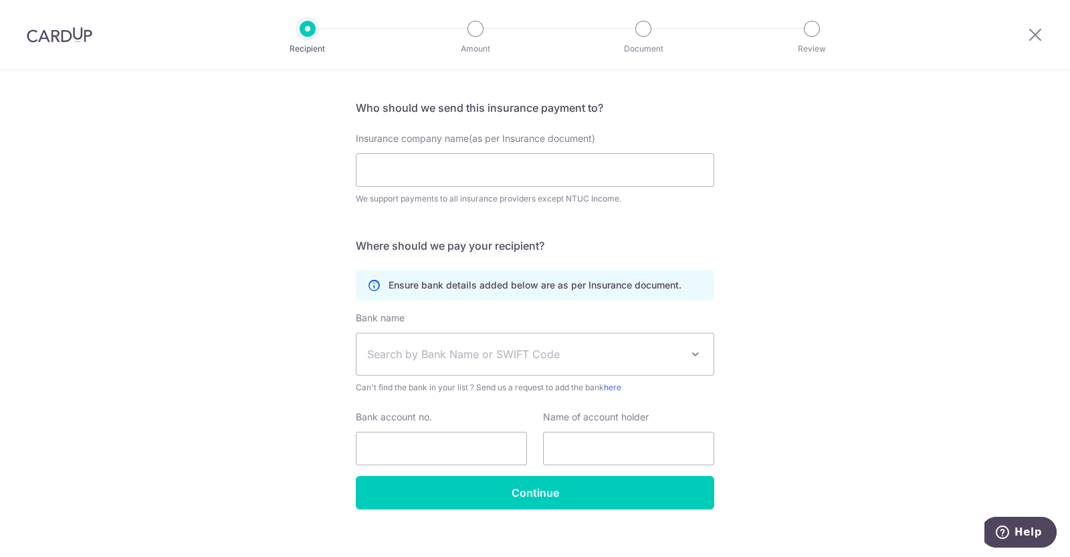
scroll to position [98, 0]
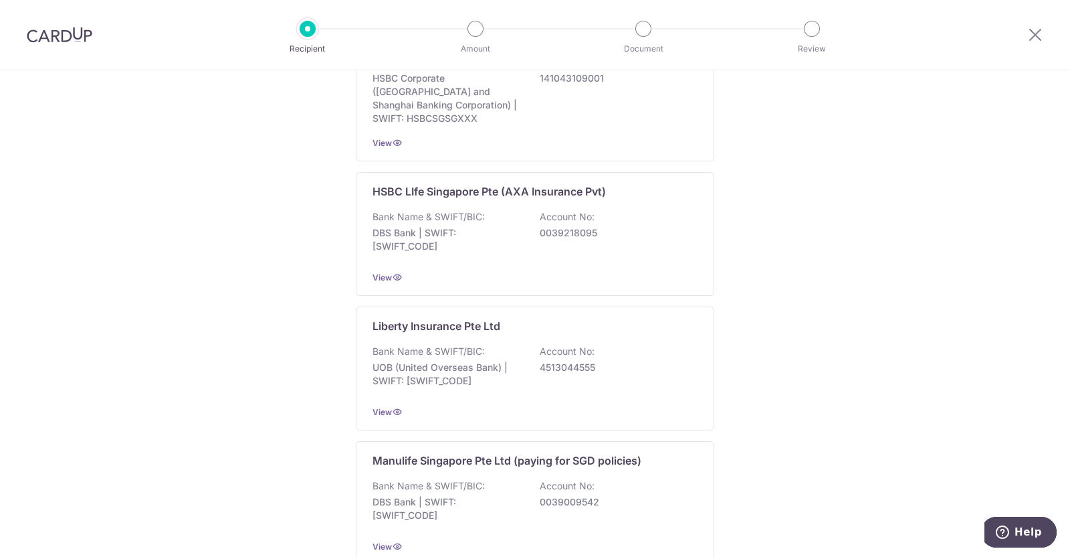
scroll to position [1260, 0]
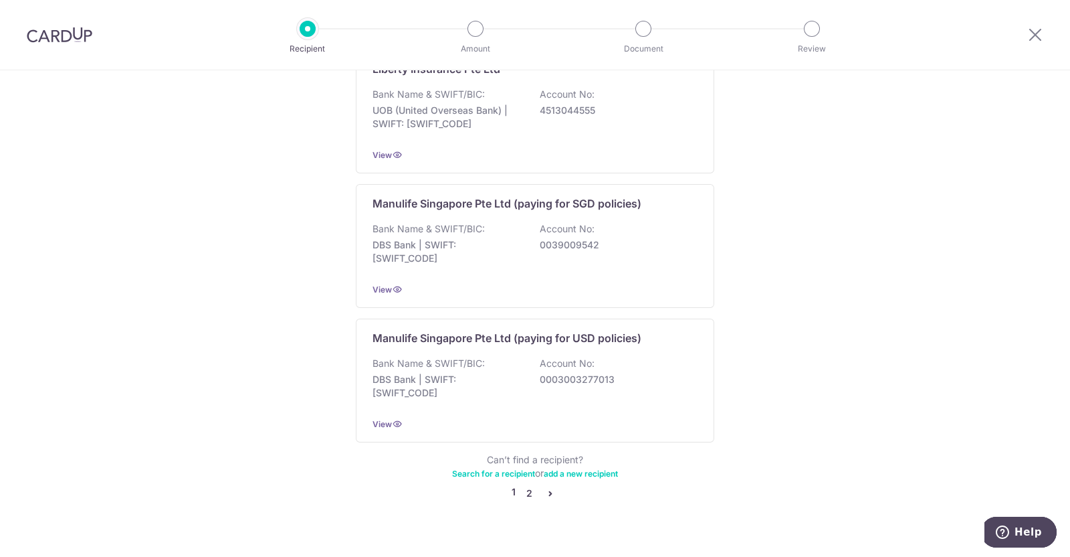
click at [528, 485] on link "2" at bounding box center [529, 493] width 16 height 16
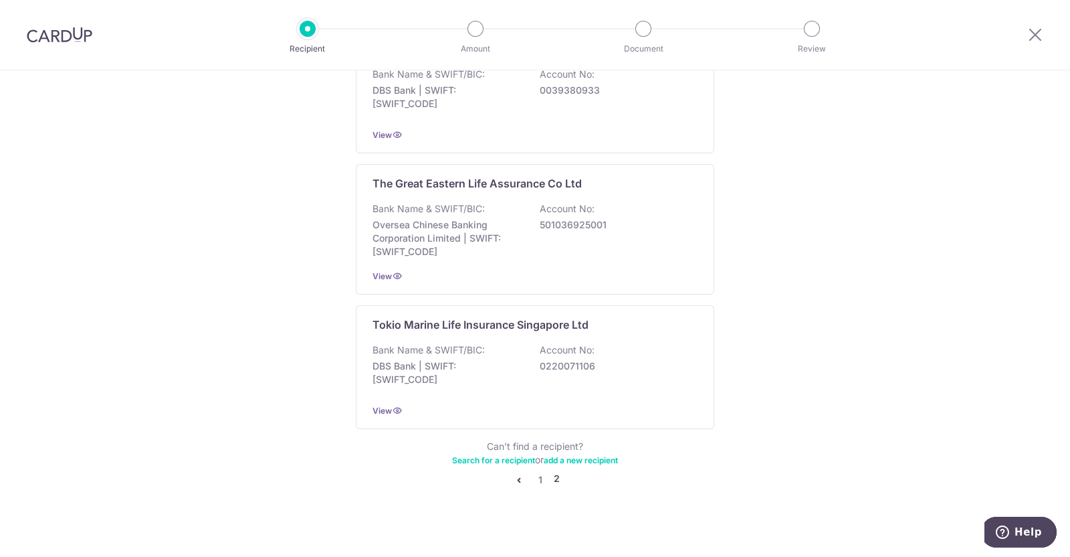
scroll to position [1268, 0]
click at [533, 474] on link "1" at bounding box center [541, 479] width 16 height 16
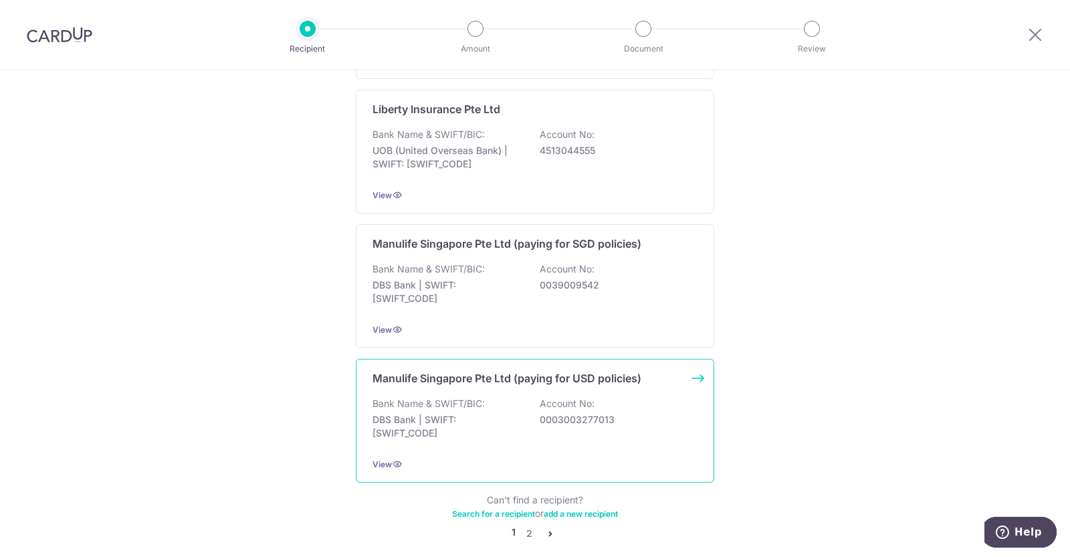
scroll to position [1260, 0]
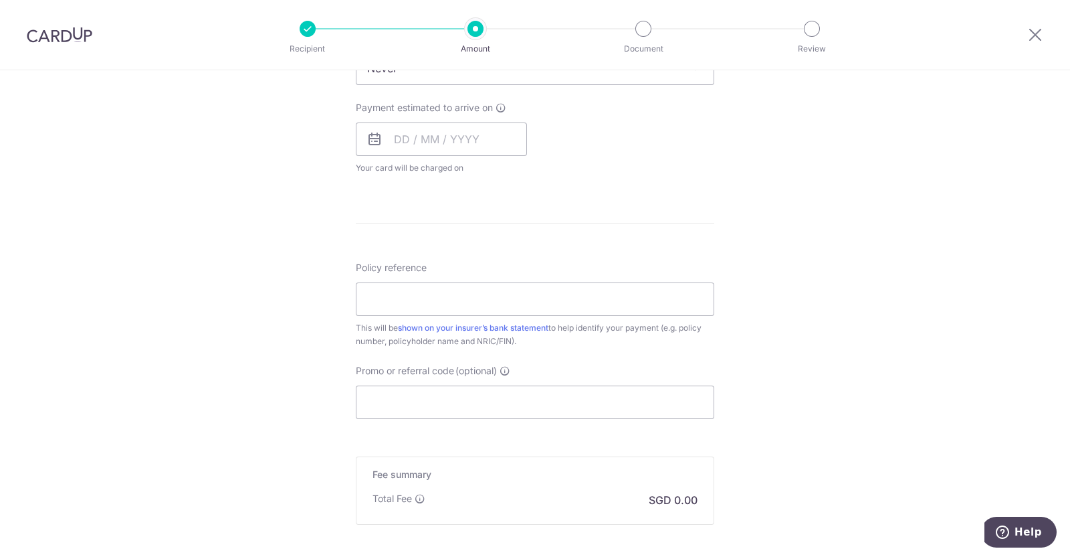
scroll to position [723, 0]
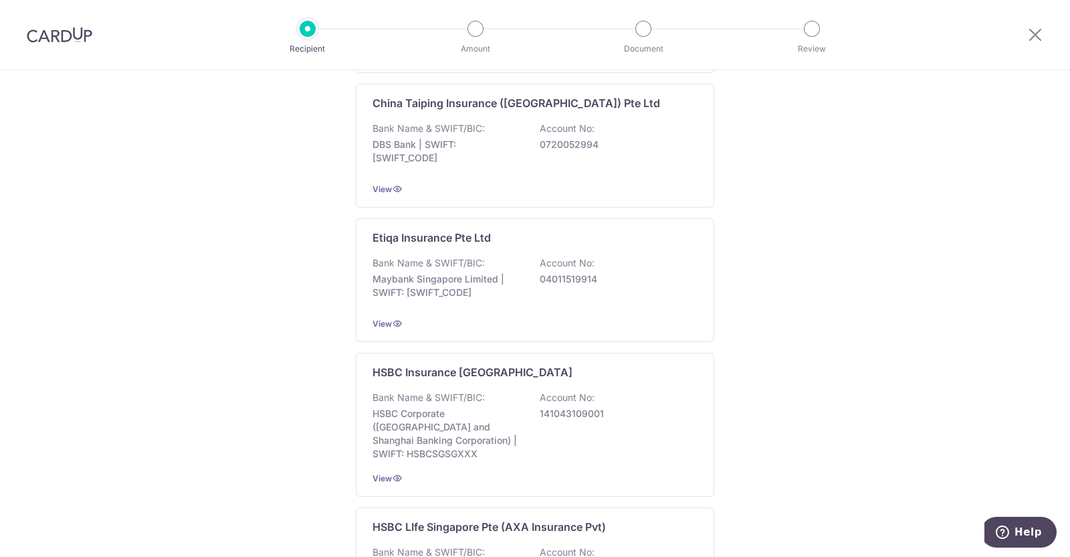
scroll to position [1260, 0]
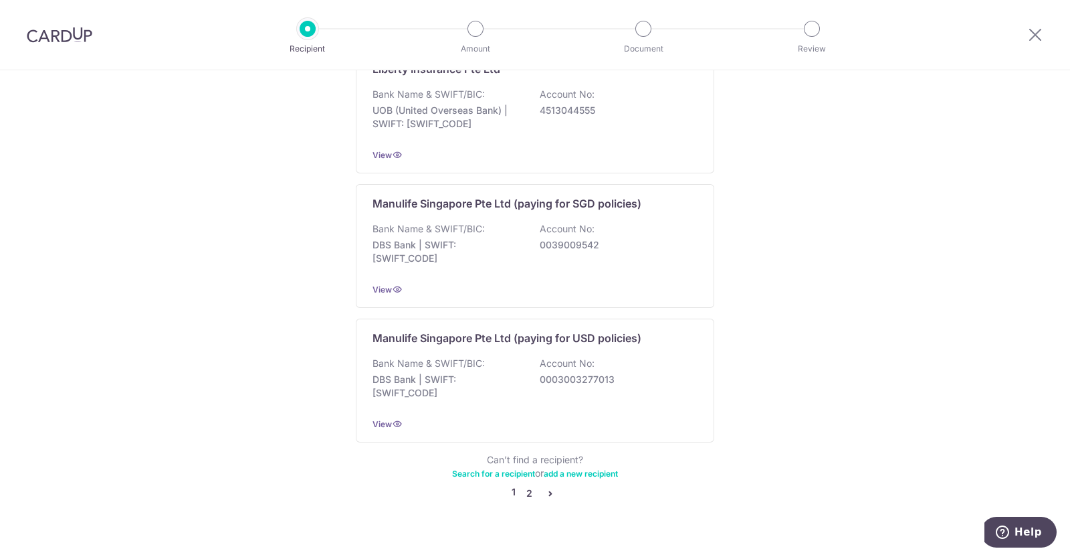
click at [526, 485] on link "2" at bounding box center [529, 493] width 16 height 16
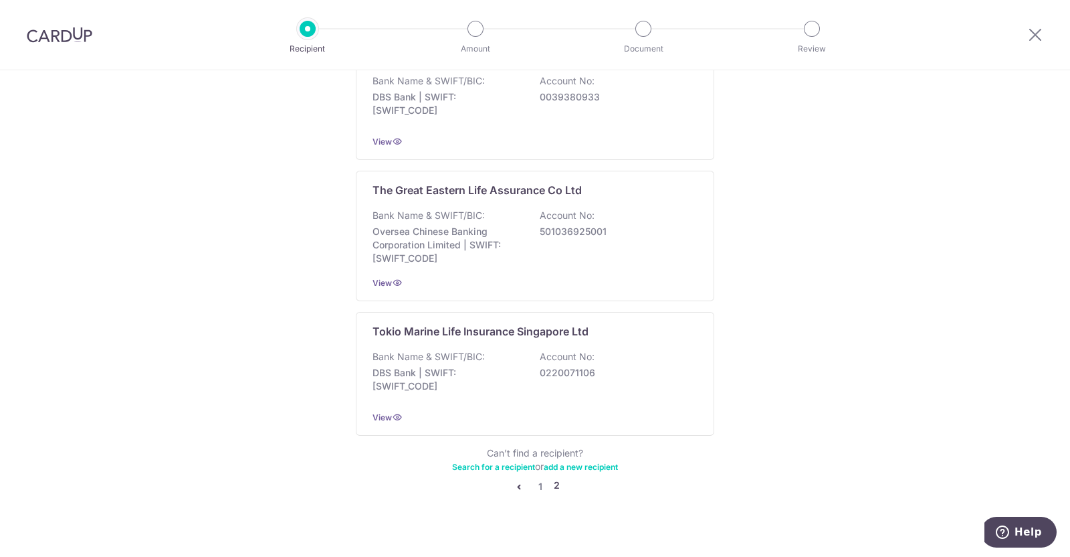
scroll to position [0, 0]
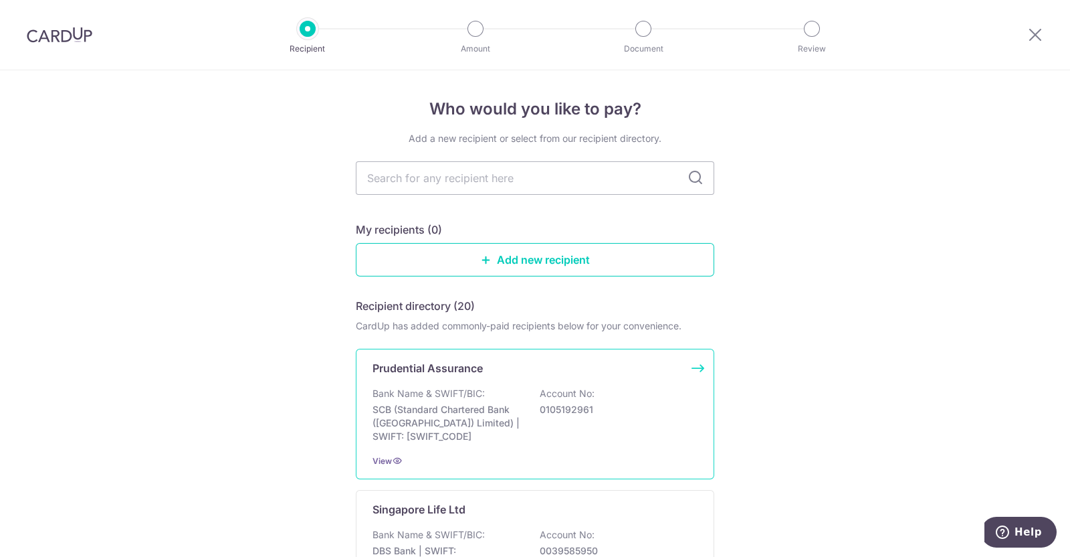
click at [612, 389] on div "Bank Name & SWIFT/BIC: SCB (Standard Chartered Bank (Singapore) Limited) | SWIF…" at bounding box center [535, 415] width 325 height 56
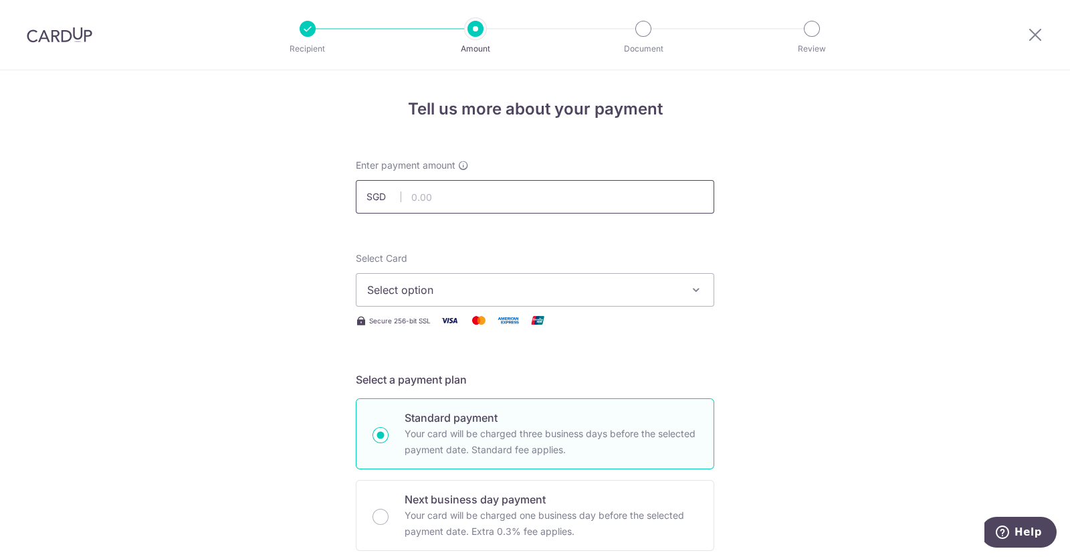
click at [577, 205] on input "text" at bounding box center [535, 196] width 359 height 33
click at [677, 285] on button "Select option" at bounding box center [535, 289] width 359 height 33
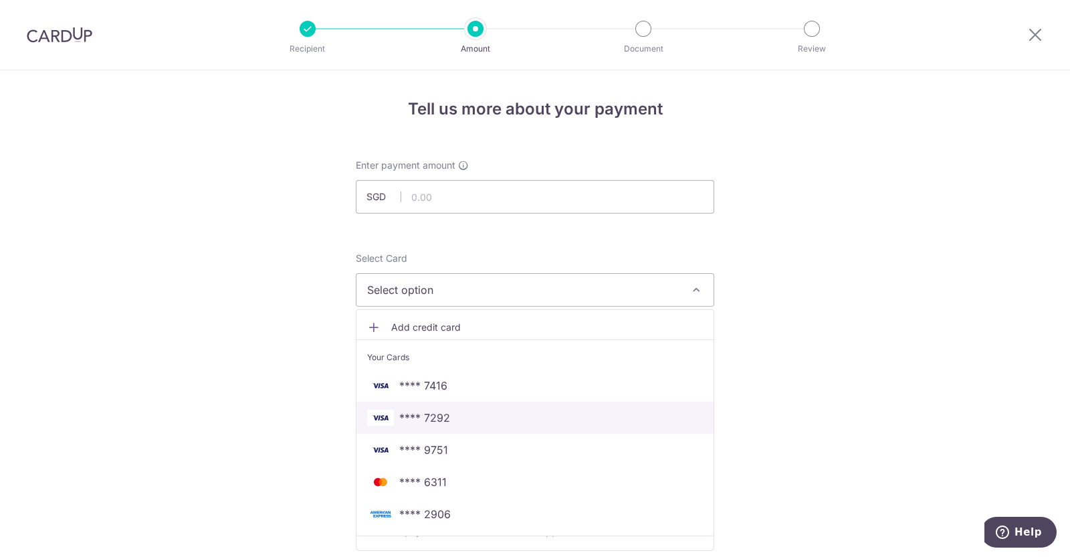
click at [626, 407] on link "**** 7292" at bounding box center [535, 417] width 357 height 32
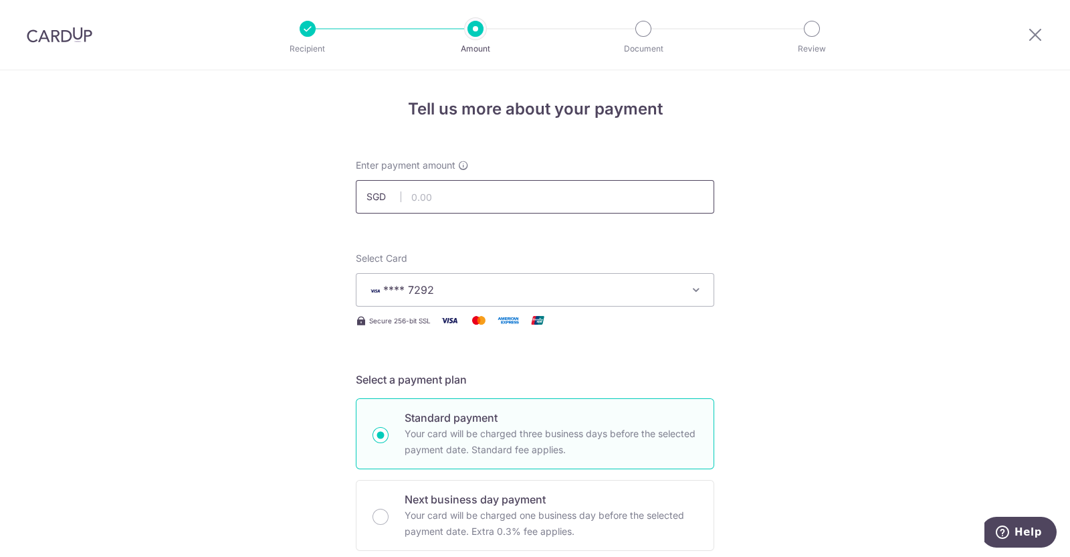
click at [516, 204] on input "text" at bounding box center [535, 196] width 359 height 33
drag, startPoint x: 516, startPoint y: 204, endPoint x: 512, endPoint y: 153, distance: 51.7
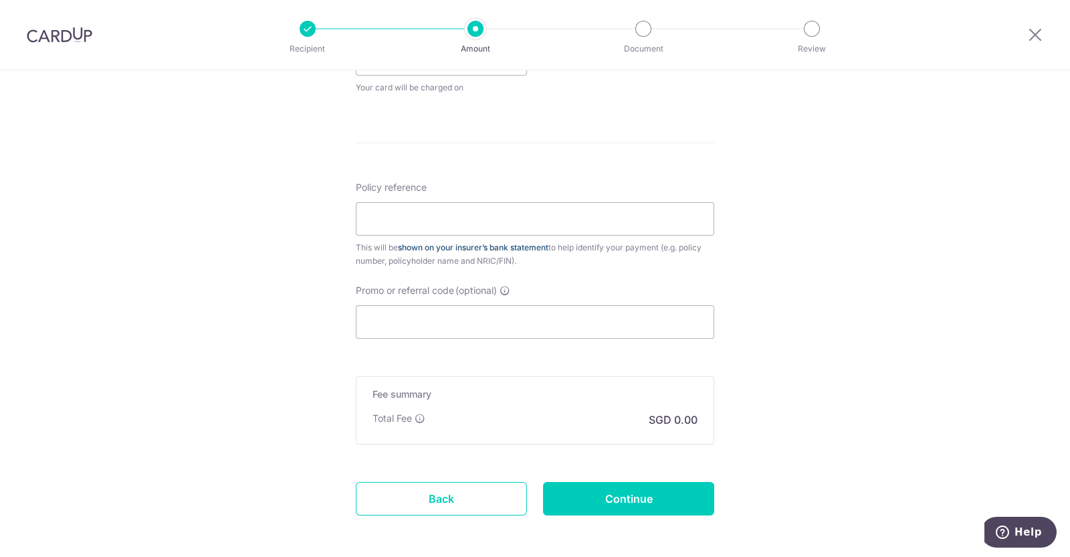
scroll to position [638, 0]
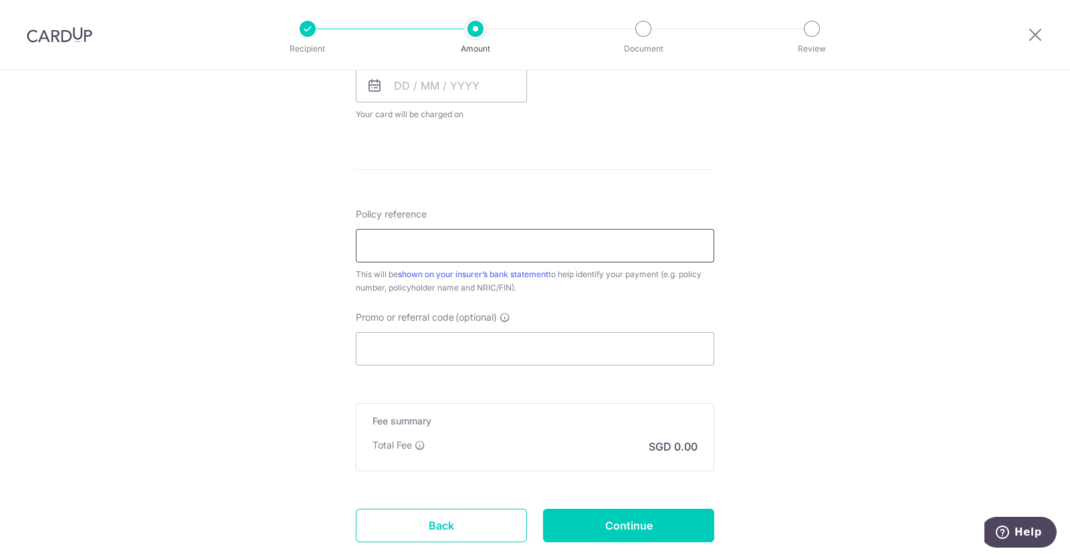
click at [541, 246] on input "Policy reference" at bounding box center [535, 245] width 359 height 33
click at [814, 294] on div "Tell us more about your payment Enter payment amount SGD Select Card **** 7292 …" at bounding box center [535, 37] width 1070 height 1210
click at [581, 236] on input "Policy reference" at bounding box center [535, 245] width 359 height 33
click at [783, 240] on div "Tell us more about your payment Enter payment amount SGD Select Card **** 7292 …" at bounding box center [535, 37] width 1070 height 1210
click at [627, 361] on input "Promo or referral code (optional)" at bounding box center [535, 348] width 359 height 33
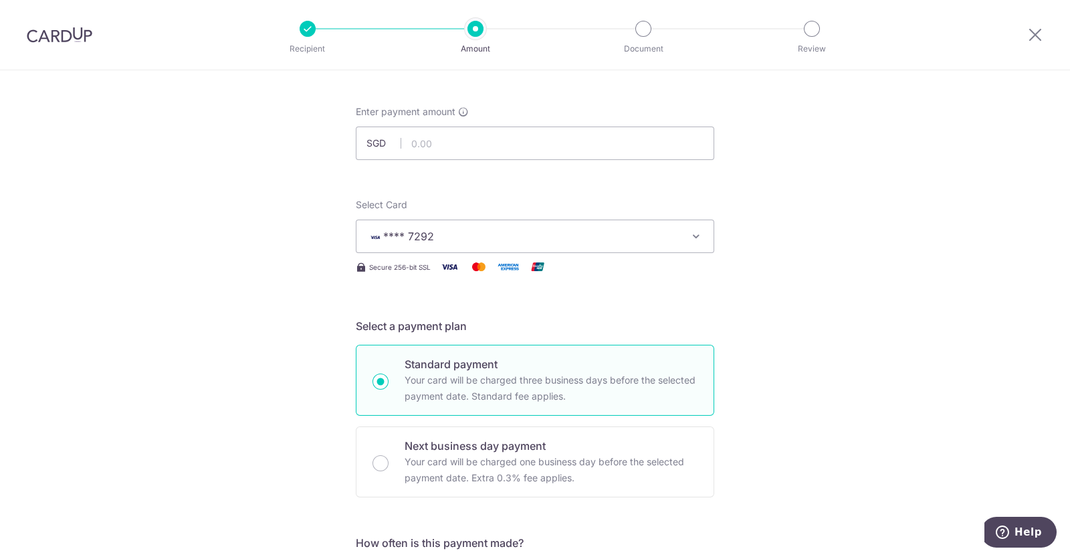
scroll to position [472, 0]
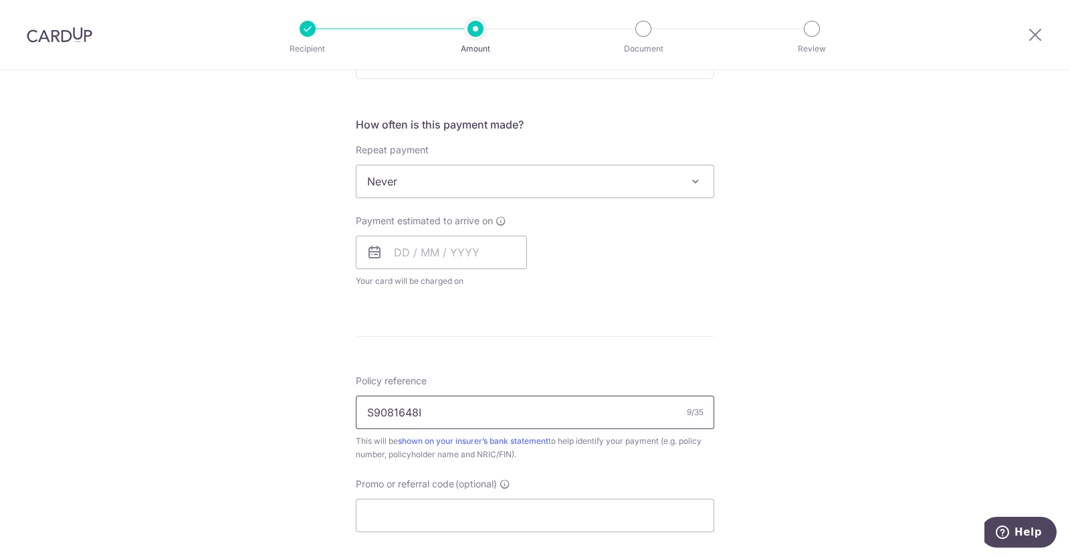
click at [604, 403] on input "S9081648I" at bounding box center [535, 411] width 359 height 33
type input "S9081648I"
drag, startPoint x: 475, startPoint y: 405, endPoint x: 347, endPoint y: 404, distance: 128.5
click at [348, 404] on div "Tell us more about your payment Enter payment amount SGD Select Card **** 7292 …" at bounding box center [535, 204] width 1070 height 1210
click at [480, 417] on input "S9081648I" at bounding box center [535, 411] width 359 height 33
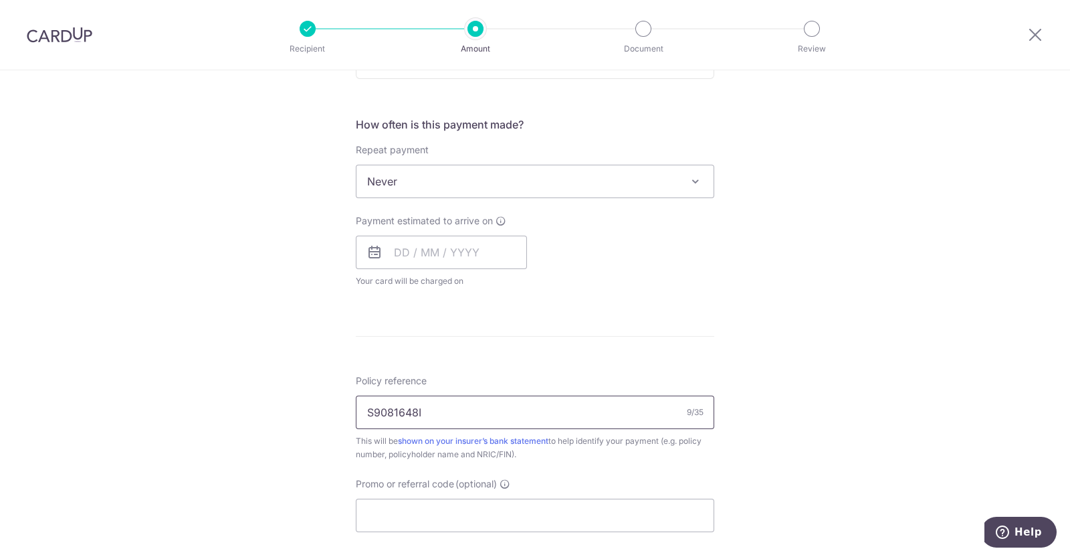
drag, startPoint x: 444, startPoint y: 413, endPoint x: 320, endPoint y: 414, distance: 124.5
click at [320, 414] on div "Tell us more about your payment Enter payment amount SGD Select Card **** 7292 …" at bounding box center [535, 204] width 1070 height 1210
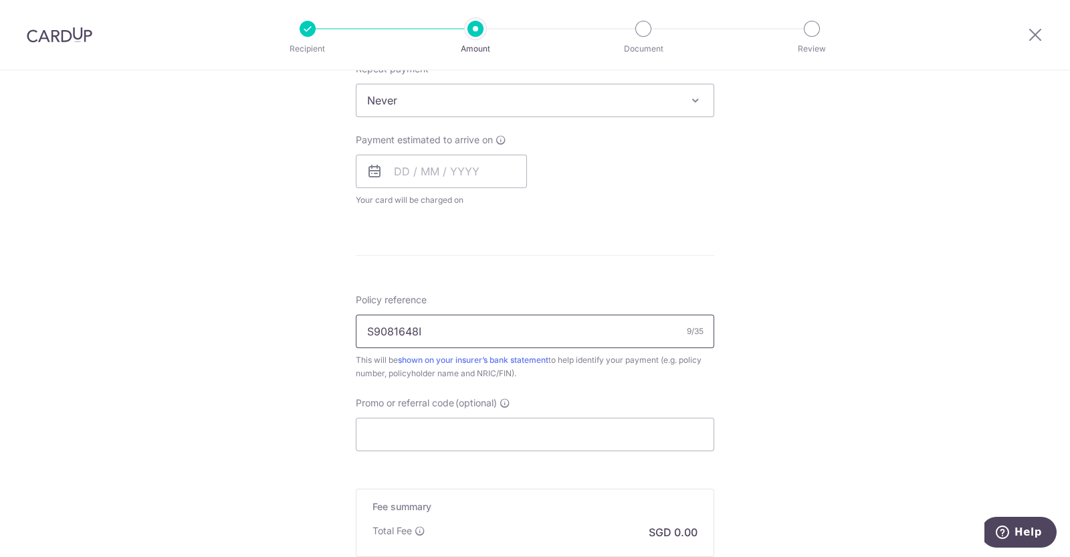
scroll to position [723, 0]
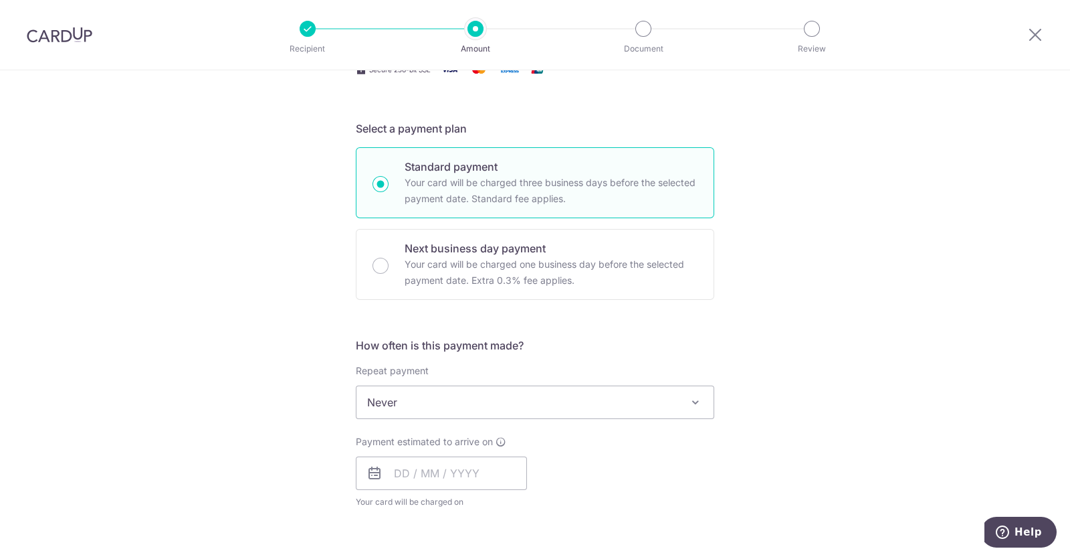
scroll to position [0, 0]
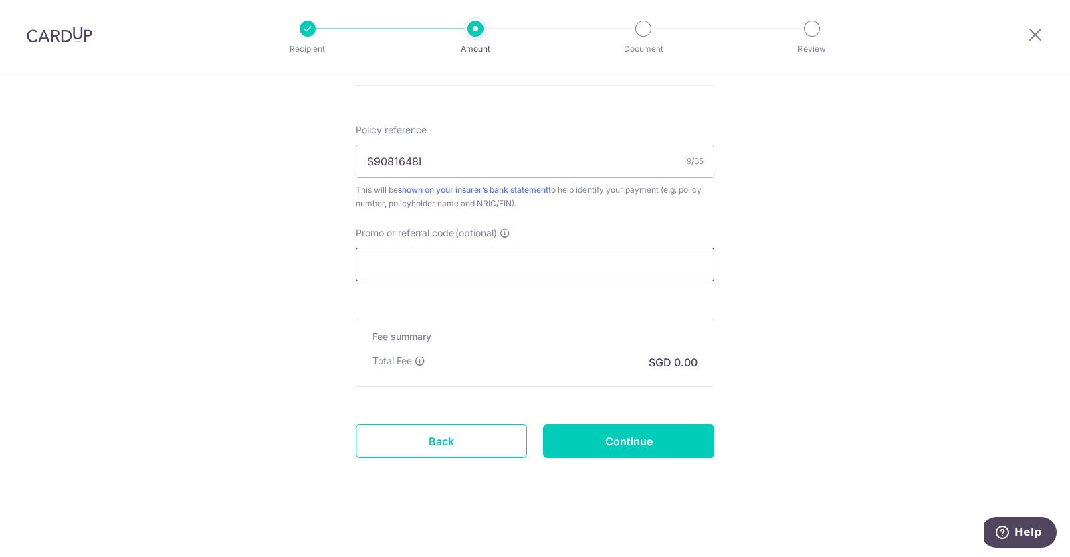
click at [521, 268] on input "Promo or referral code (optional)" at bounding box center [535, 264] width 359 height 33
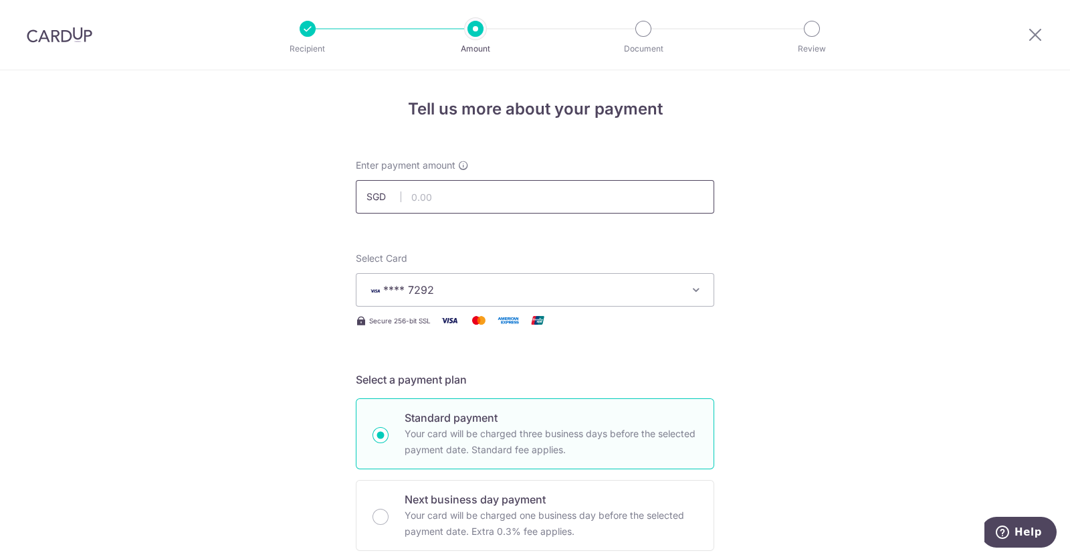
click at [566, 190] on input "text" at bounding box center [535, 196] width 359 height 33
type input "420.00"
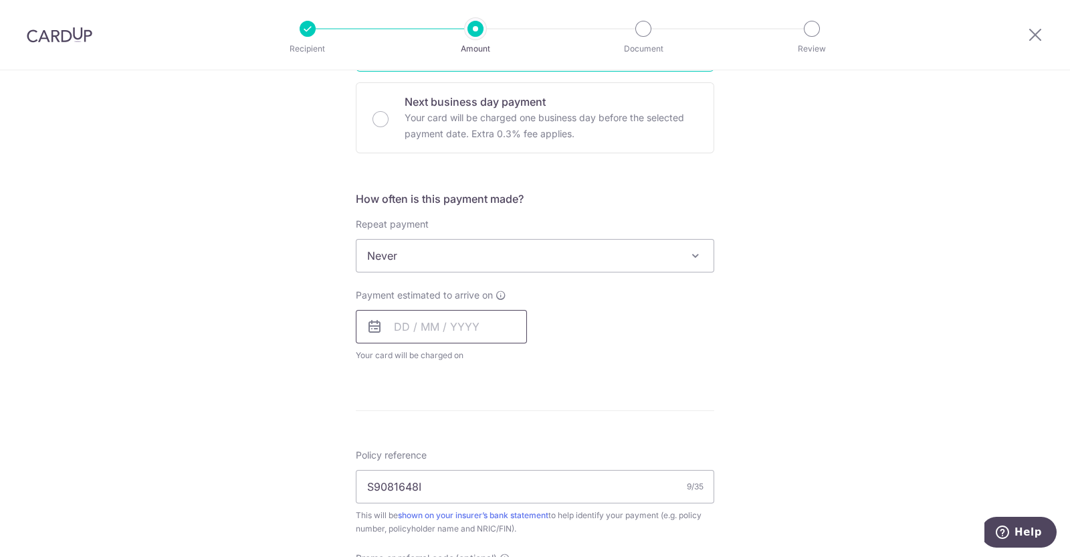
scroll to position [418, 0]
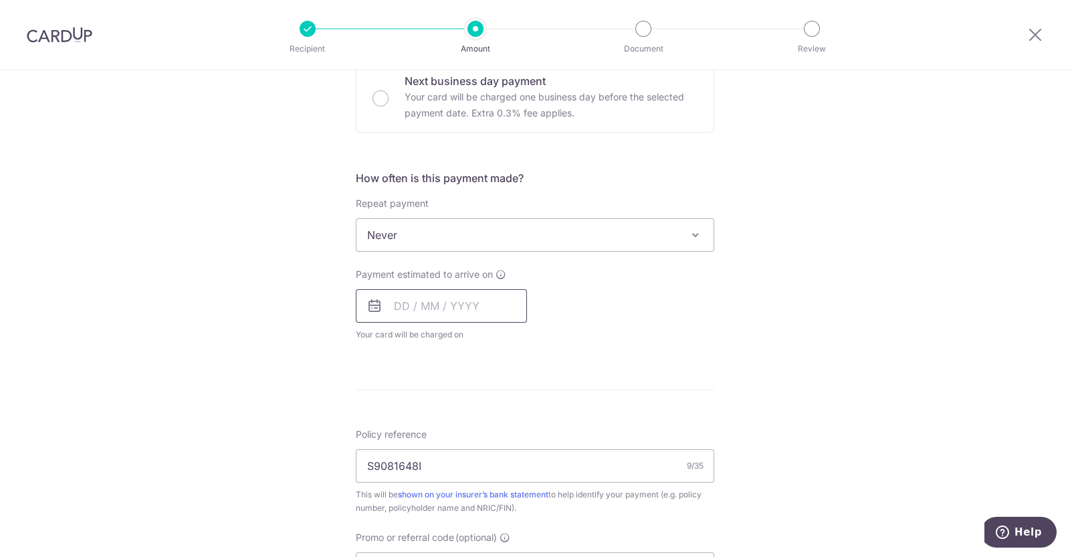
click at [454, 296] on input "text" at bounding box center [441, 305] width 171 height 33
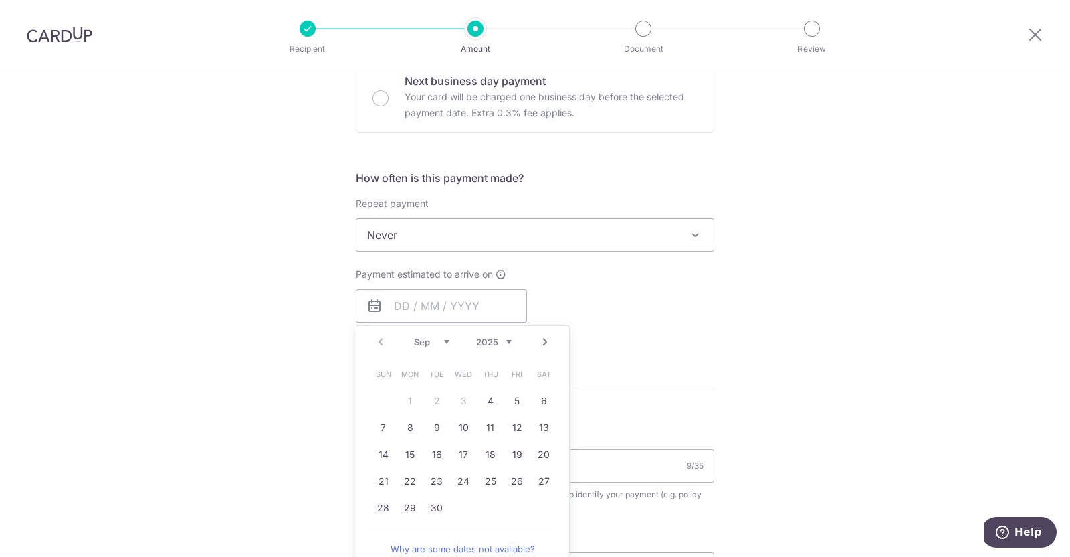
click at [485, 404] on link "4" at bounding box center [490, 400] width 21 height 21
type input "[DATE]"
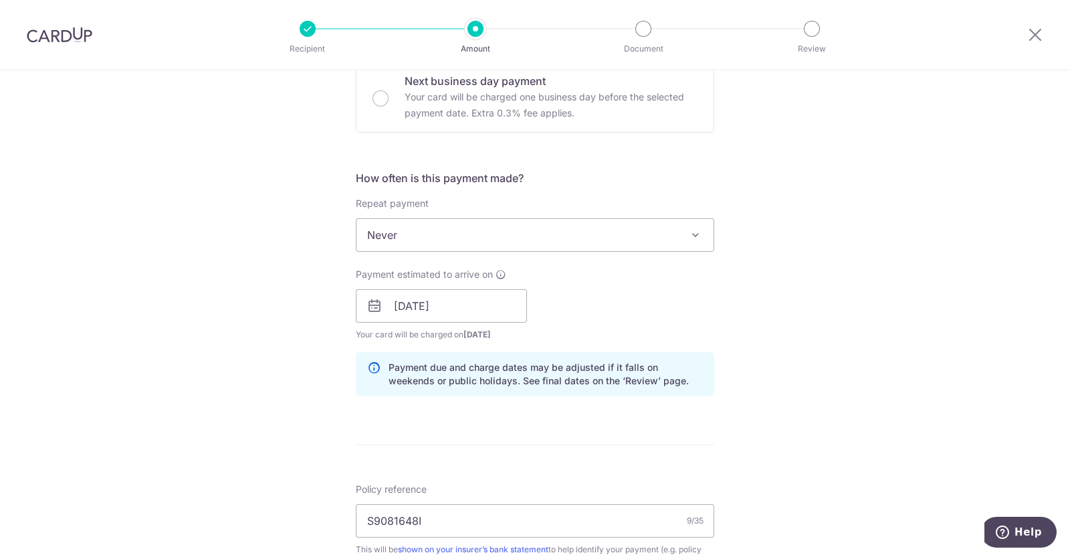
click at [774, 344] on div "Tell us more about your payment Enter payment amount SGD 420.00 420.00 Select C…" at bounding box center [535, 284] width 1070 height 1265
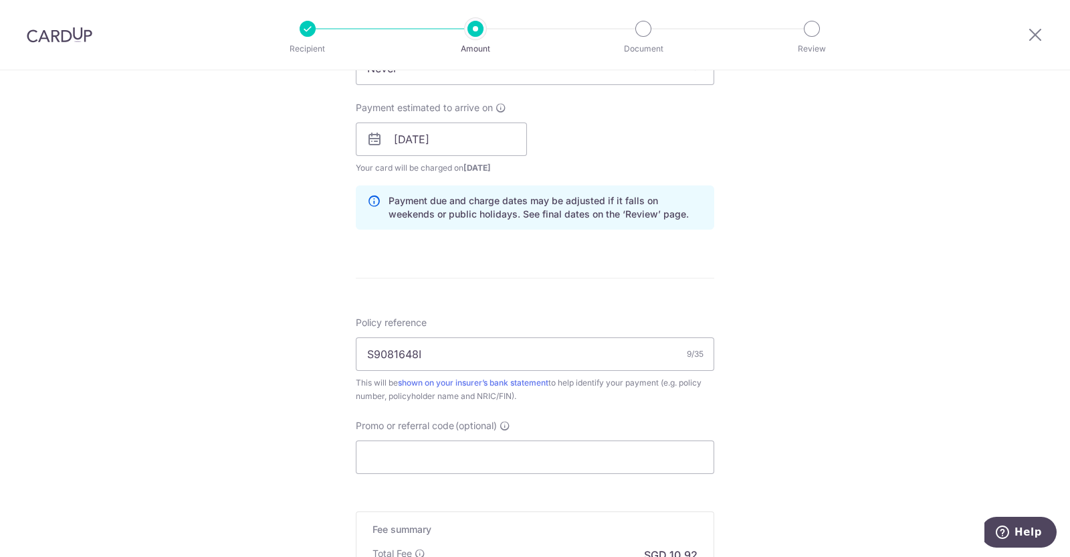
scroll to position [777, 0]
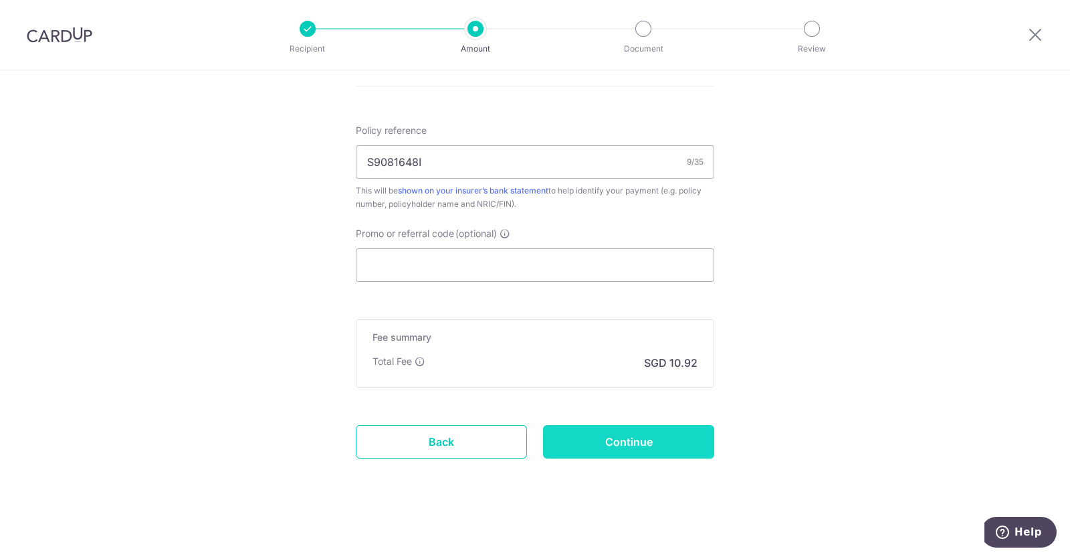
click at [665, 432] on input "Continue" at bounding box center [628, 441] width 171 height 33
type input "Create Schedule"
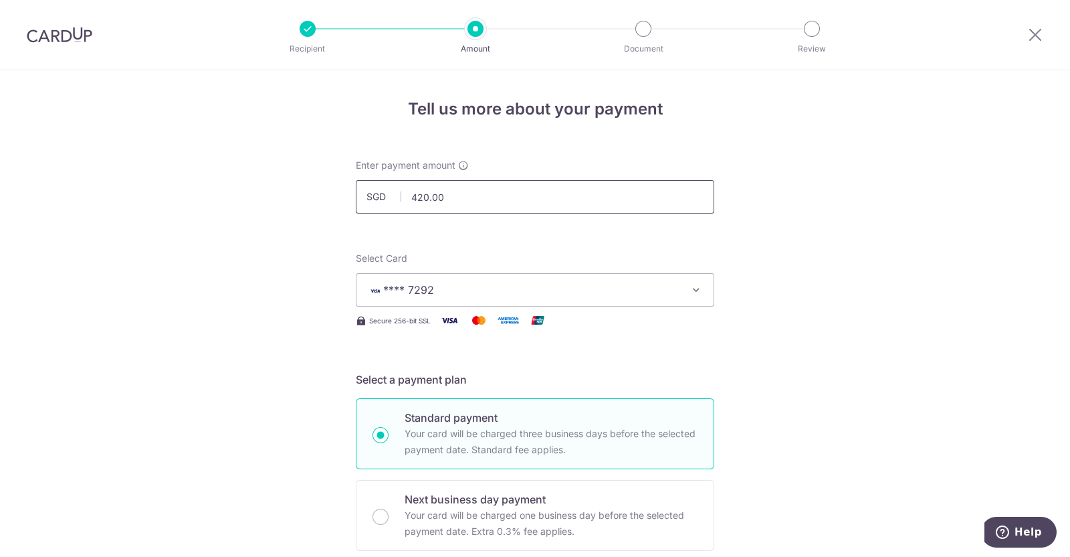
drag, startPoint x: 483, startPoint y: 191, endPoint x: 207, endPoint y: 183, distance: 276.4
type input "422.50"
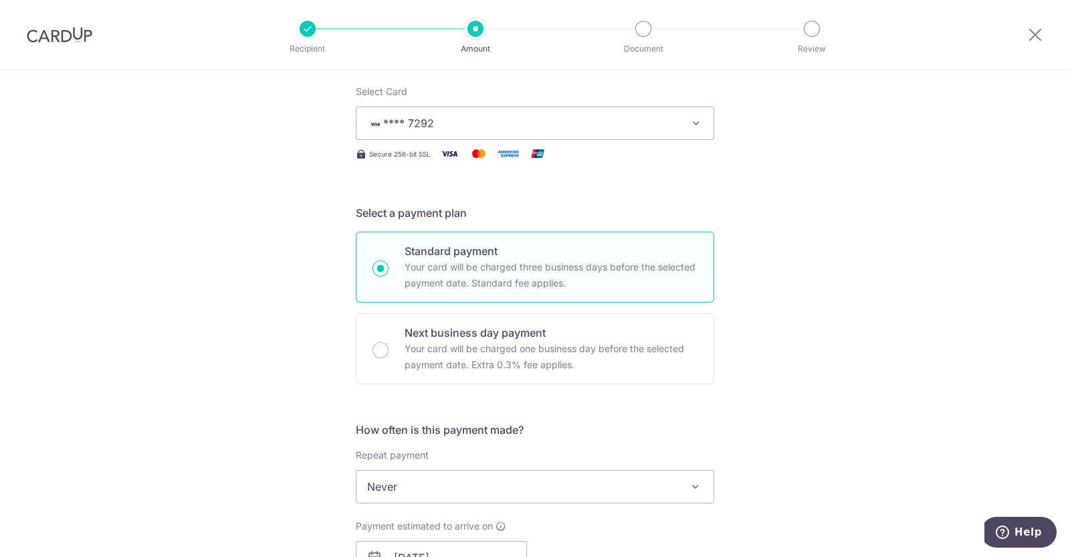
click at [910, 276] on div "Tell us more about your payment Enter payment amount SGD 422.50 420.00 Select C…" at bounding box center [535, 536] width 1070 height 1265
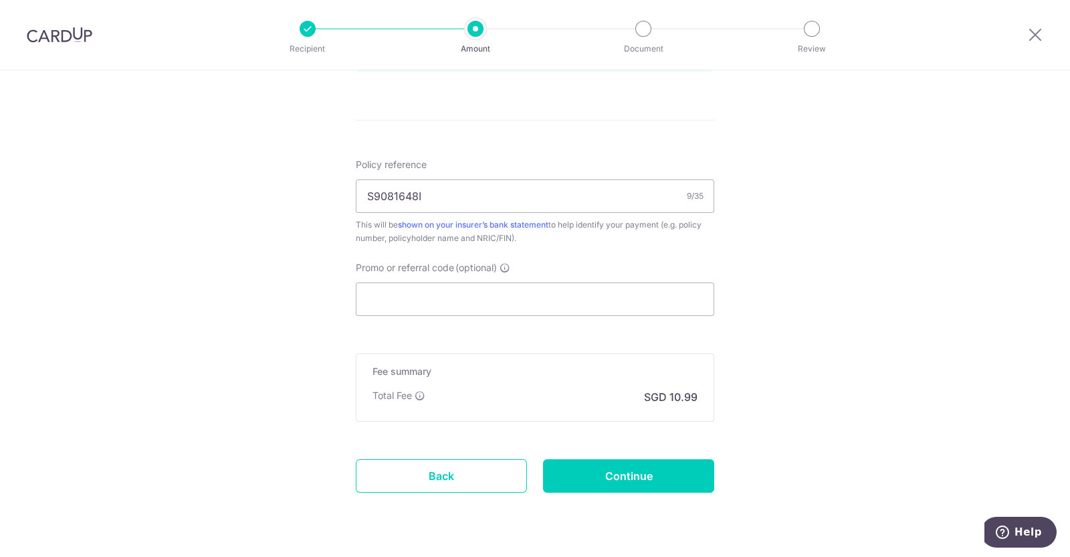
scroll to position [753, 0]
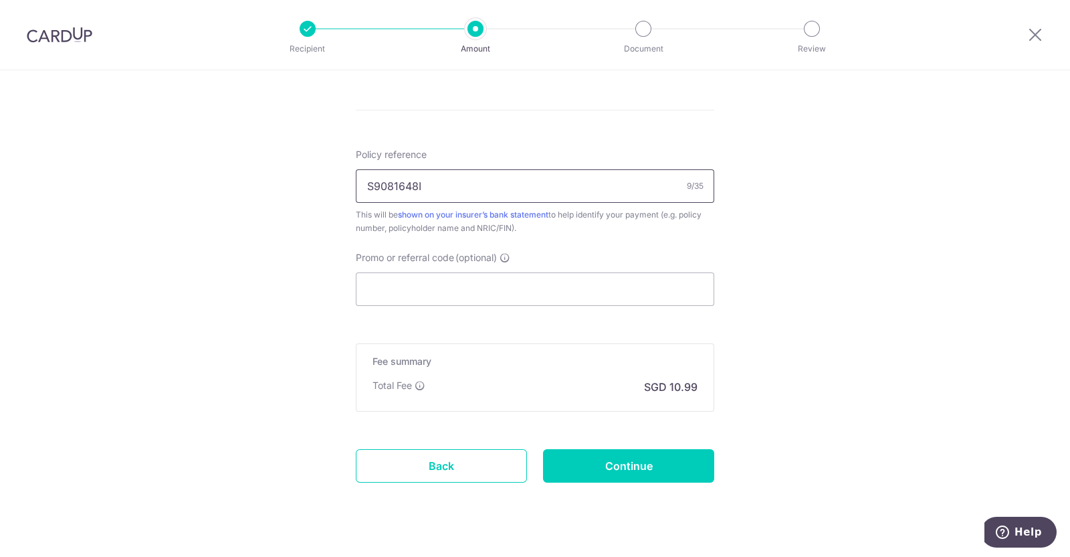
click at [541, 176] on input "S9081648I" at bounding box center [535, 185] width 359 height 33
click at [468, 289] on input "Promo or referral code (optional)" at bounding box center [535, 288] width 359 height 33
paste input "OFF225"
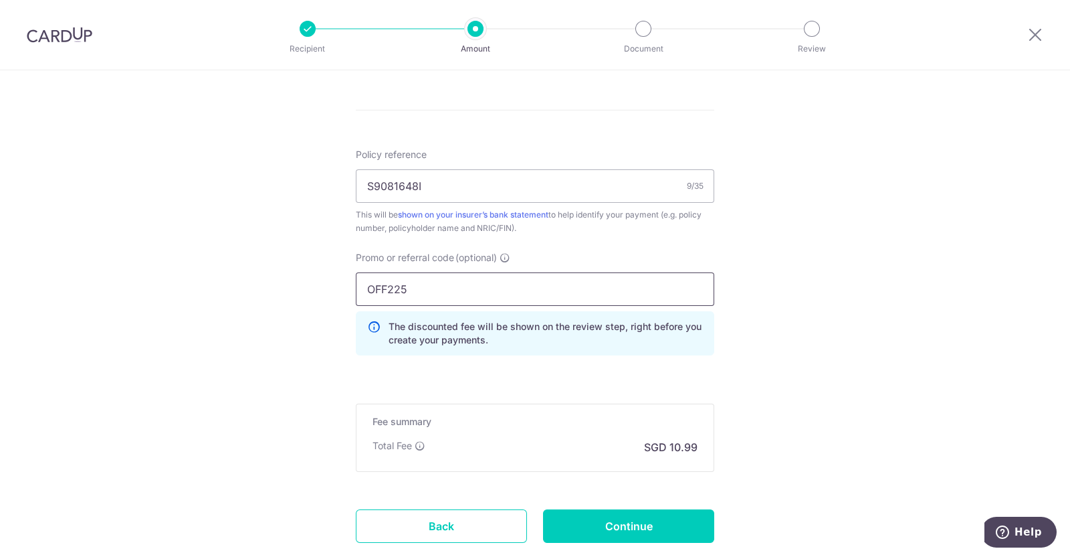
type input "OFF225"
click at [80, 37] on img at bounding box center [60, 35] width 66 height 16
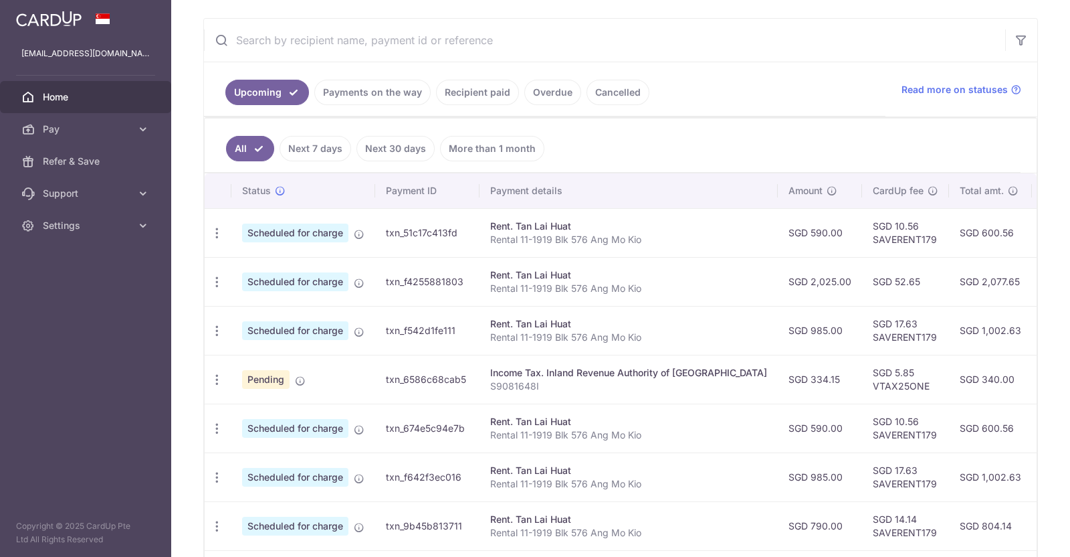
scroll to position [251, 0]
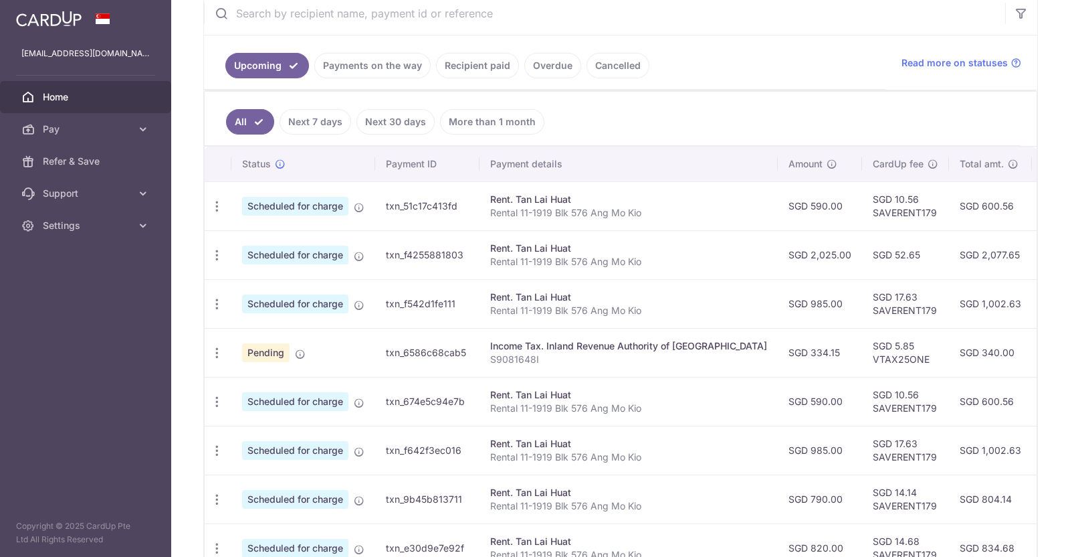
drag, startPoint x: 656, startPoint y: 134, endPoint x: 555, endPoint y: 227, distance: 136.8
